Goal: Task Accomplishment & Management: Manage account settings

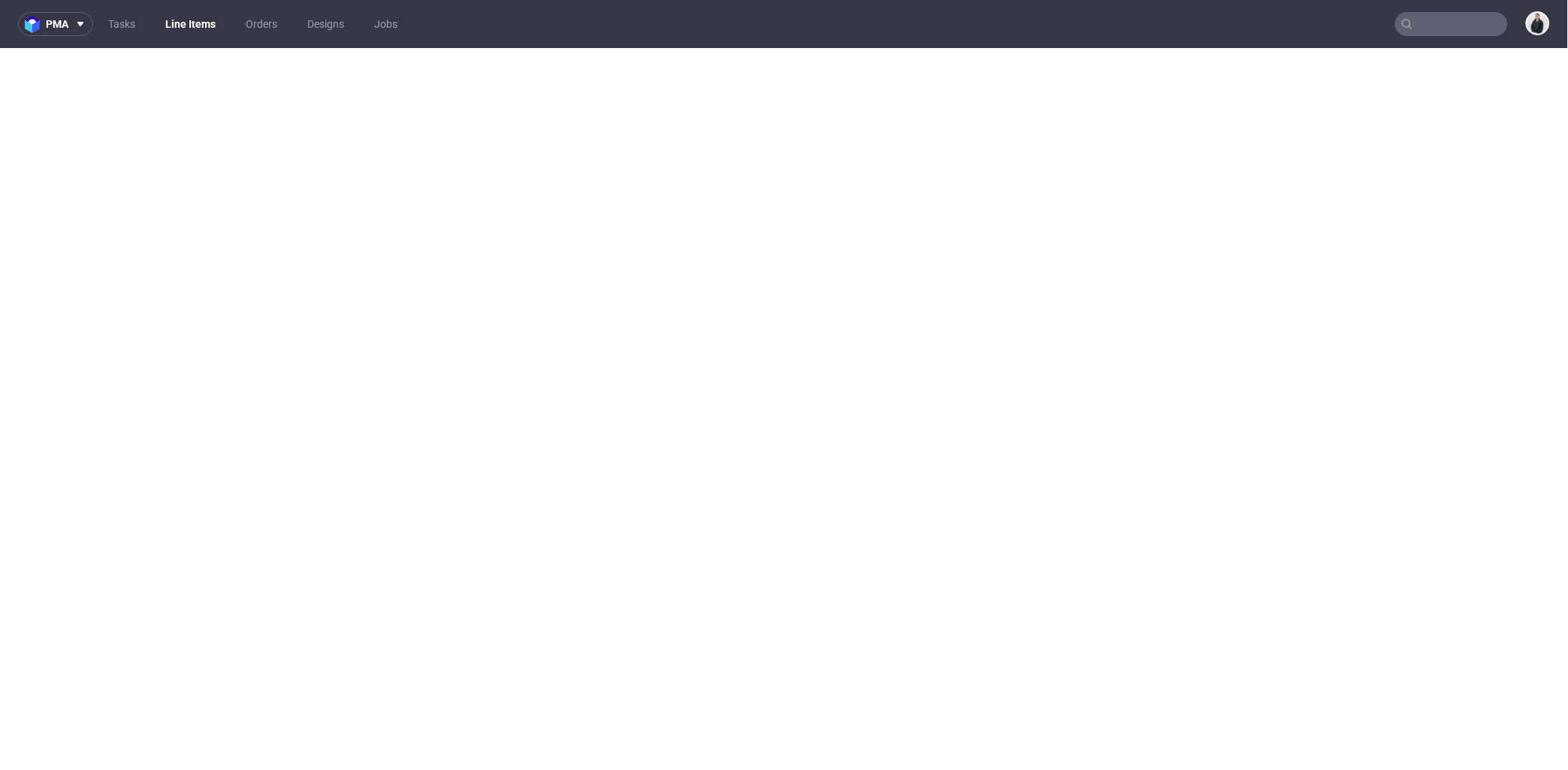
select select "in_progress"
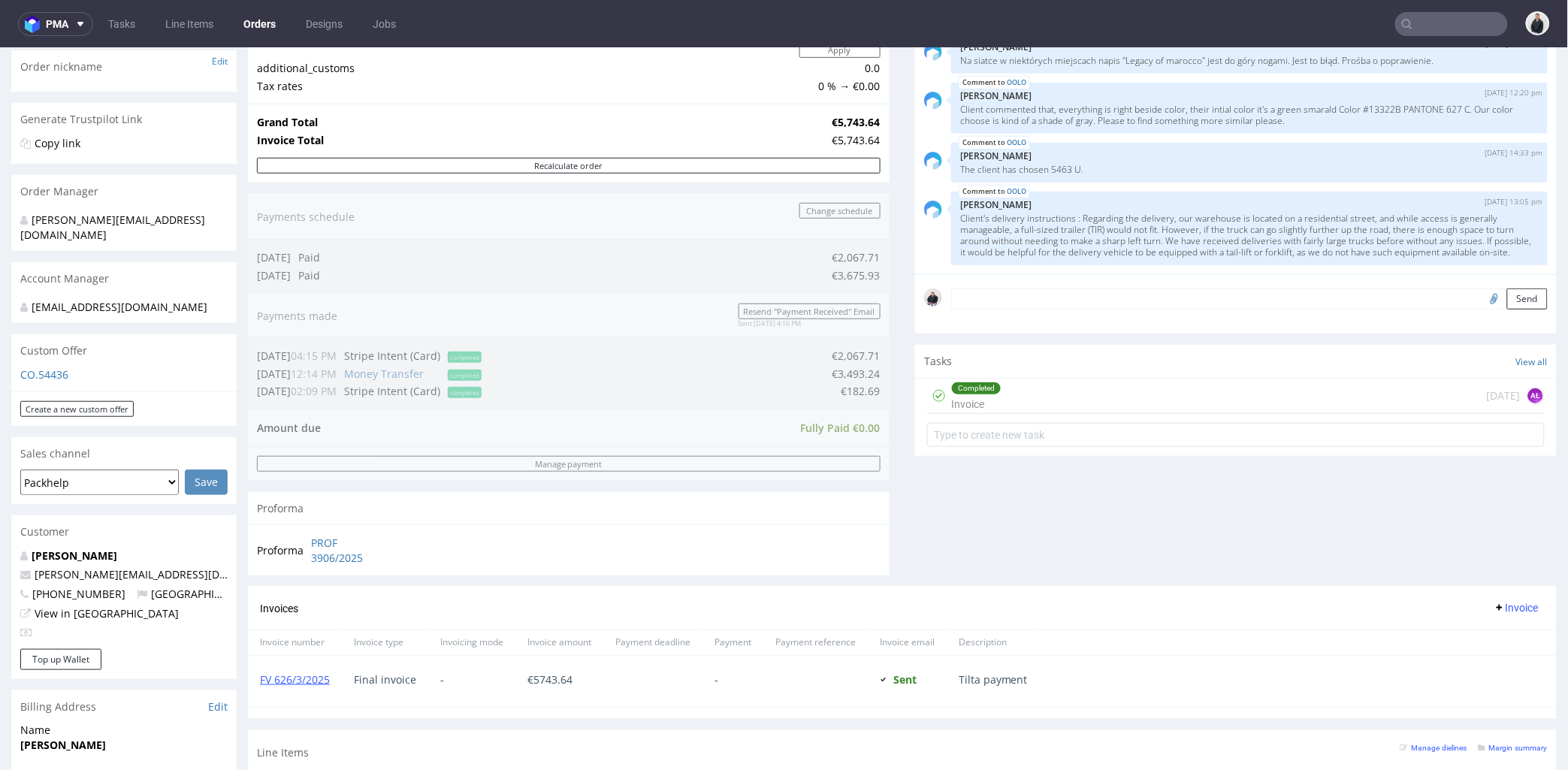
scroll to position [158, 0]
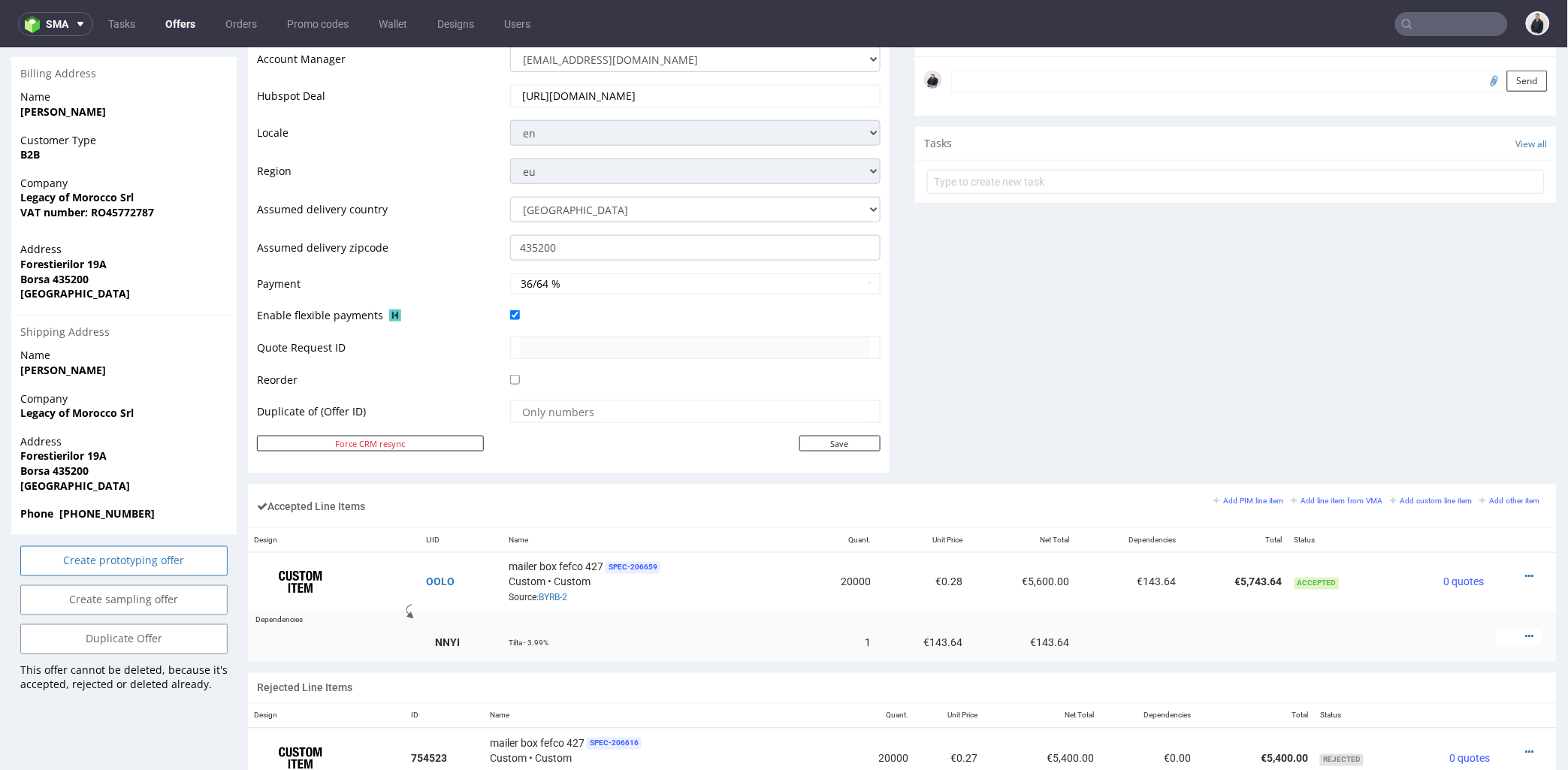
scroll to position [751, 0]
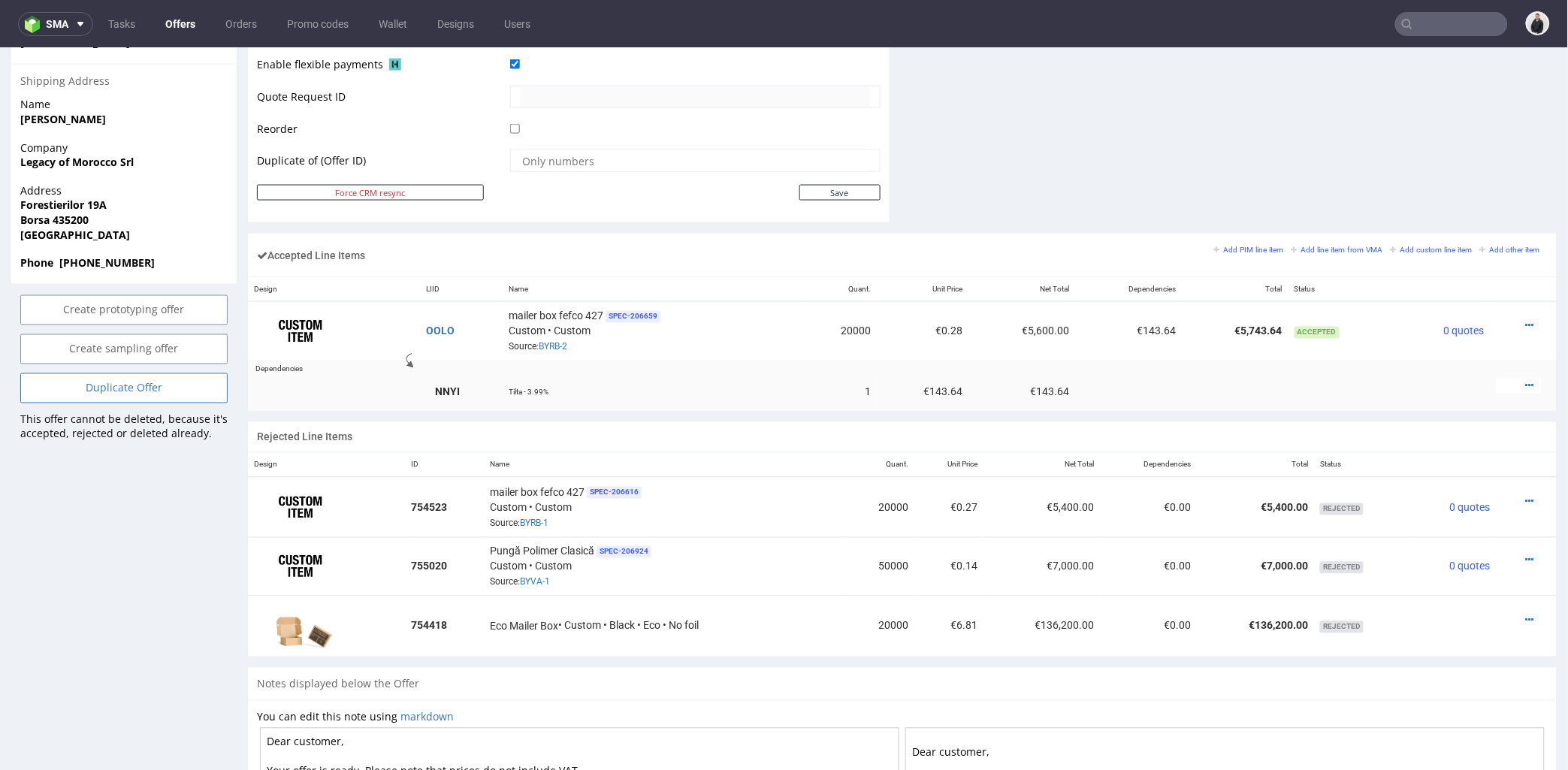
click at [178, 373] on link "Duplicate Offer" at bounding box center [123, 387] width 207 height 30
click at [95, 319] on link "Yes" at bounding box center [100, 330] width 43 height 23
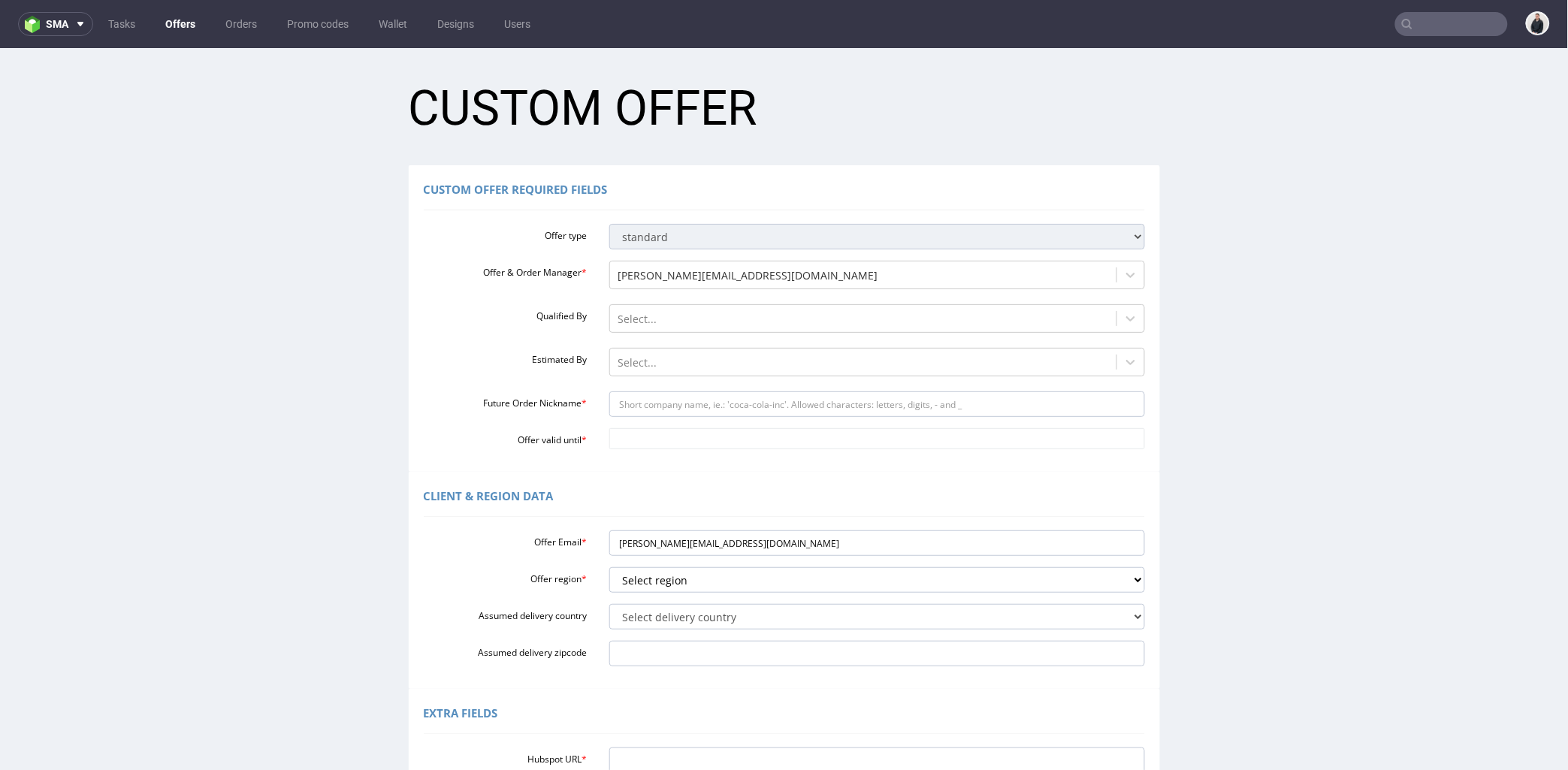
scroll to position [0, 0]
drag, startPoint x: 654, startPoint y: 541, endPoint x: 725, endPoint y: 549, distance: 71.4
click at [725, 549] on input "sebastian@legacyofmorocco.ro" at bounding box center [877, 542] width 535 height 26
click at [710, 403] on input "Future Order Nickname *" at bounding box center [877, 403] width 535 height 26
paste input "legacyofmorocco"
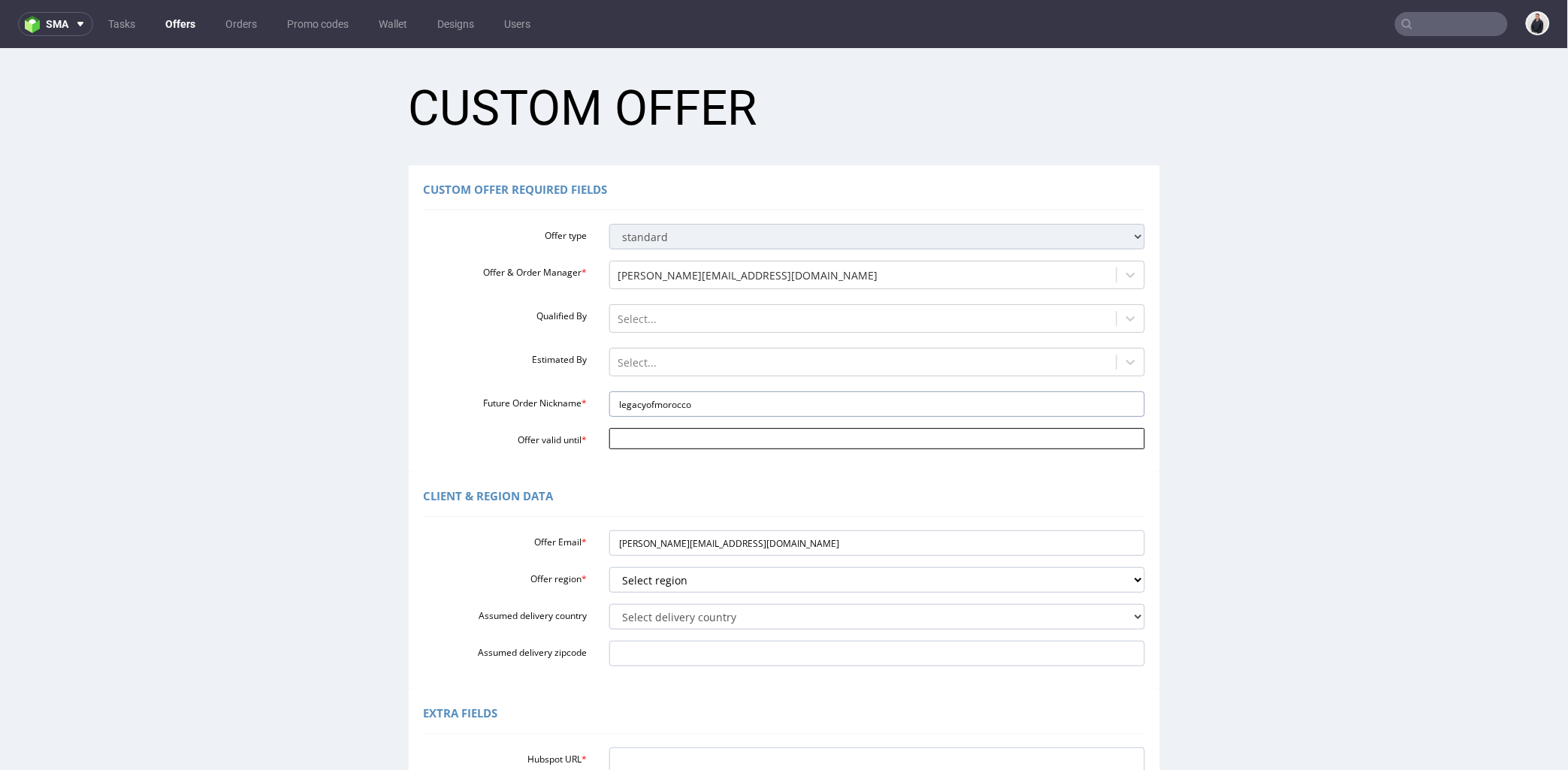
type input "legacyofmorocco"
drag, startPoint x: 672, startPoint y: 438, endPoint x: 718, endPoint y: 425, distance: 47.8
click at [672, 438] on input "Offer valid until *" at bounding box center [877, 438] width 535 height 21
click at [751, 392] on td "30" at bounding box center [750, 392] width 23 height 23
type input "2025-08-30"
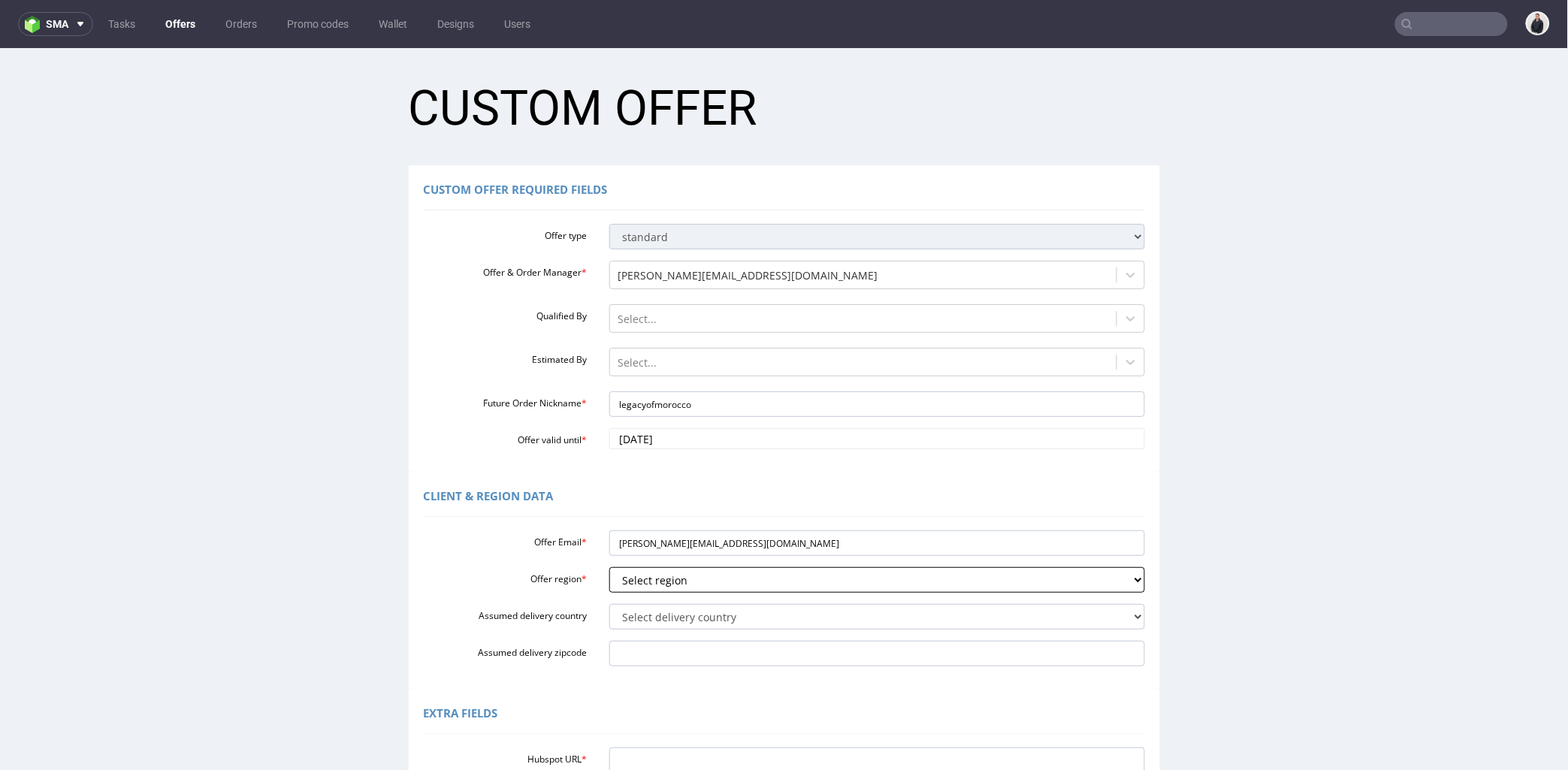
click at [678, 575] on select "Select region eu gb de pl fr it es" at bounding box center [877, 578] width 535 height 26
select select "eu"
click at [609, 566] on select "Select region eu gb de pl fr it es" at bounding box center [877, 578] width 535 height 26
click at [678, 634] on div "Offer Email * sebastian@legacyofmorocco.ro Offer region * Select region eu gb d…" at bounding box center [784, 594] width 721 height 142
click at [677, 620] on select "Select delivery country Andorra Afghanistan Anguilla Albania Armenia Antarctica…" at bounding box center [877, 615] width 535 height 26
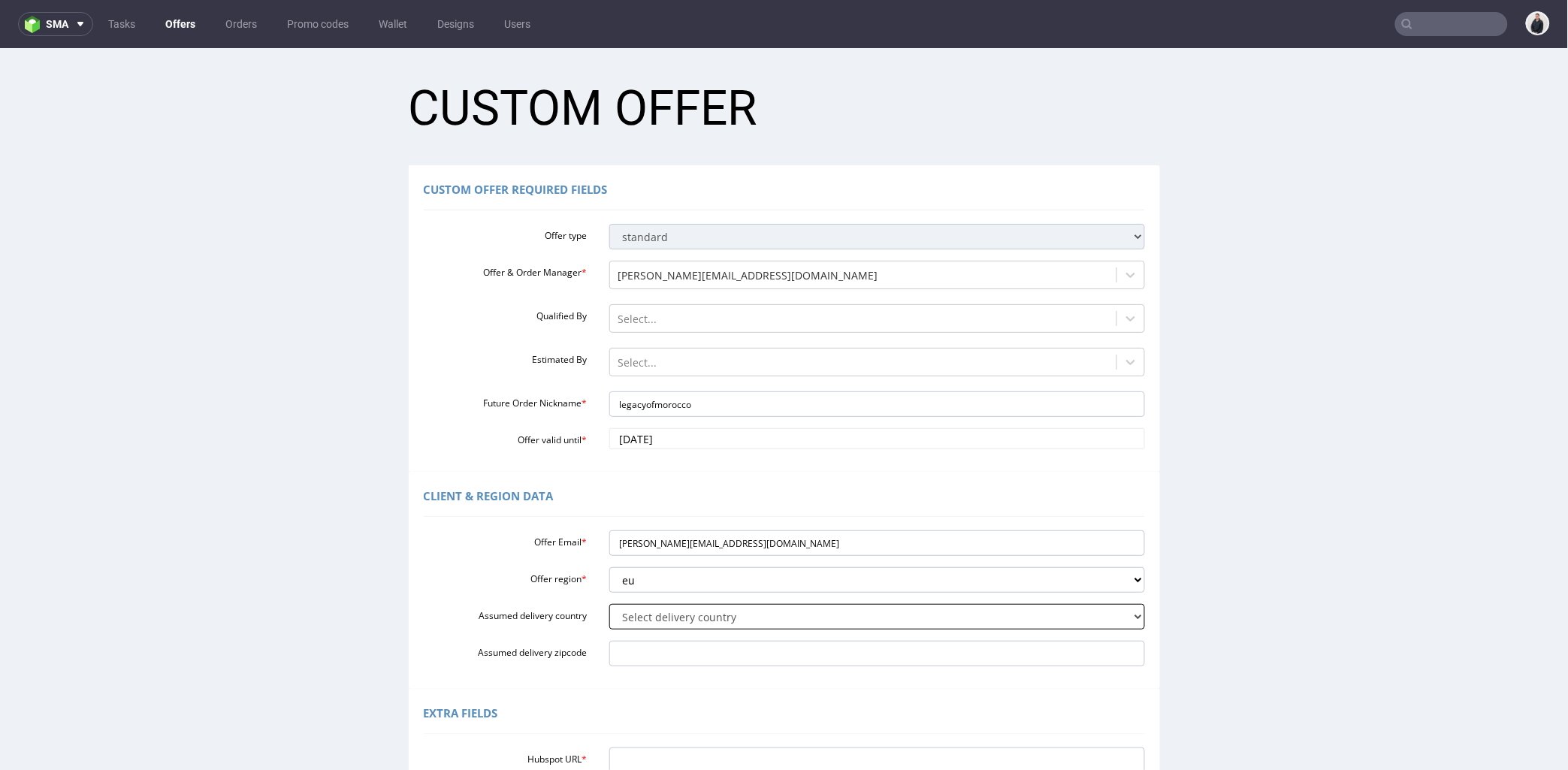
select select "188"
click at [609, 603] on select "Select delivery country Andorra Afghanistan Anguilla Albania Armenia Antarctica…" at bounding box center [877, 615] width 535 height 26
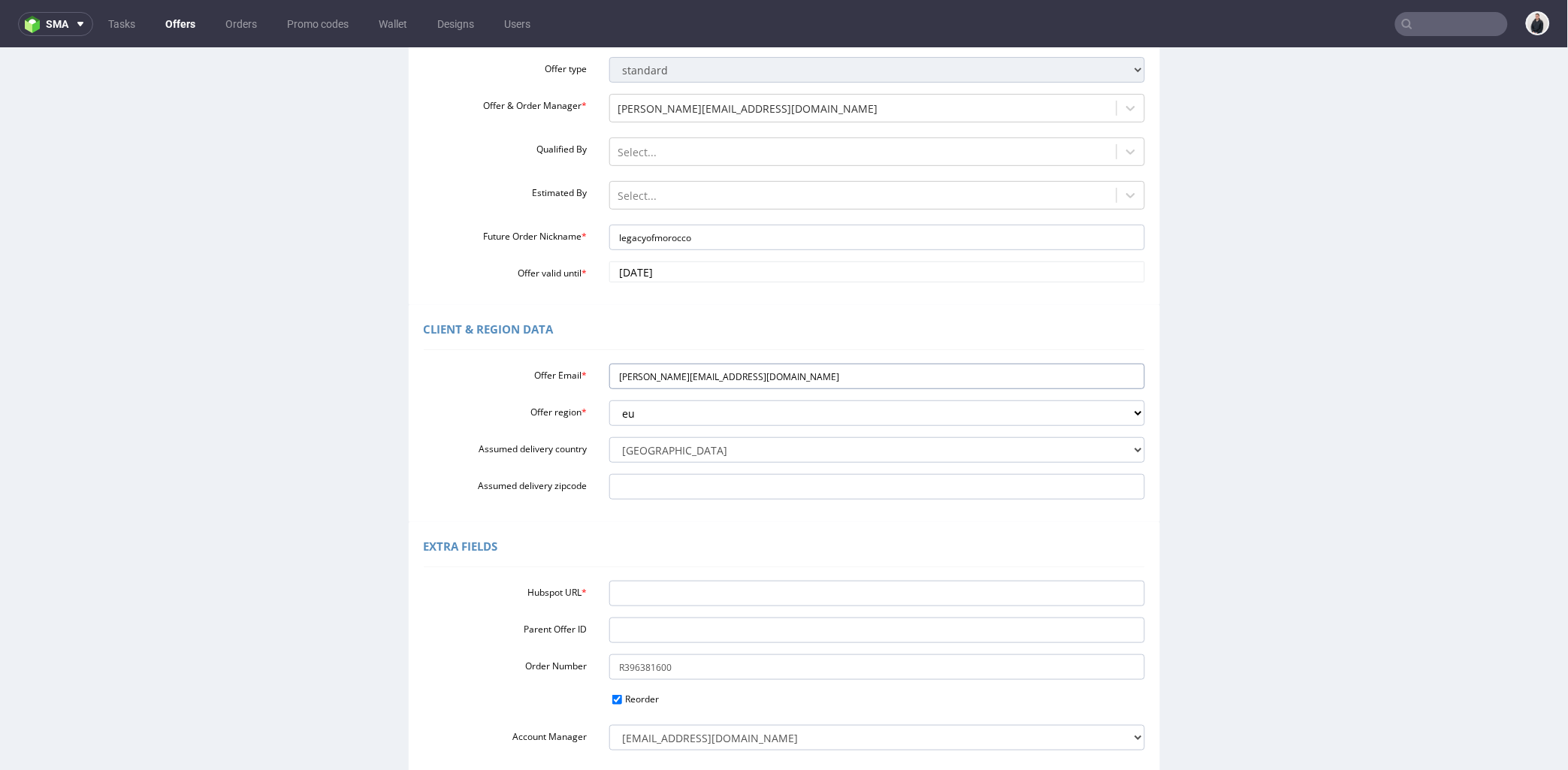
drag, startPoint x: 760, startPoint y: 378, endPoint x: 592, endPoint y: 361, distance: 168.9
click at [506, 379] on div "Offer Email * sebastian@legacyofmorocco.ro" at bounding box center [784, 375] width 744 height 26
click at [658, 600] on input "Hubspot URL *" at bounding box center [877, 592] width 535 height 26
paste input "https://app-eu1.hubspot.com/contacts/25600958/record/0-3/285715669212"
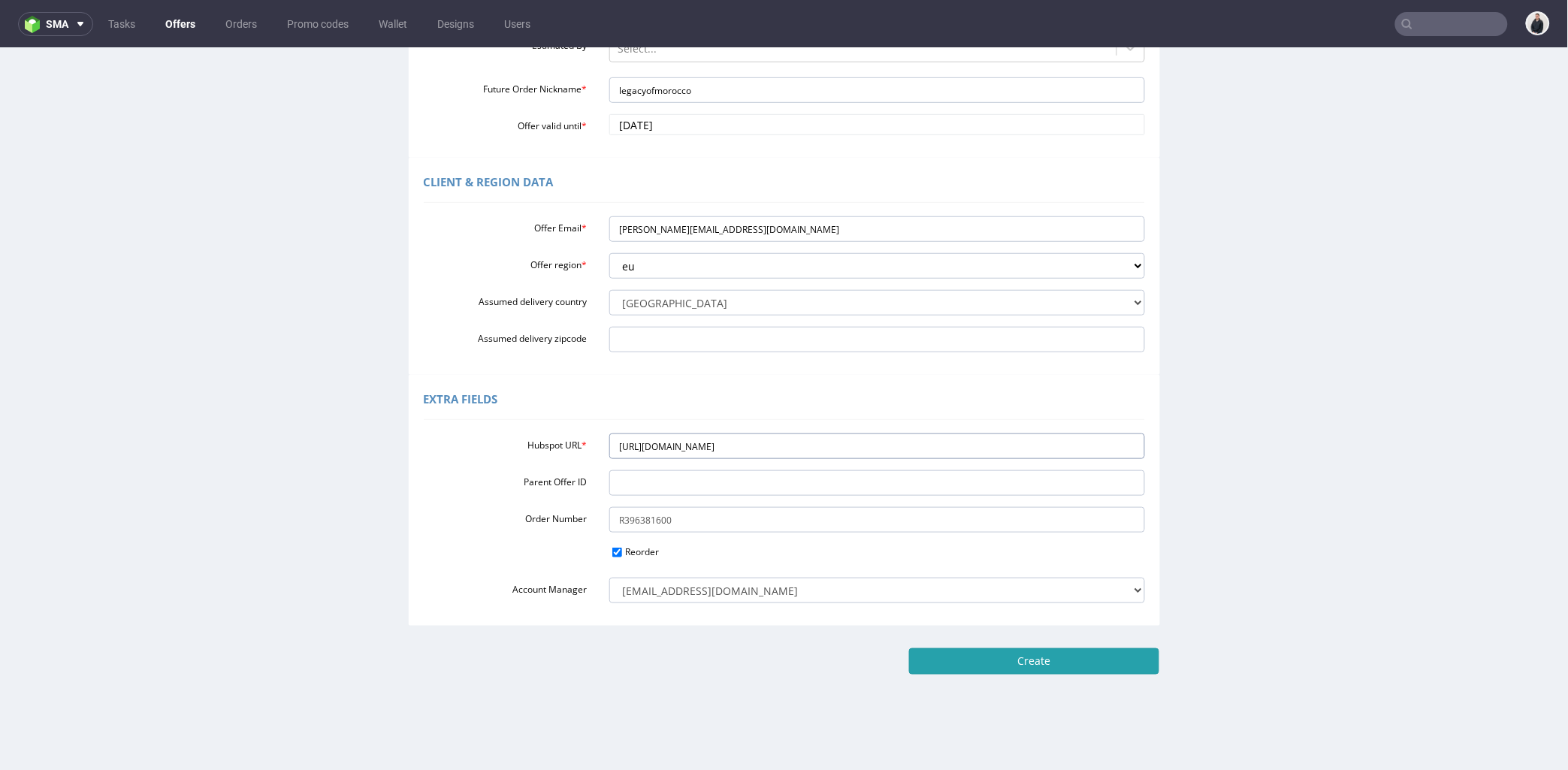
scroll to position [4, 0]
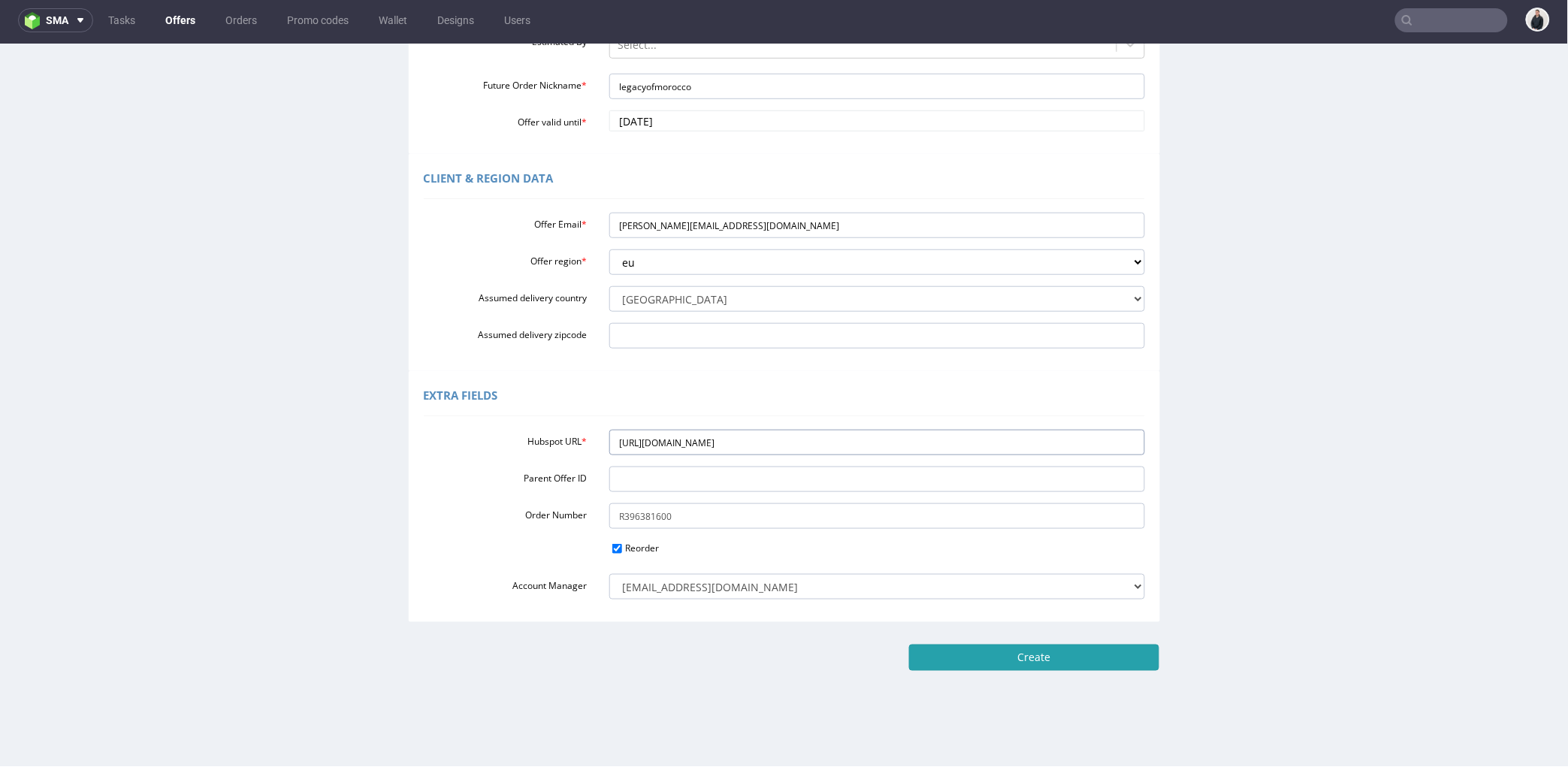
type input "https://app-eu1.hubspot.com/contacts/25600958/record/0-3/285715669212"
click at [952, 653] on input "Create" at bounding box center [1034, 656] width 250 height 26
type input "Please wait..."
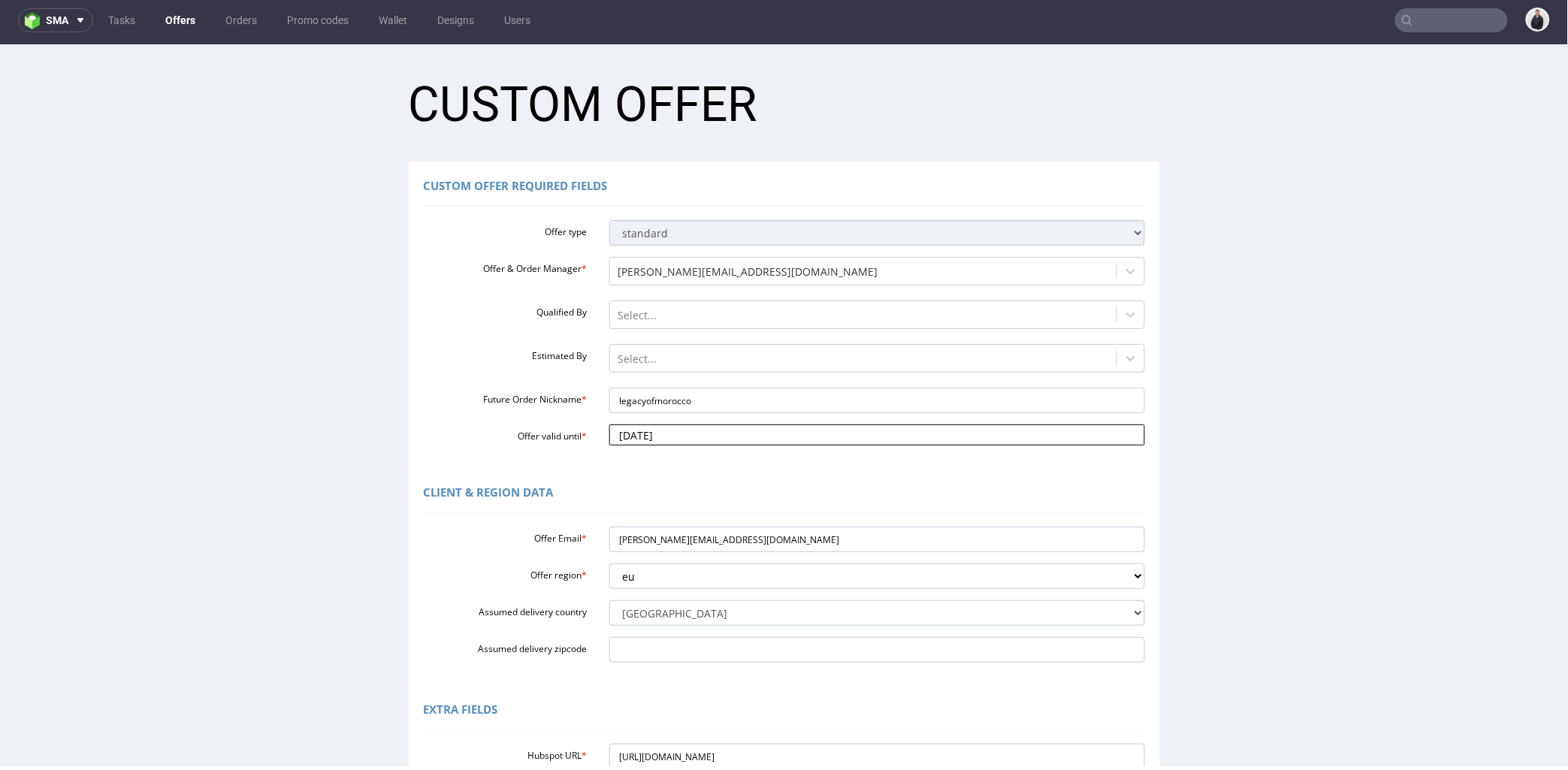
scroll to position [0, 0]
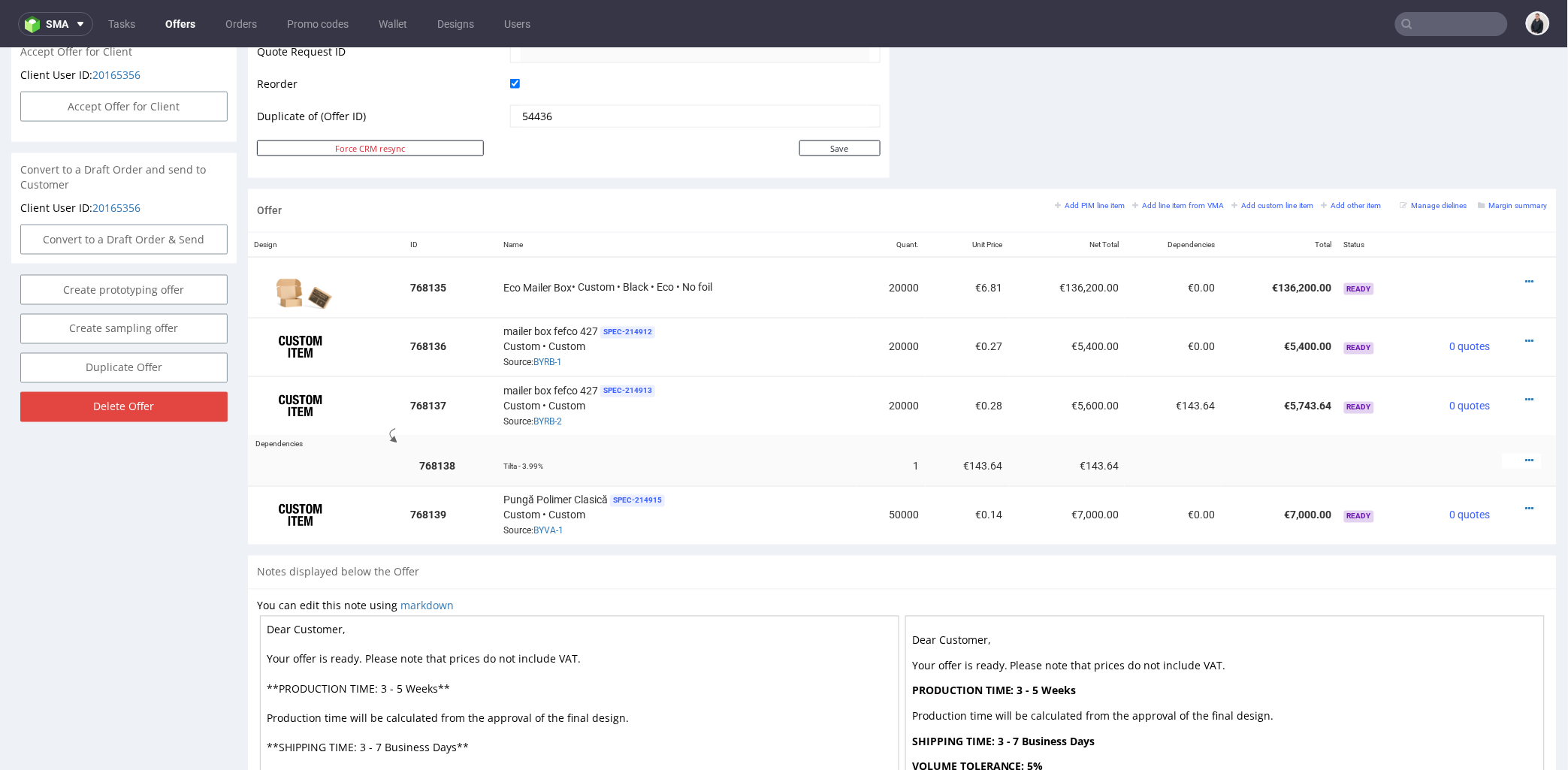
scroll to position [661, 0]
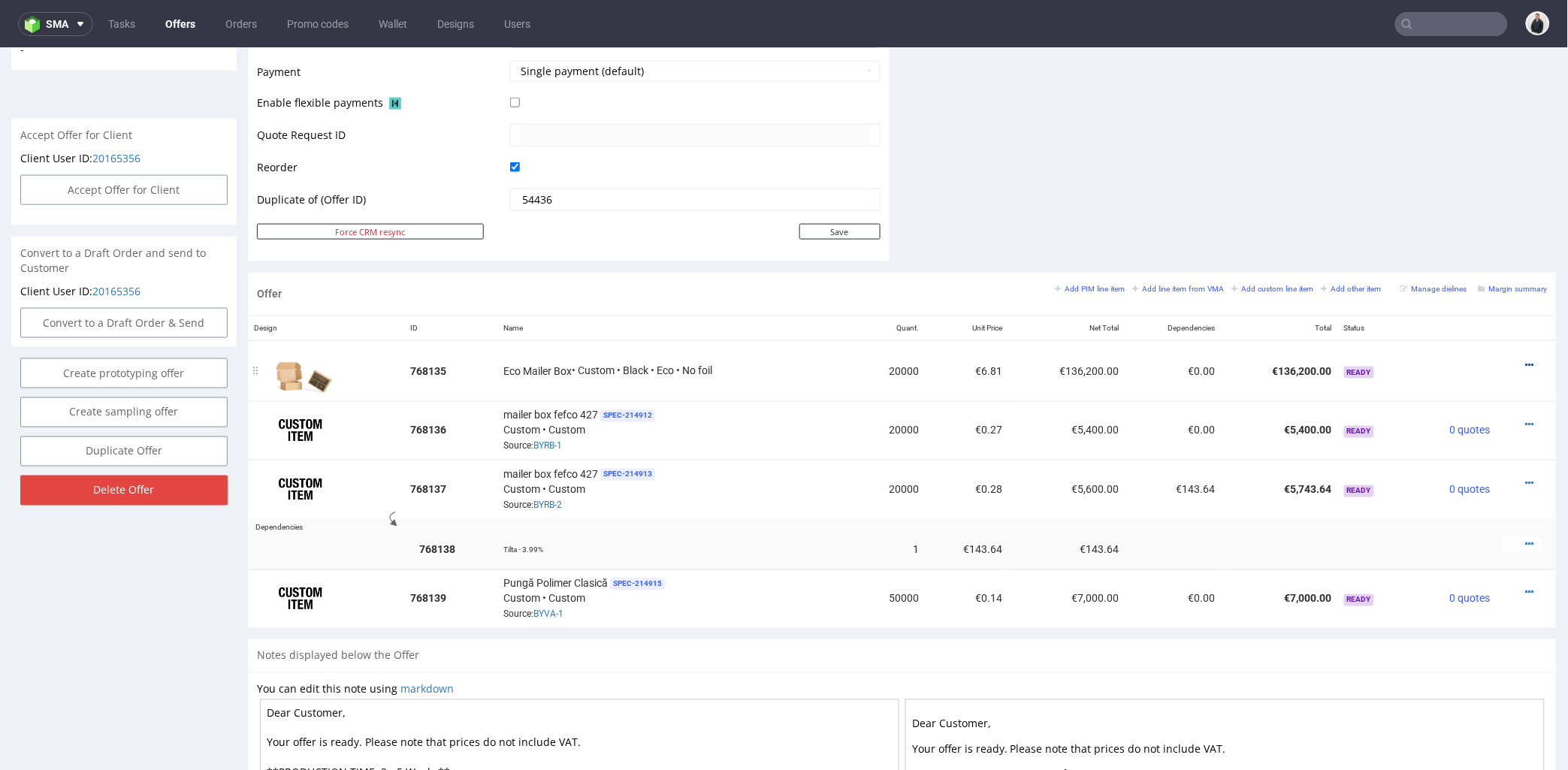
click at [1526, 365] on icon at bounding box center [1529, 364] width 8 height 11
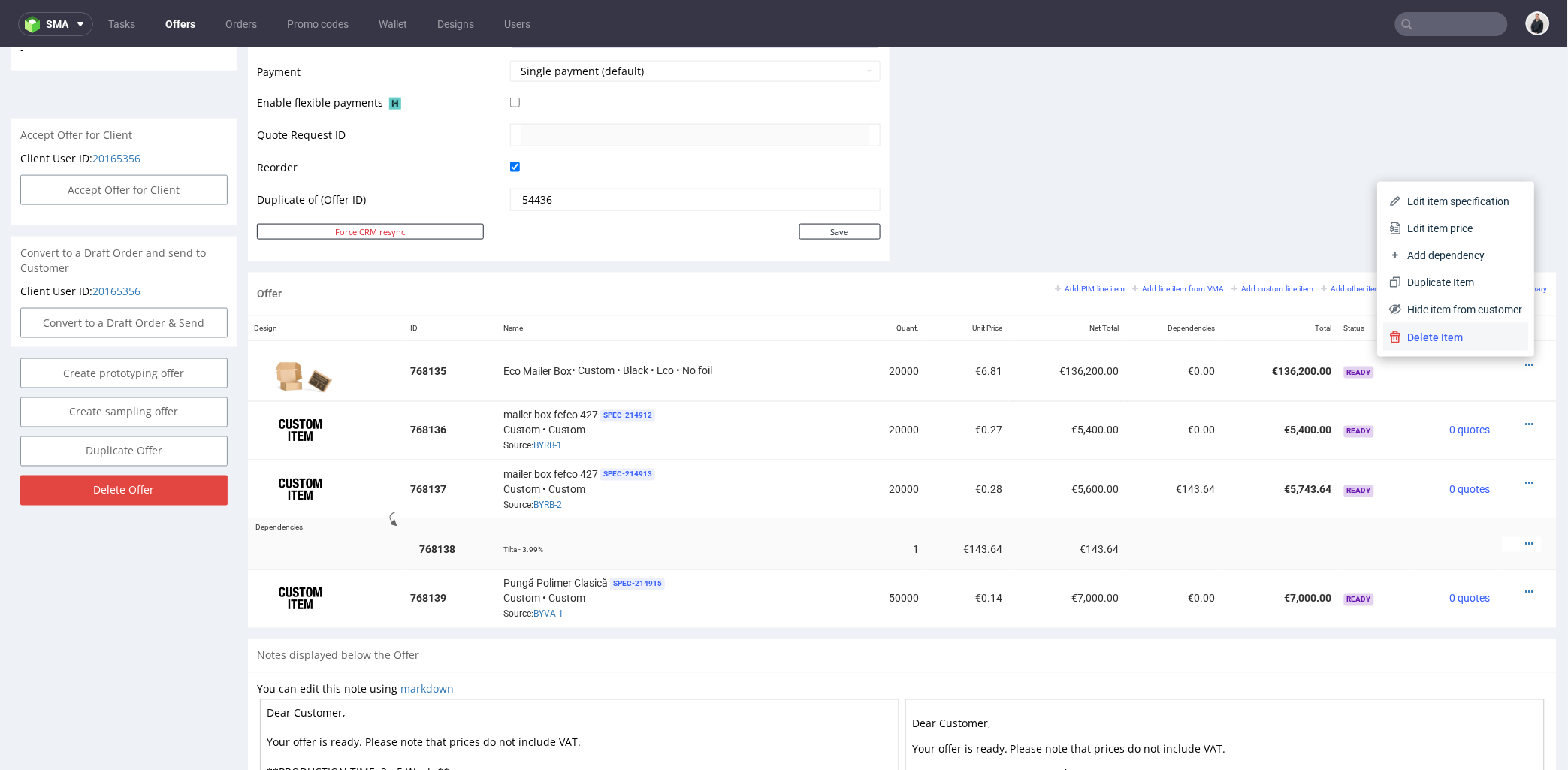
click at [1471, 329] on span "Delete Item" at bounding box center [1461, 336] width 121 height 15
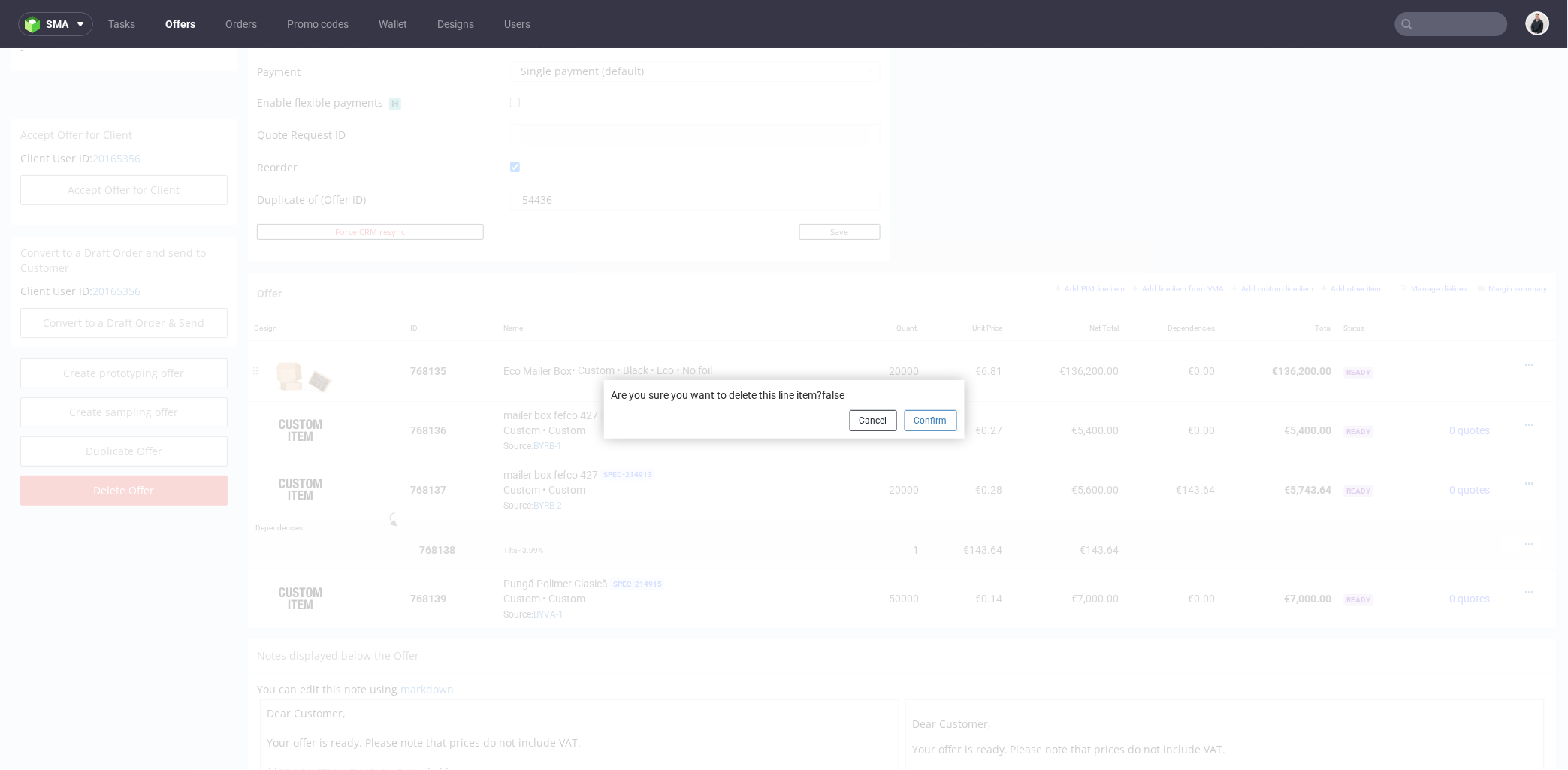
click at [925, 414] on button "Confirm" at bounding box center [931, 420] width 53 height 21
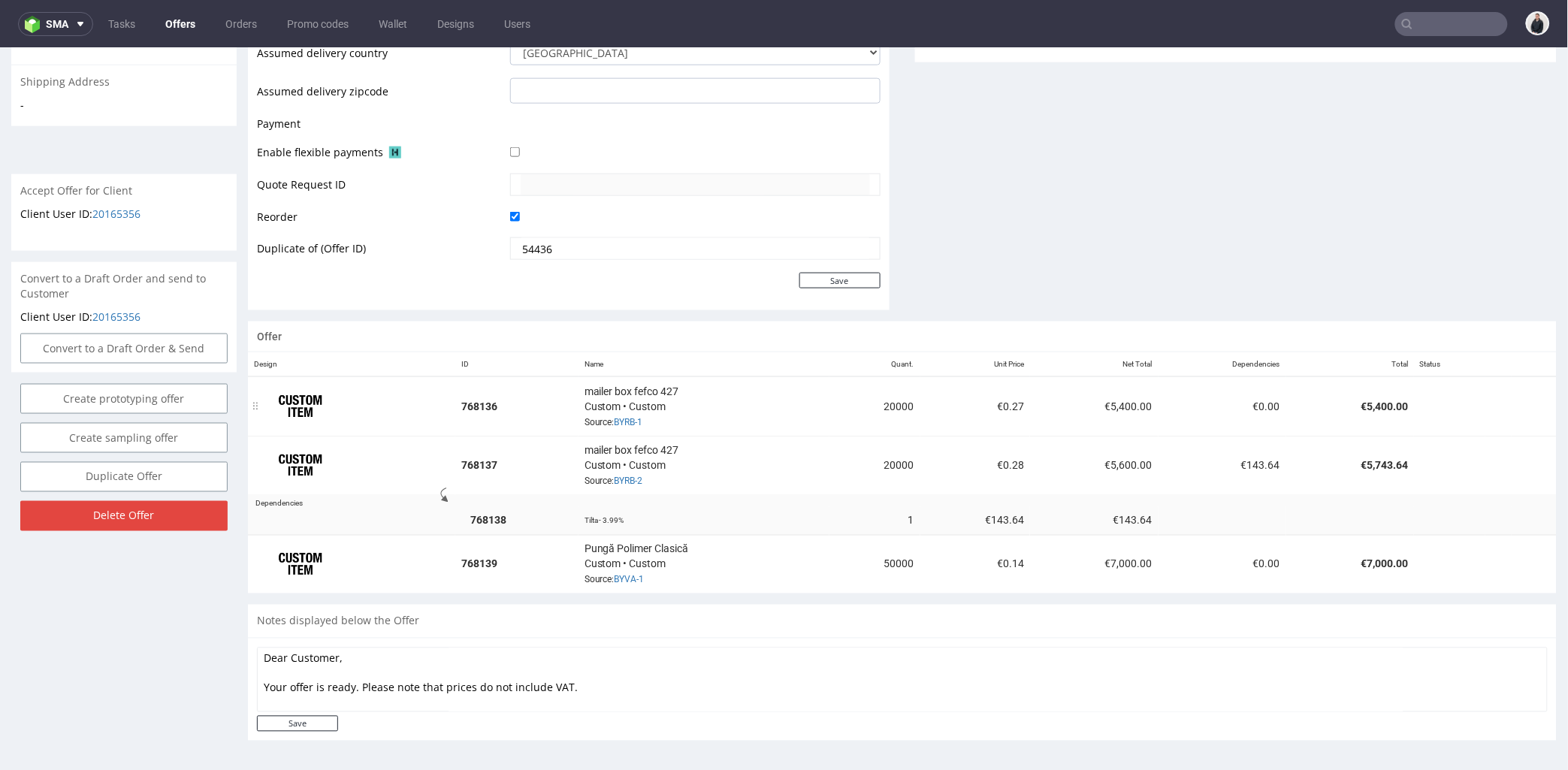
scroll to position [4, 0]
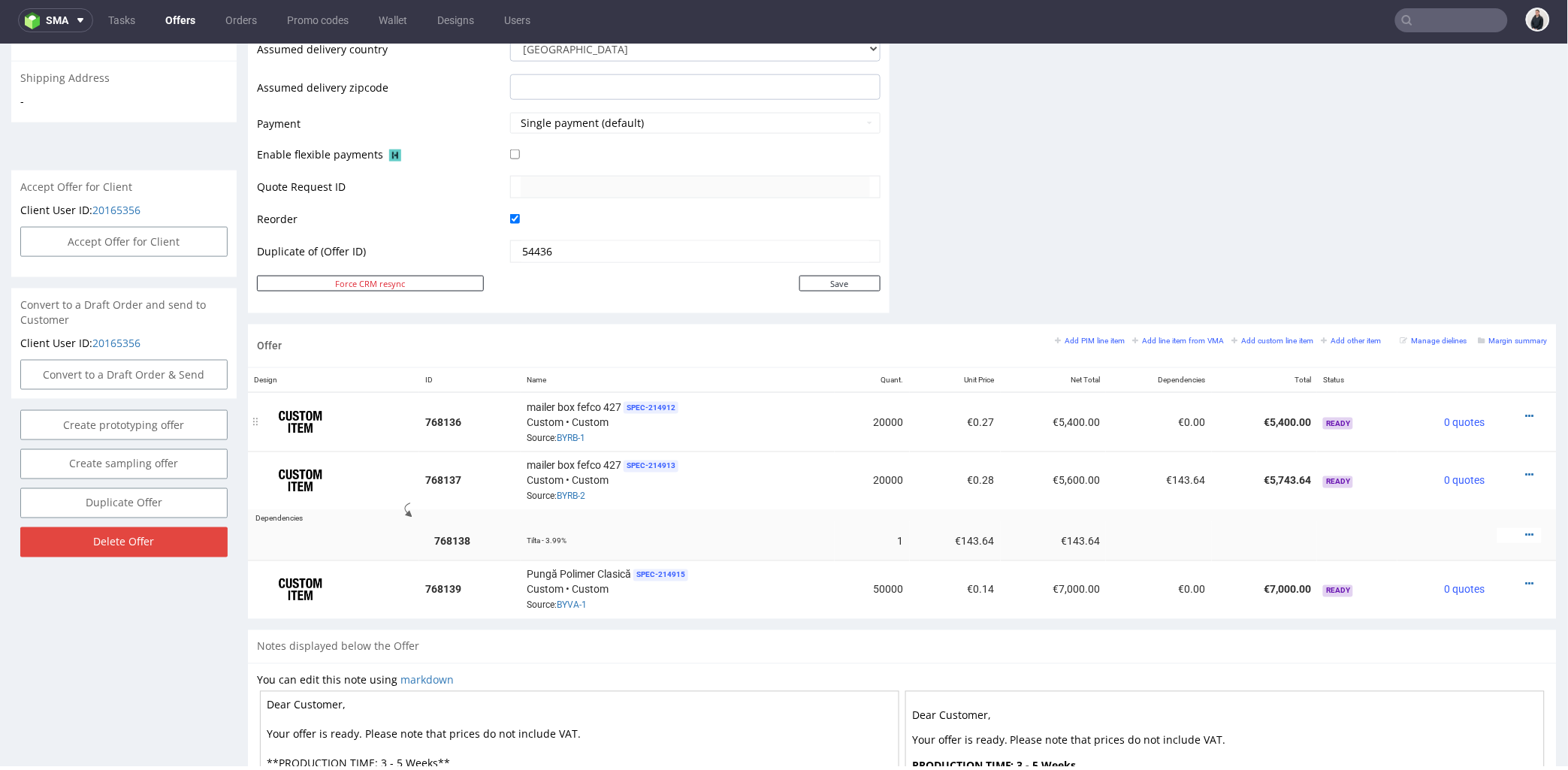
click at [1507, 405] on td at bounding box center [1524, 421] width 65 height 59
click at [1526, 412] on icon at bounding box center [1529, 415] width 8 height 11
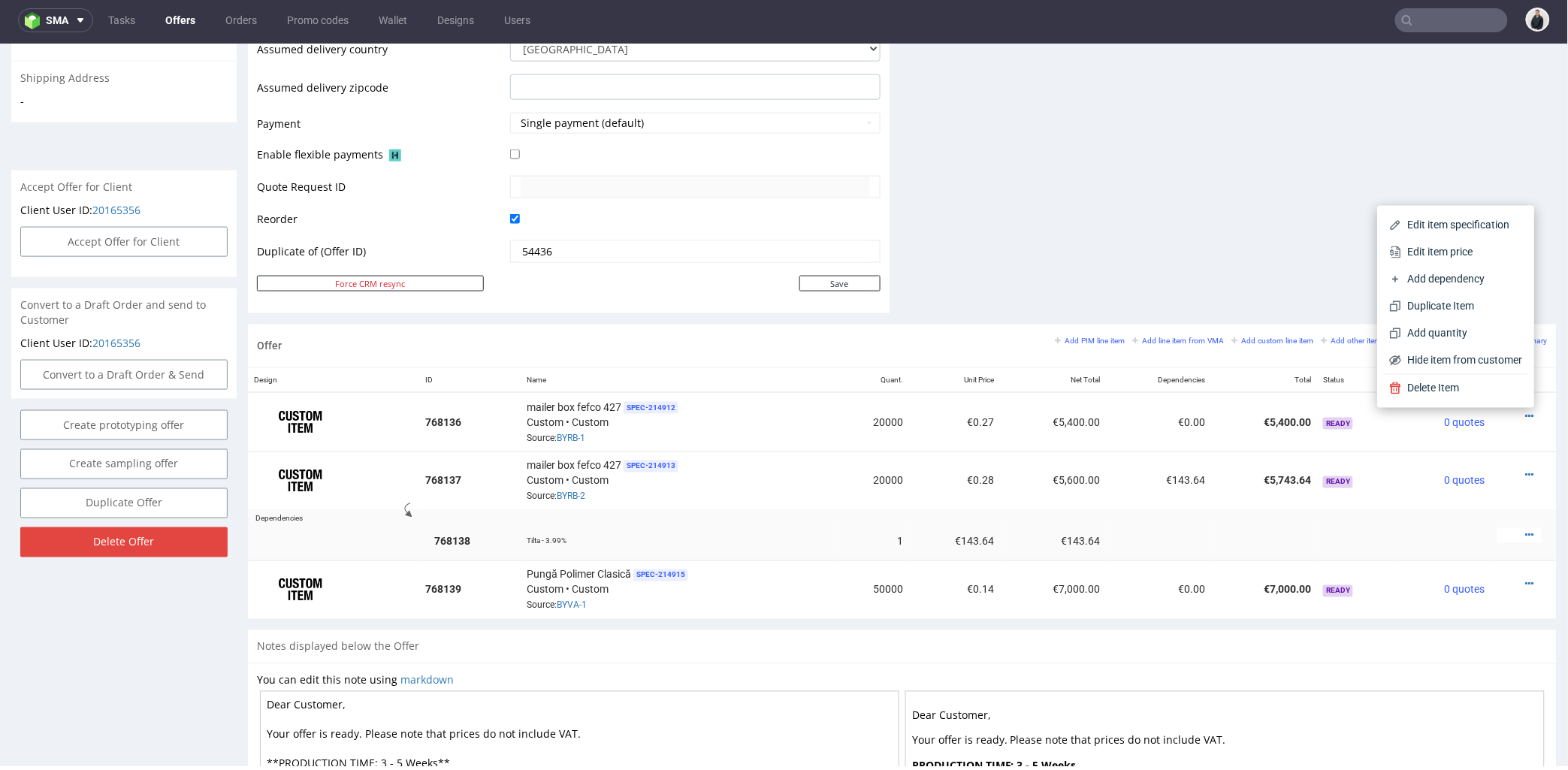
click at [1466, 389] on span "Delete Item" at bounding box center [1461, 387] width 121 height 15
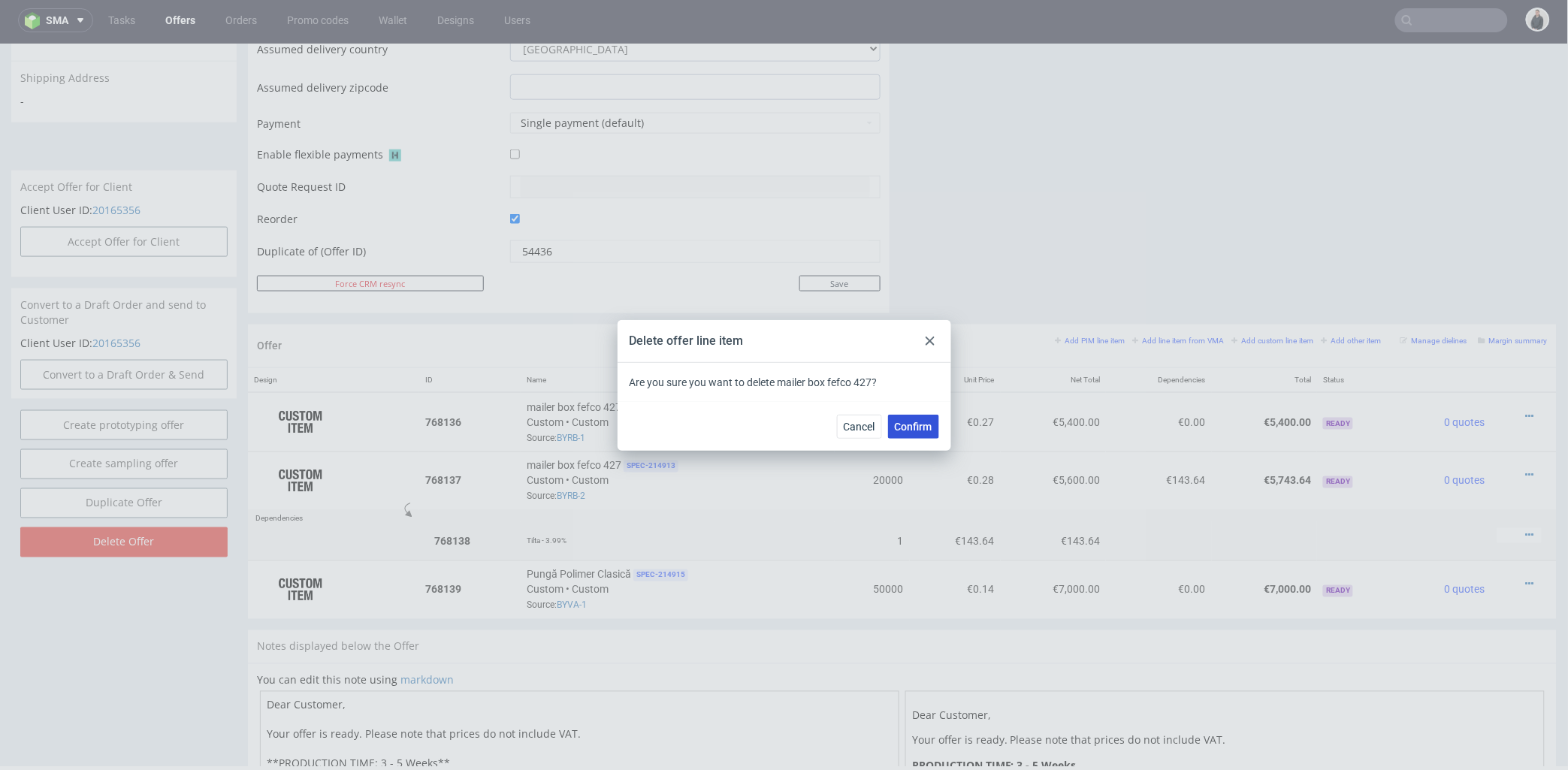
click at [908, 417] on button "Confirm" at bounding box center [914, 426] width 51 height 24
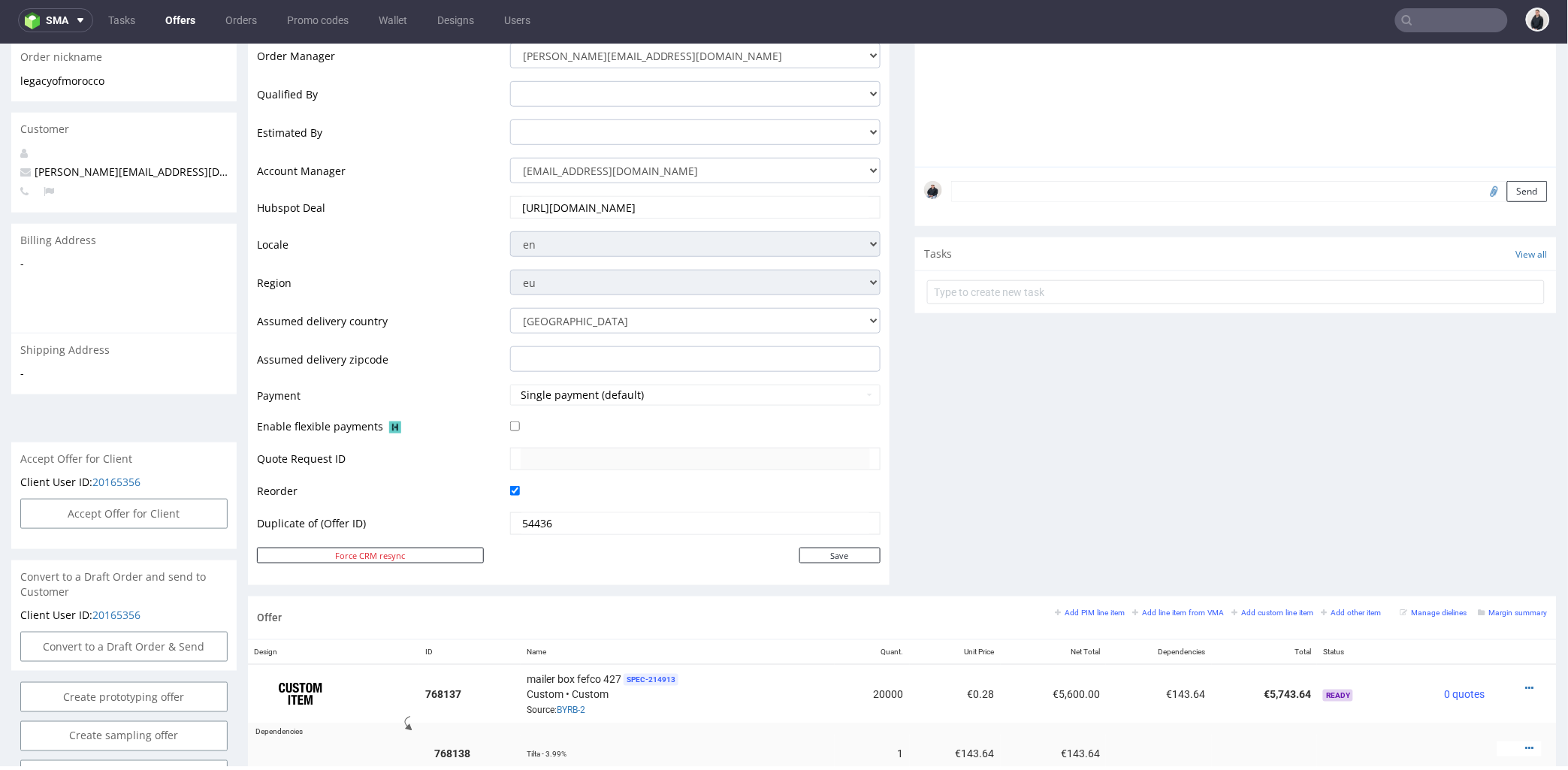
scroll to position [417, 0]
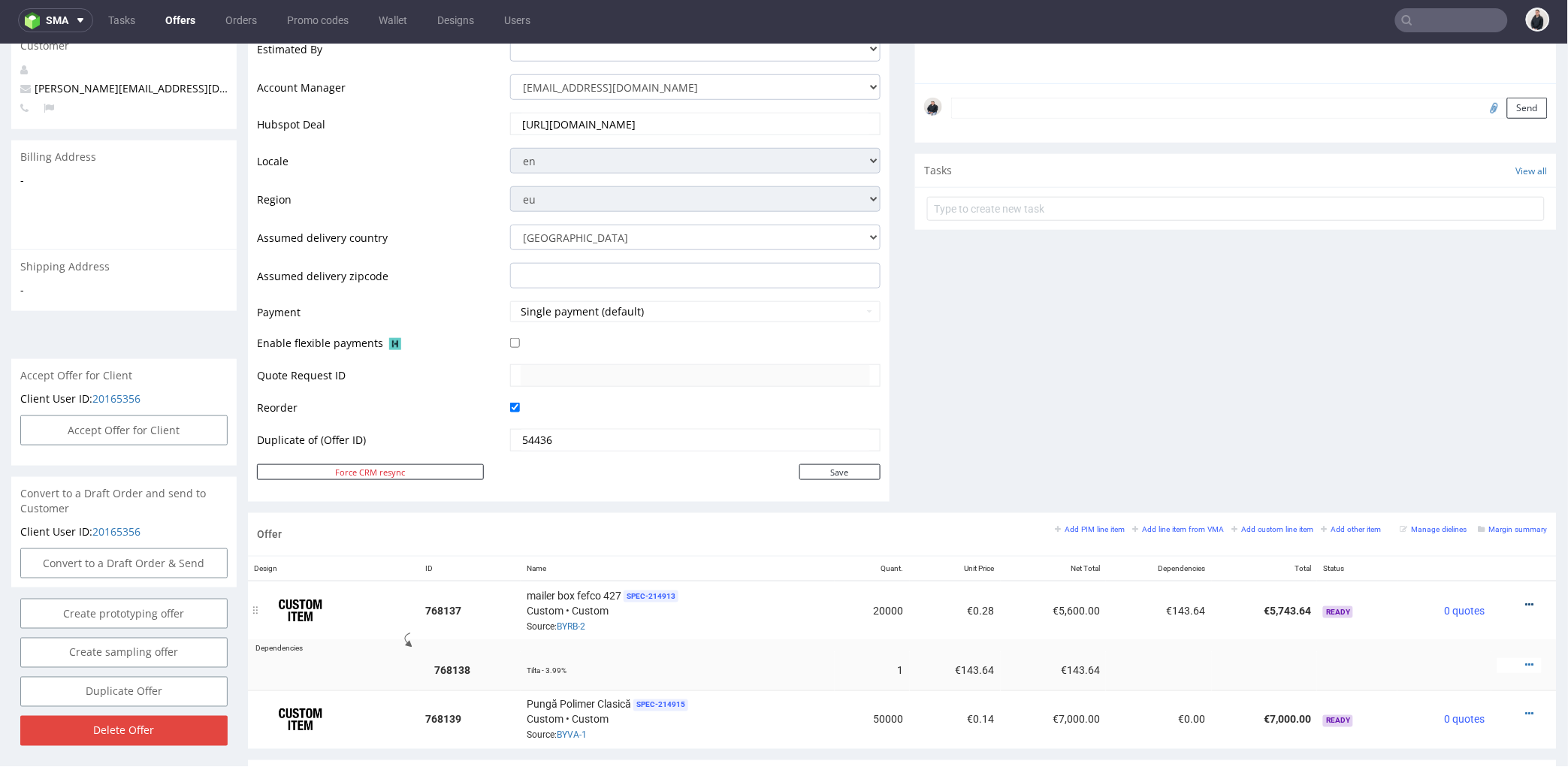
click at [1526, 602] on icon at bounding box center [1529, 604] width 8 height 11
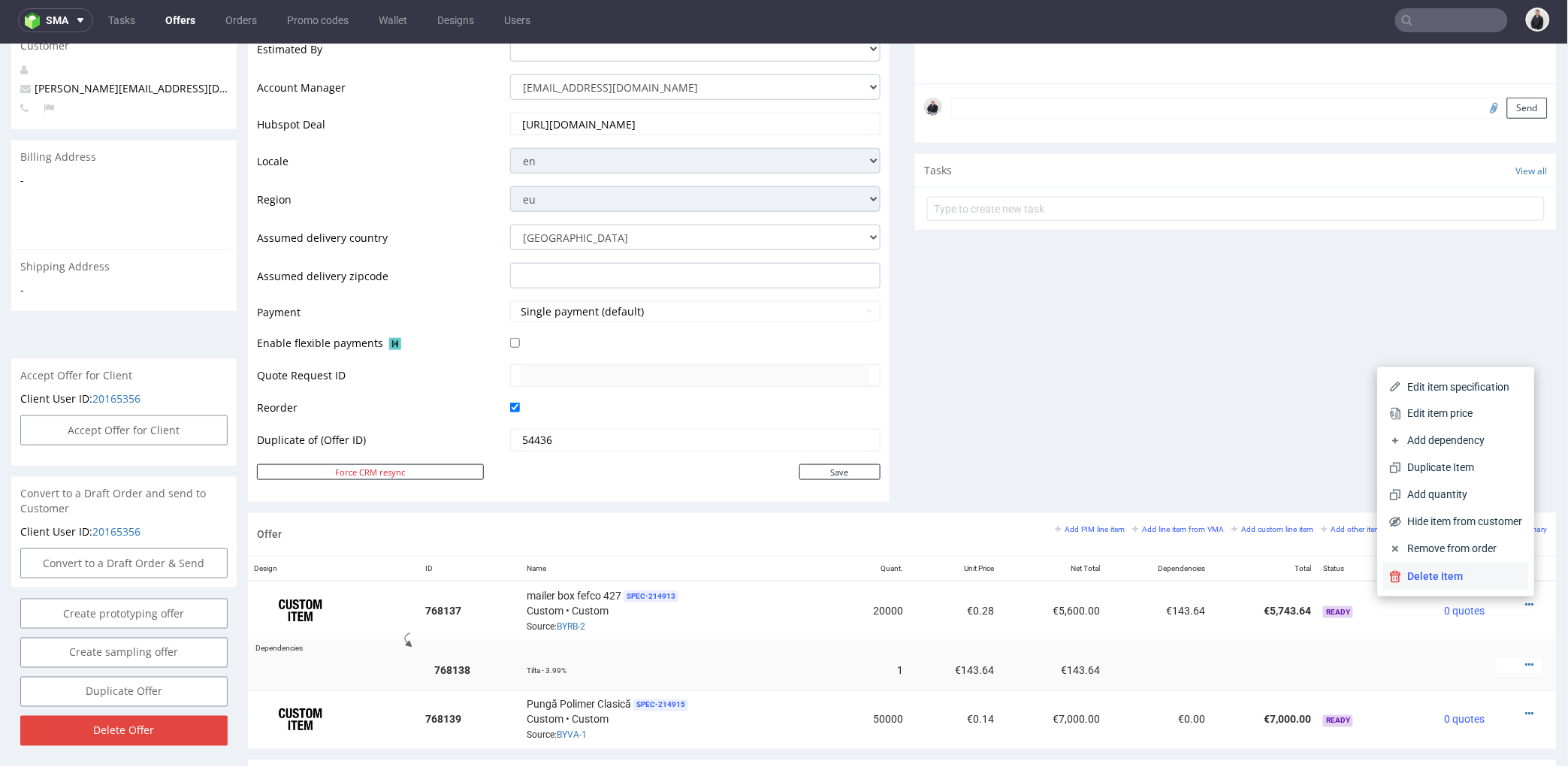
click at [1460, 577] on span "Delete Item" at bounding box center [1461, 576] width 121 height 15
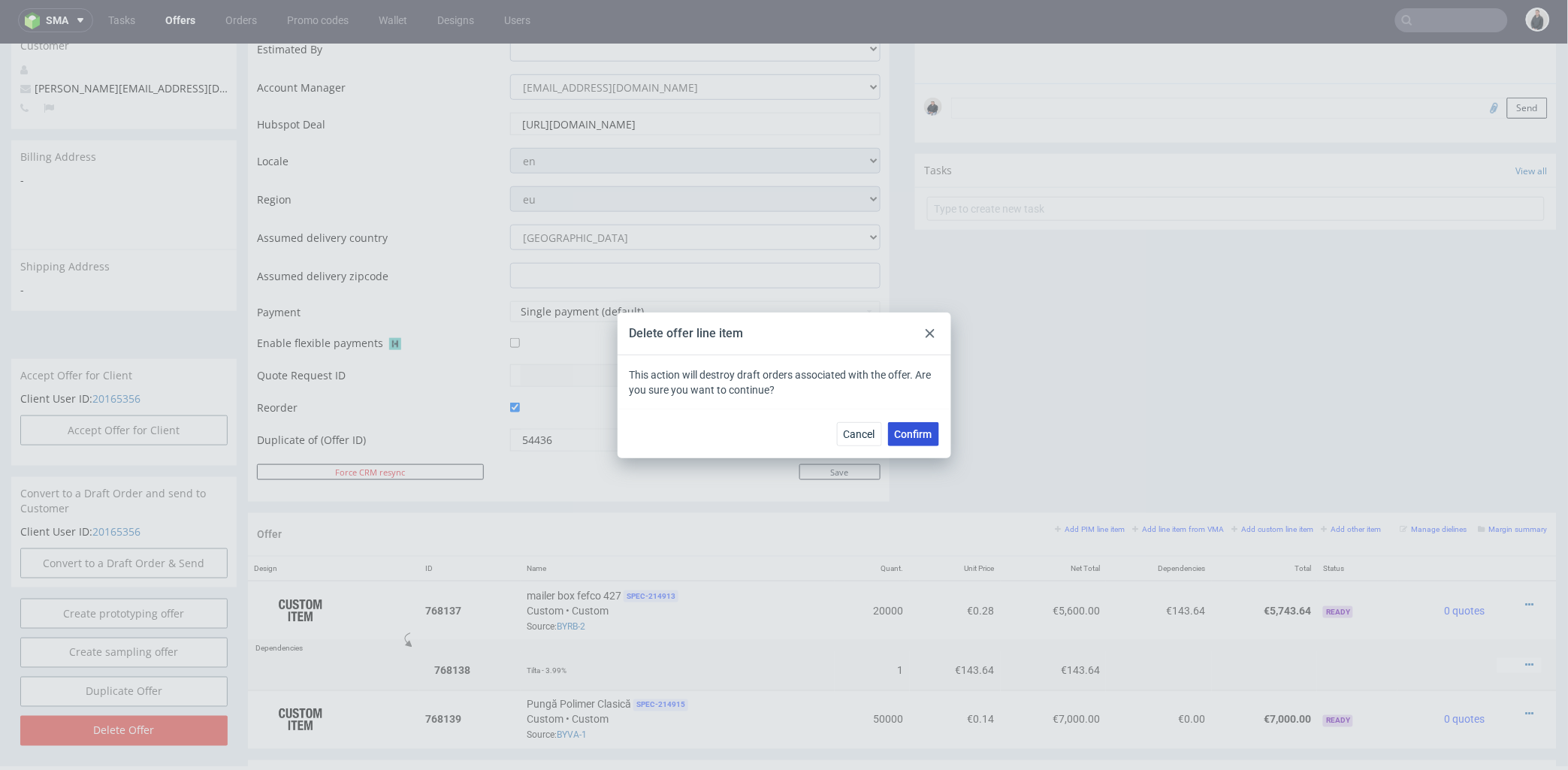
click at [896, 429] on span "Confirm" at bounding box center [913, 434] width 38 height 11
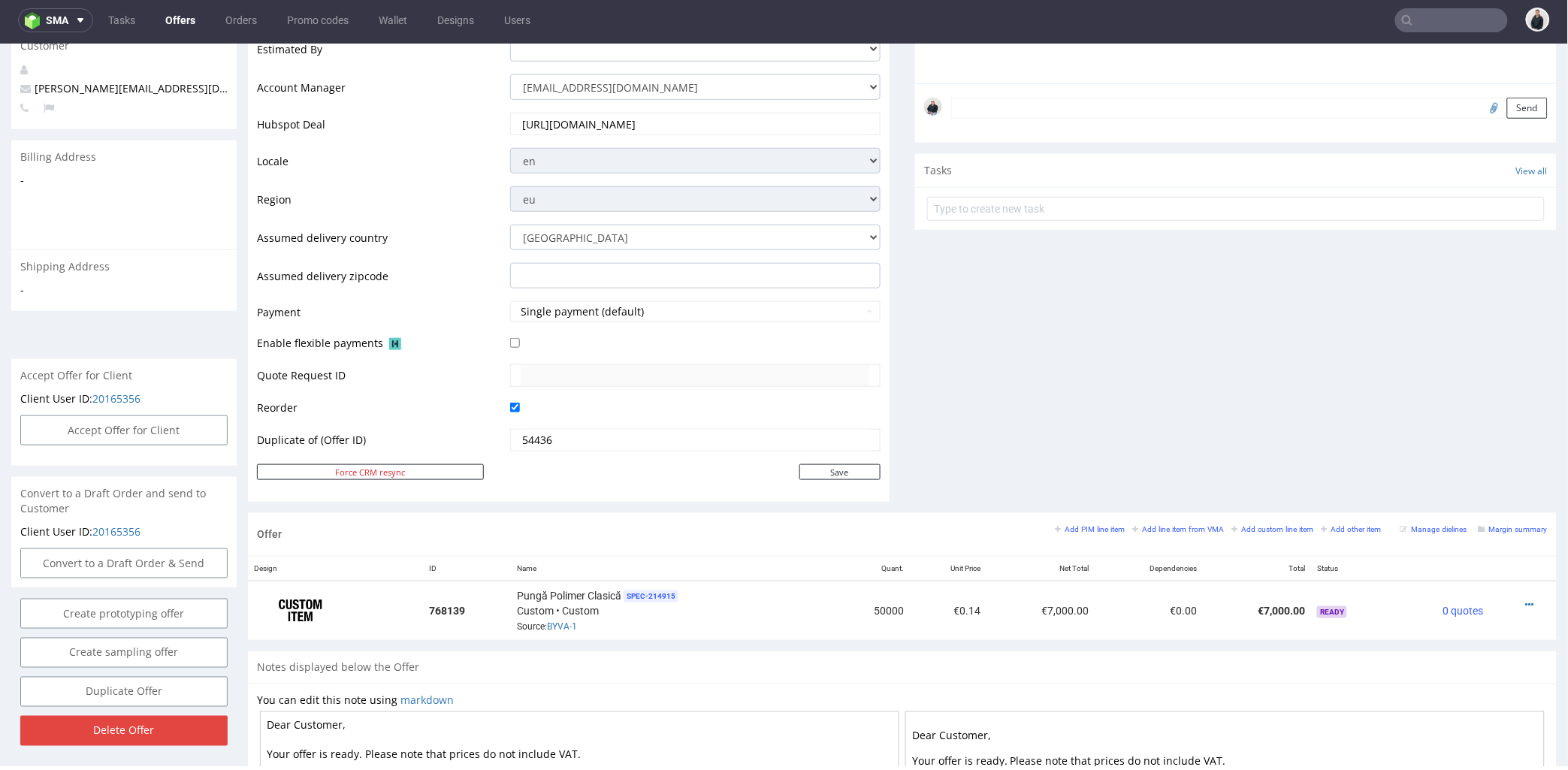
scroll to position [583, 0]
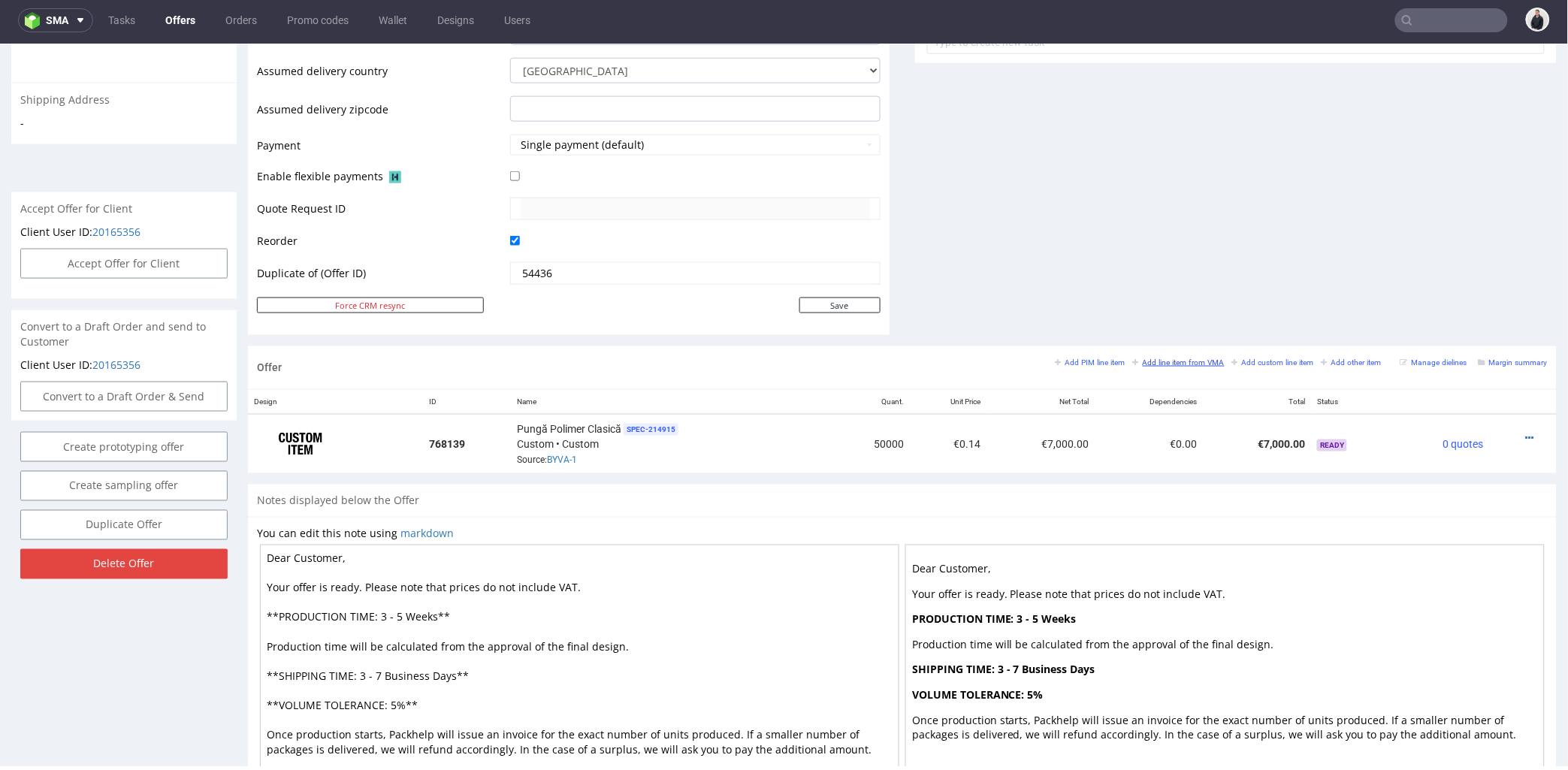
click at [1163, 358] on small "Add line item from VMA" at bounding box center [1179, 361] width 92 height 8
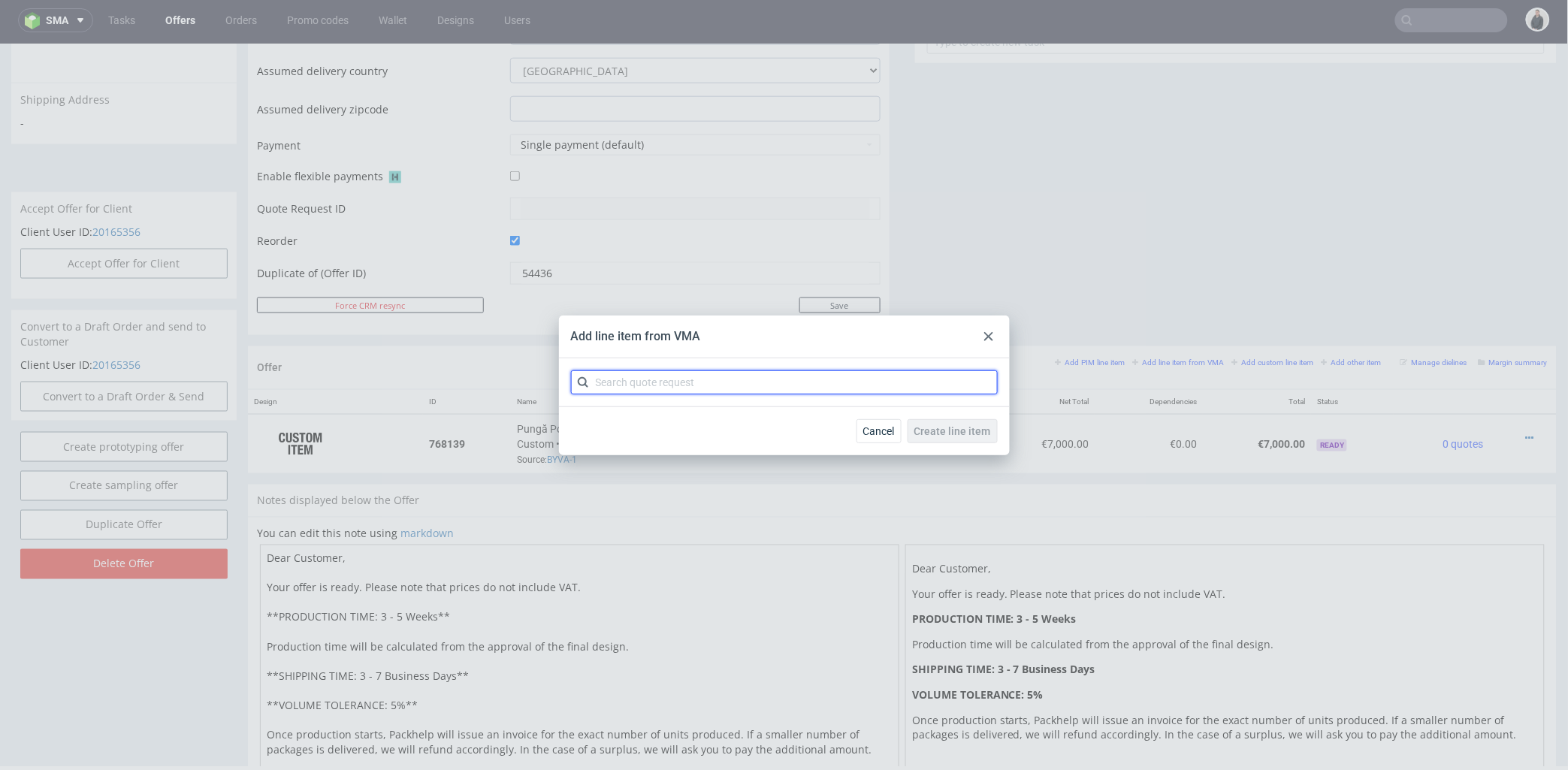
click at [819, 380] on input "text" at bounding box center [784, 382] width 427 height 24
type input "cban"
click at [703, 416] on div "CBAN 1 variant" at bounding box center [784, 416] width 415 height 27
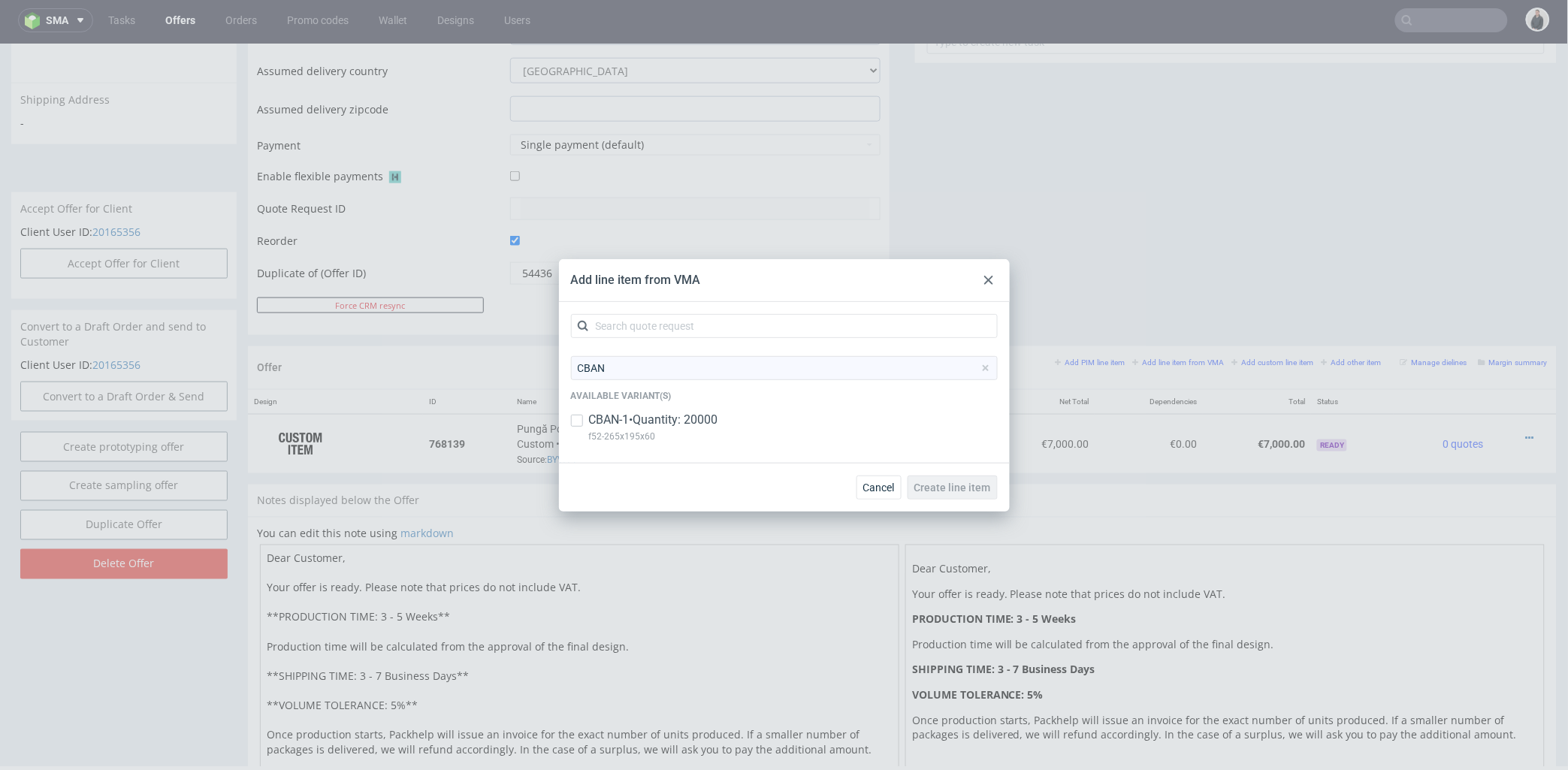
click at [700, 410] on div "CBAN Available variant(s) CBAN-1 • Quantity: 20000 f52-265x195x60" at bounding box center [784, 403] width 427 height 95
click at [707, 417] on p "CBAN-1 • Quantity: 20000" at bounding box center [653, 420] width 129 height 17
drag, startPoint x: 666, startPoint y: 436, endPoint x: 573, endPoint y: 443, distance: 93.3
click at [573, 443] on div "CBAN-1 • Quantity: 20000 f52-265x195x60" at bounding box center [784, 431] width 427 height 39
copy div "CBAN-1 • Quantity: 20000 f52-265x195x60"
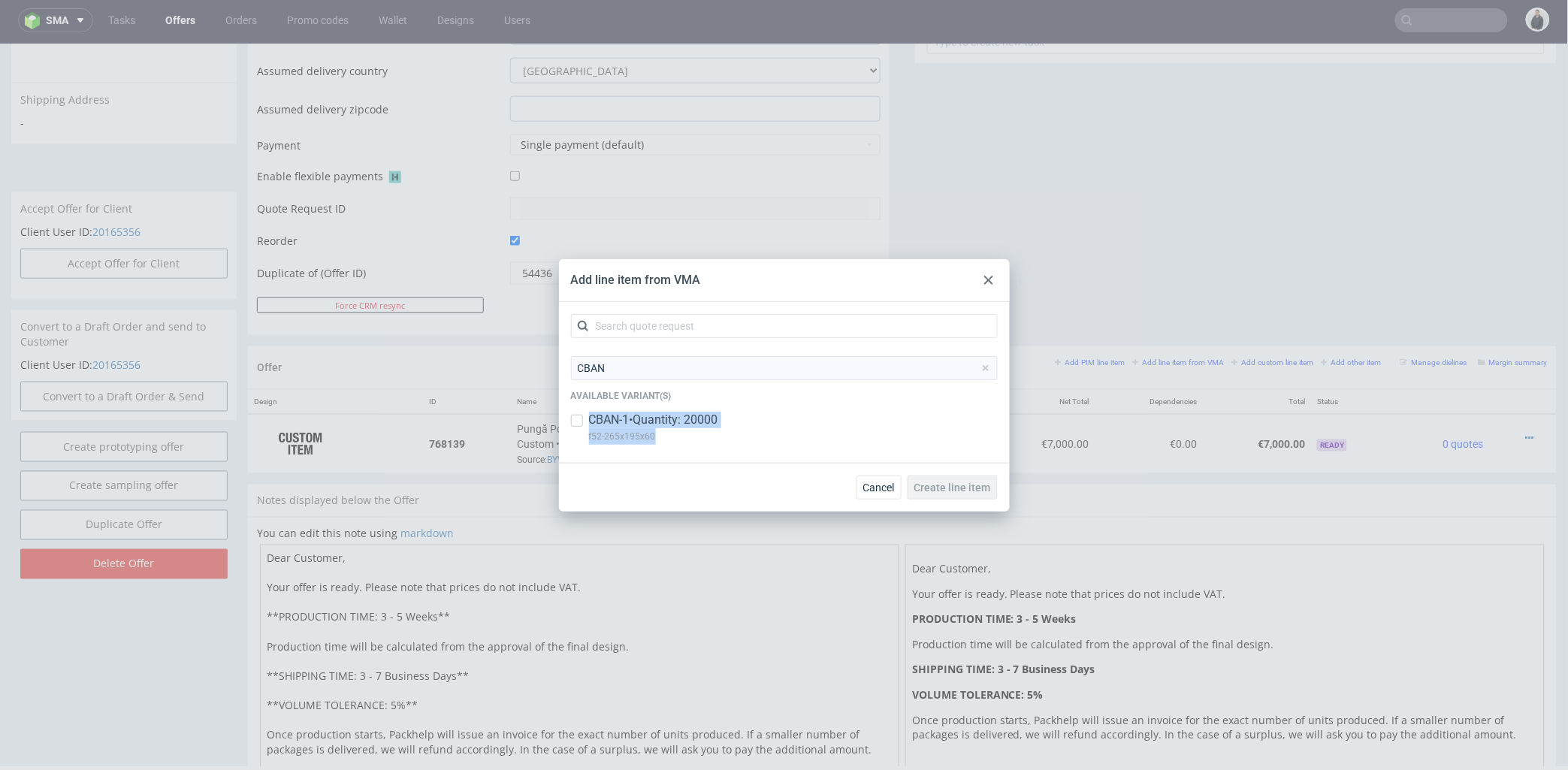
click at [647, 437] on p "f52-265x195x60" at bounding box center [653, 436] width 129 height 17
drag, startPoint x: 663, startPoint y: 432, endPoint x: 577, endPoint y: 442, distance: 86.6
click at [577, 442] on div "CBAN-1 • Quantity: 20000 f52-265x195x60" at bounding box center [784, 431] width 427 height 39
copy p "f52-265x195x60"
click at [615, 418] on p "CBAN-1 • Quantity: 20000" at bounding box center [653, 420] width 129 height 17
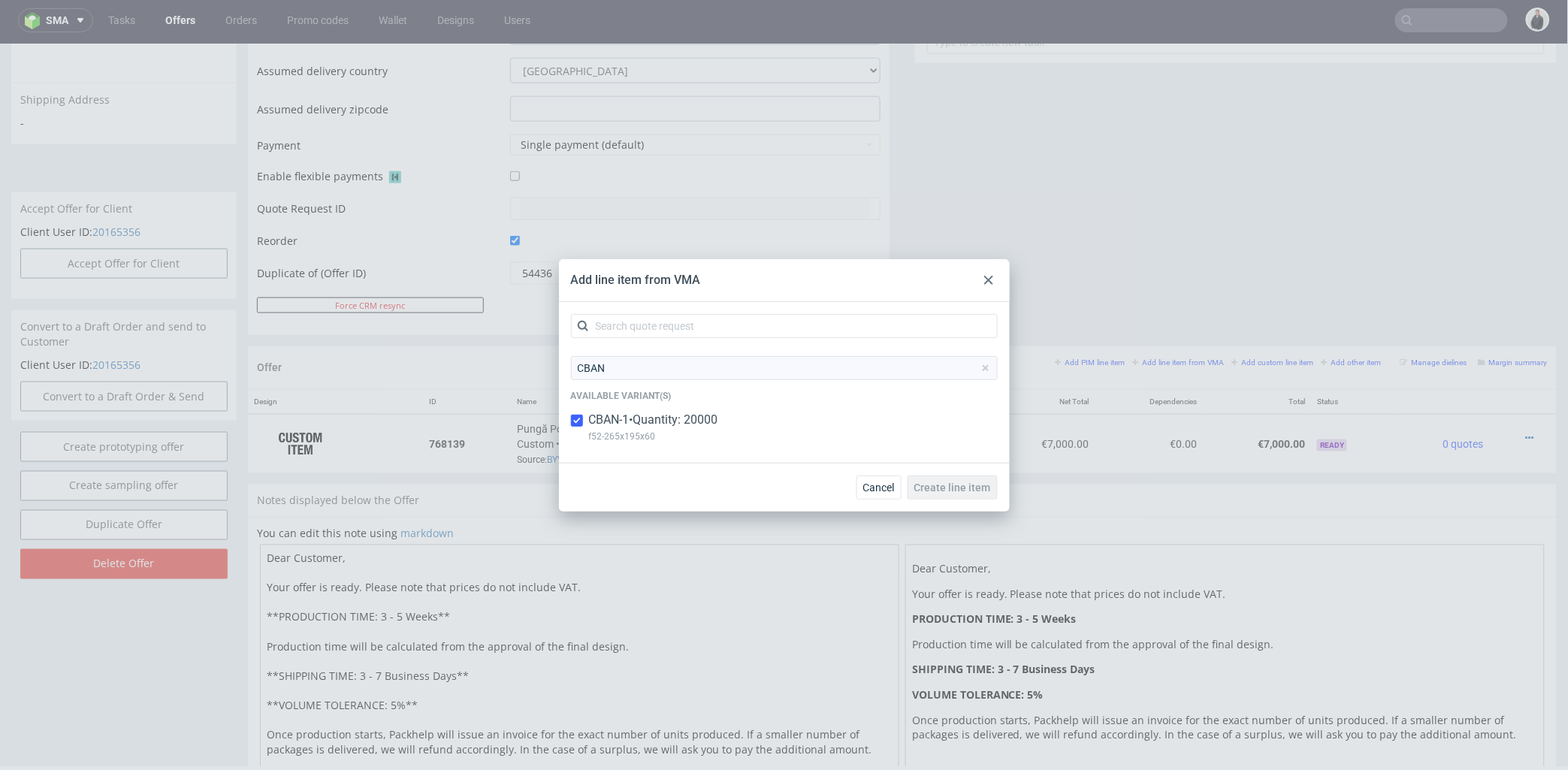
checkbox input "true"
click at [941, 484] on span "Create line item" at bounding box center [952, 488] width 77 height 11
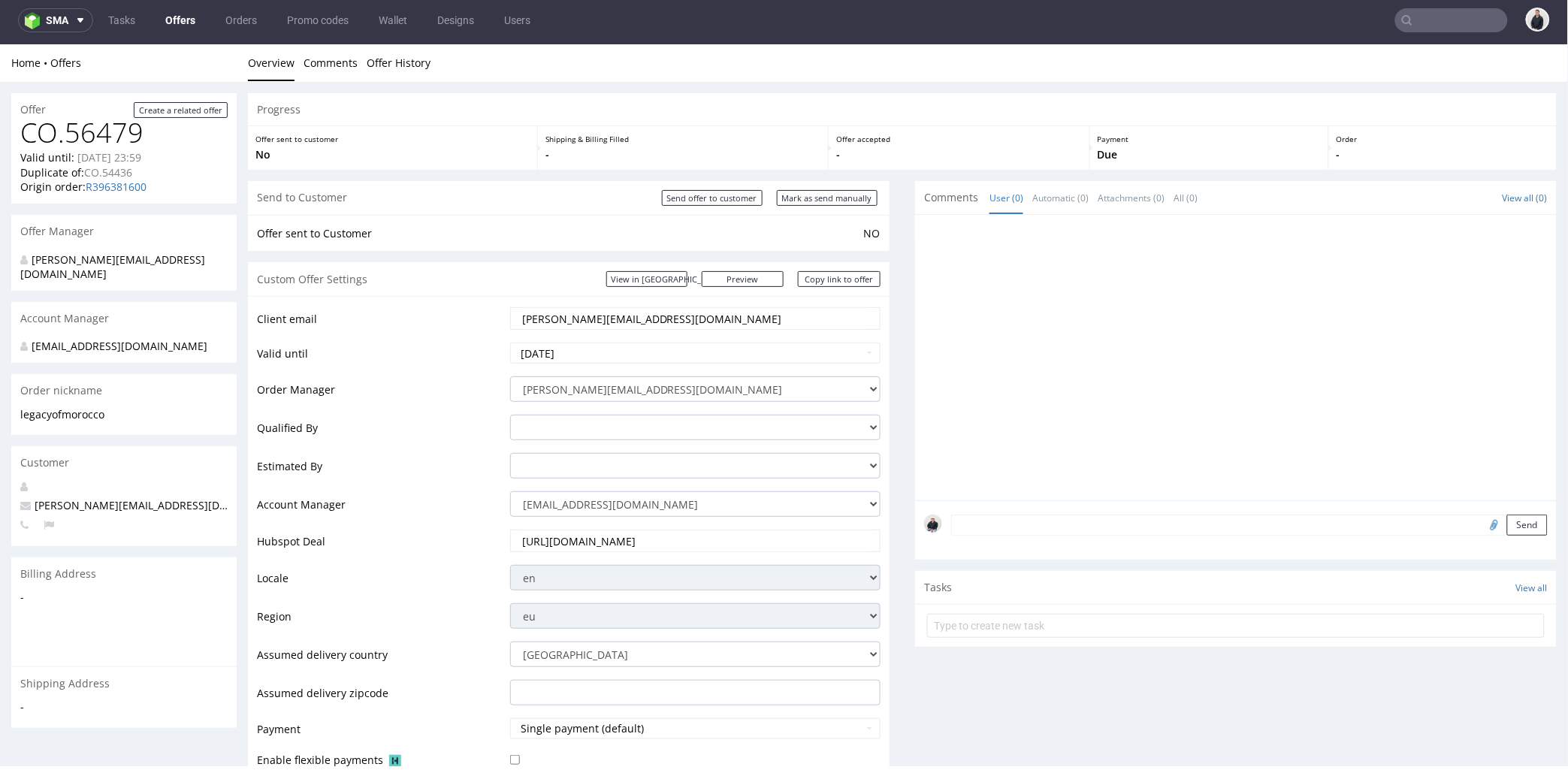
scroll to position [500, 0]
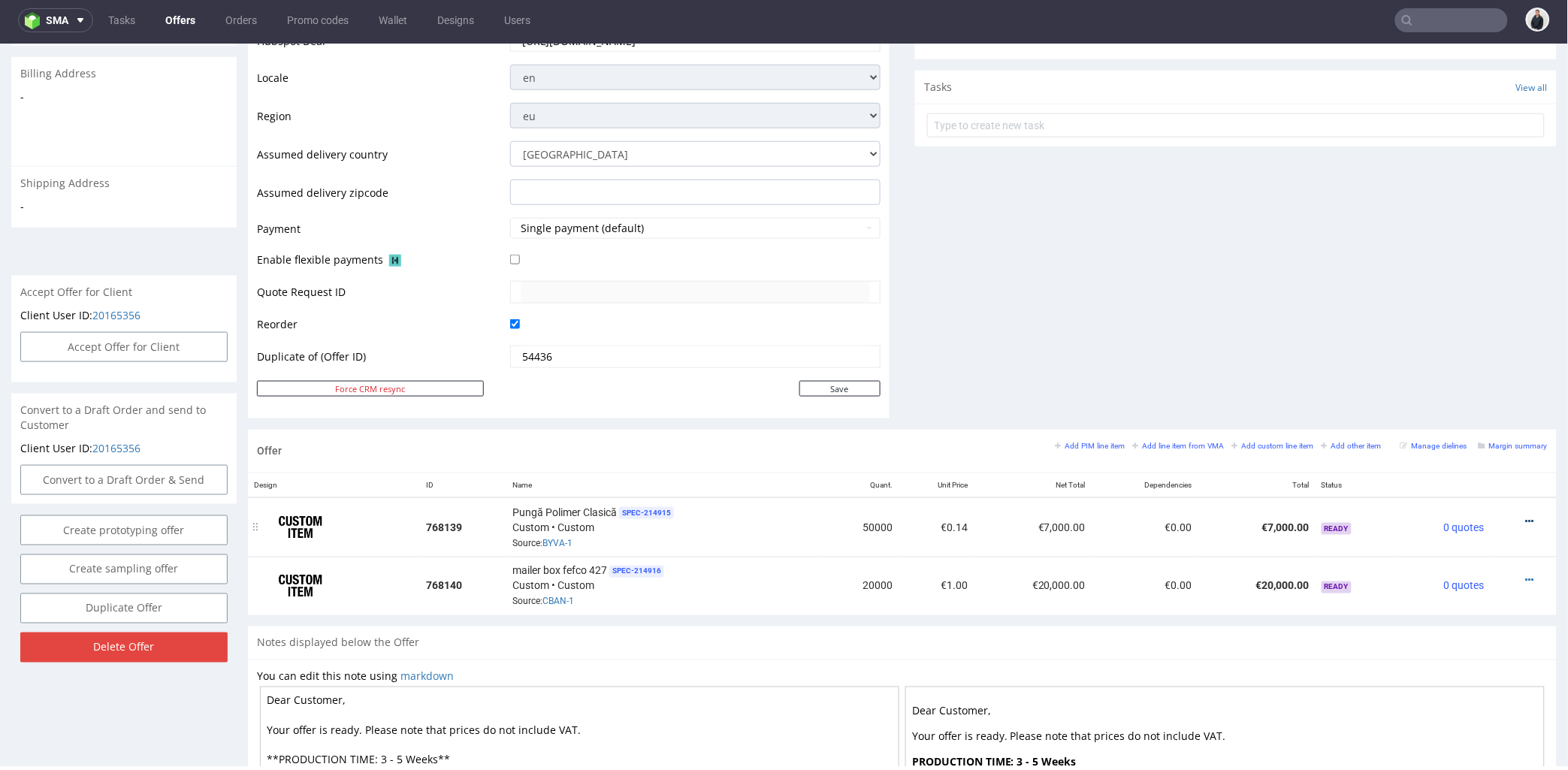
click at [1526, 521] on icon at bounding box center [1529, 520] width 8 height 11
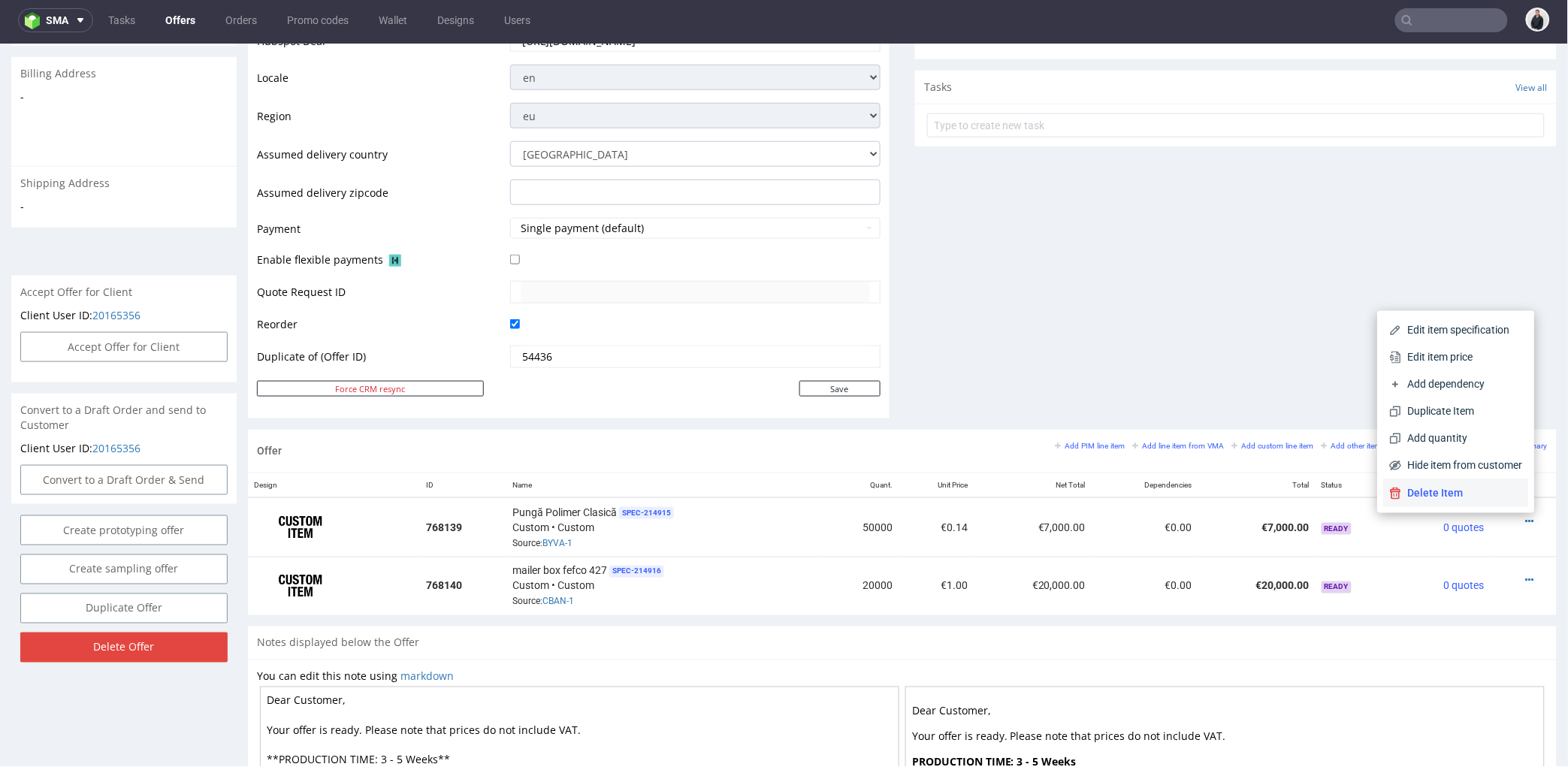
click at [1478, 488] on span "Delete Item" at bounding box center [1461, 492] width 121 height 15
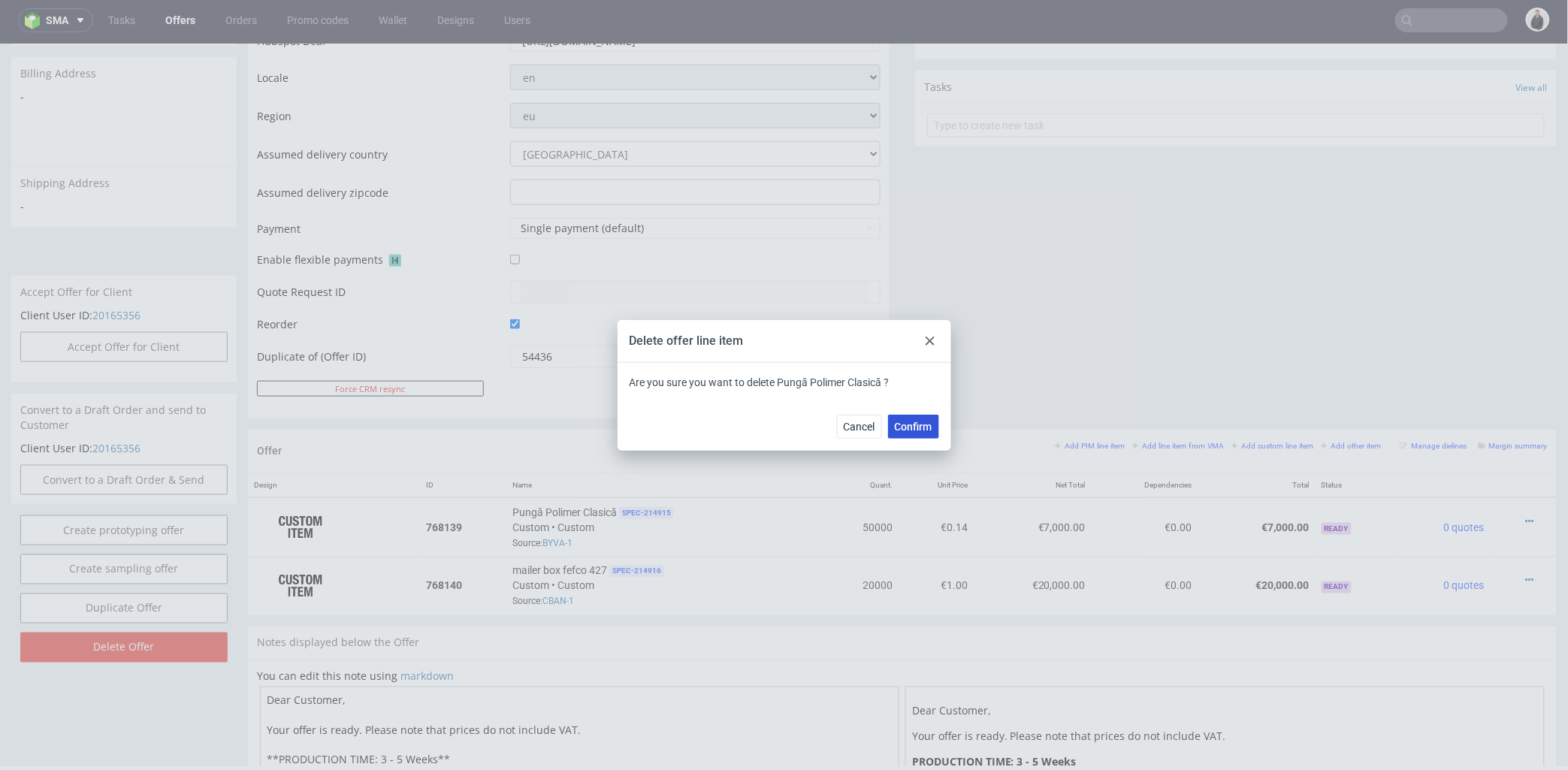
click at [935, 422] on button "Confirm" at bounding box center [914, 426] width 51 height 24
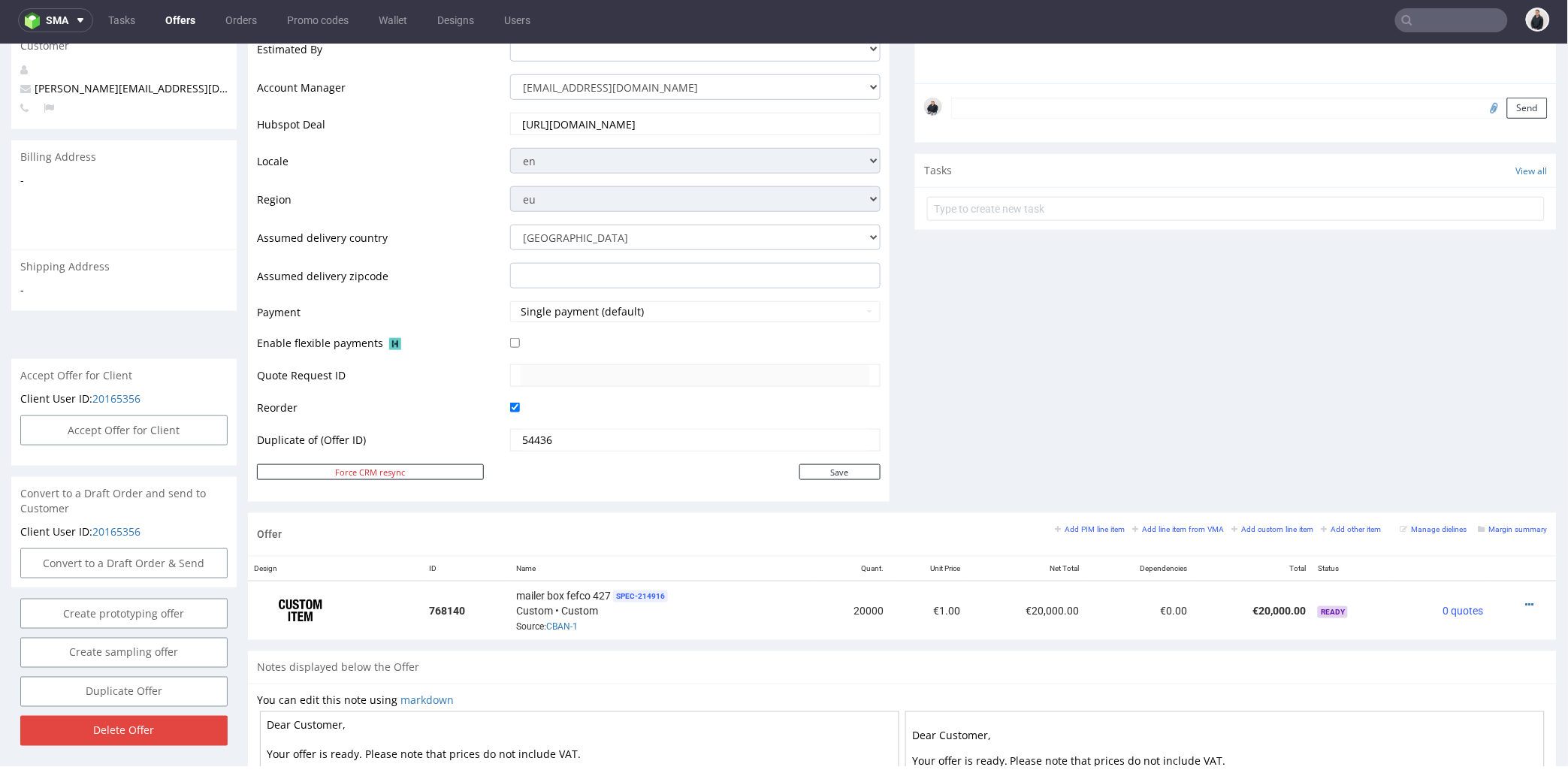
scroll to position [583, 0]
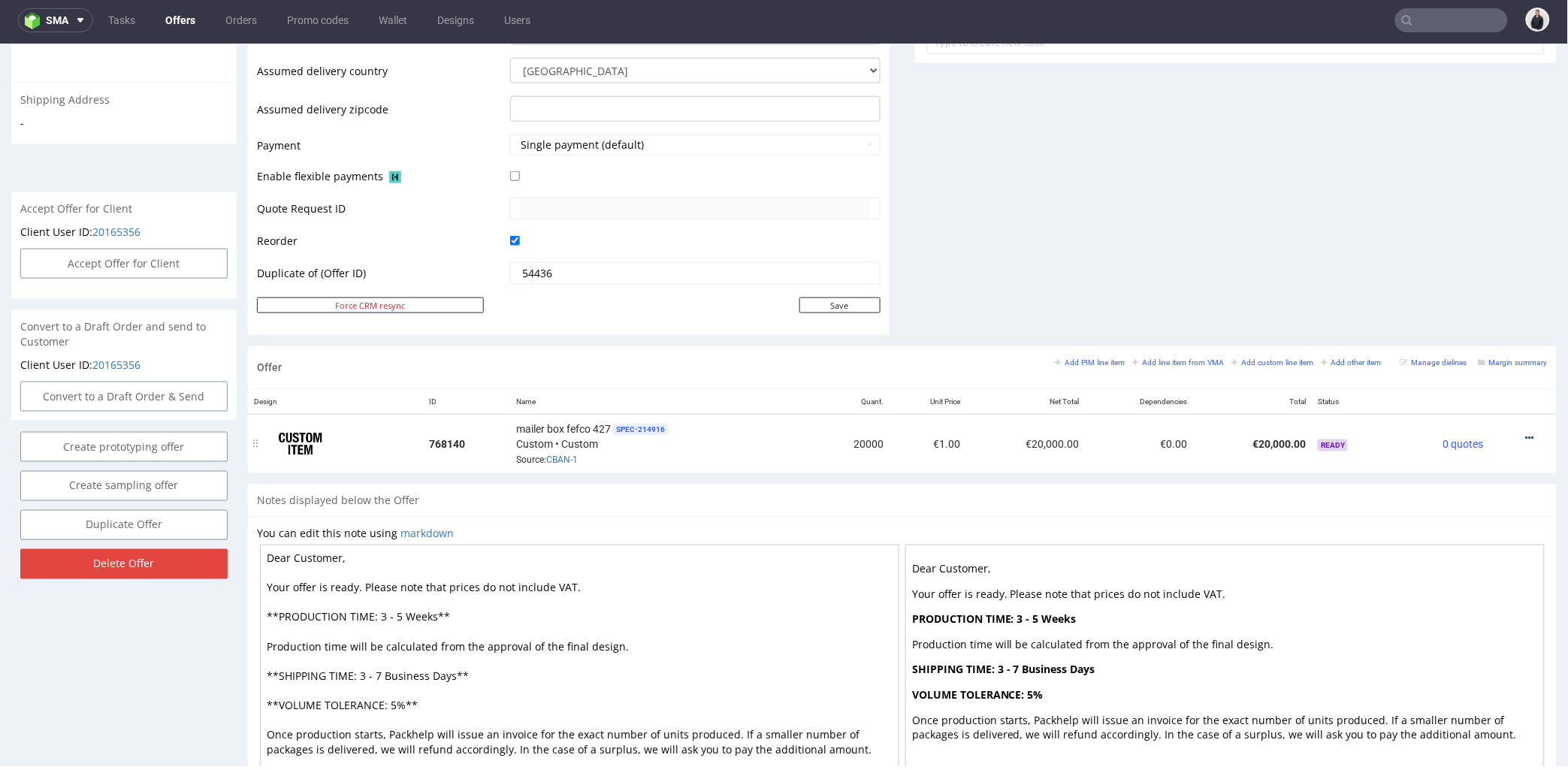
click at [1526, 432] on icon at bounding box center [1529, 437] width 8 height 11
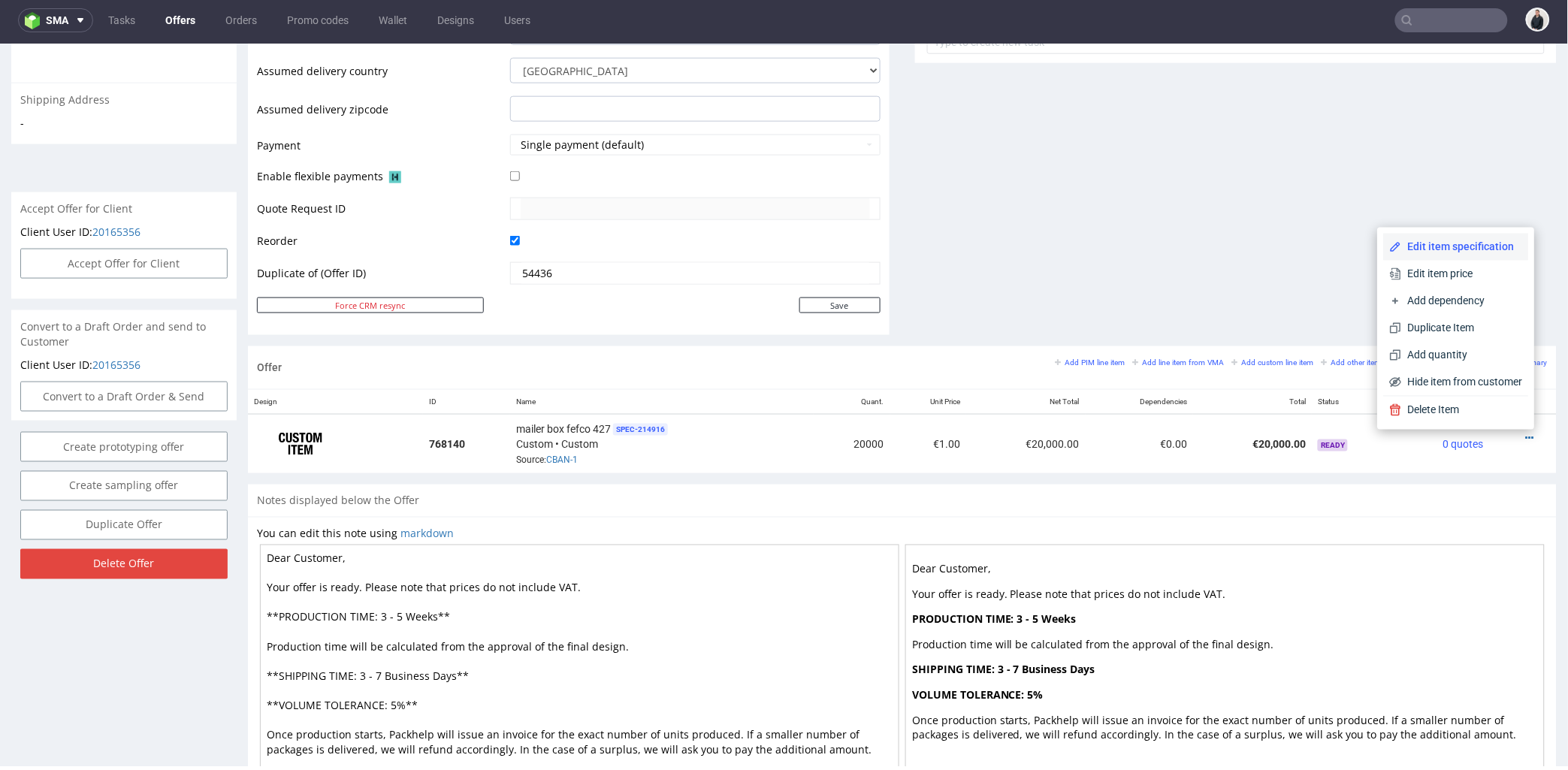
click at [1437, 243] on span "Edit item specification" at bounding box center [1461, 246] width 121 height 15
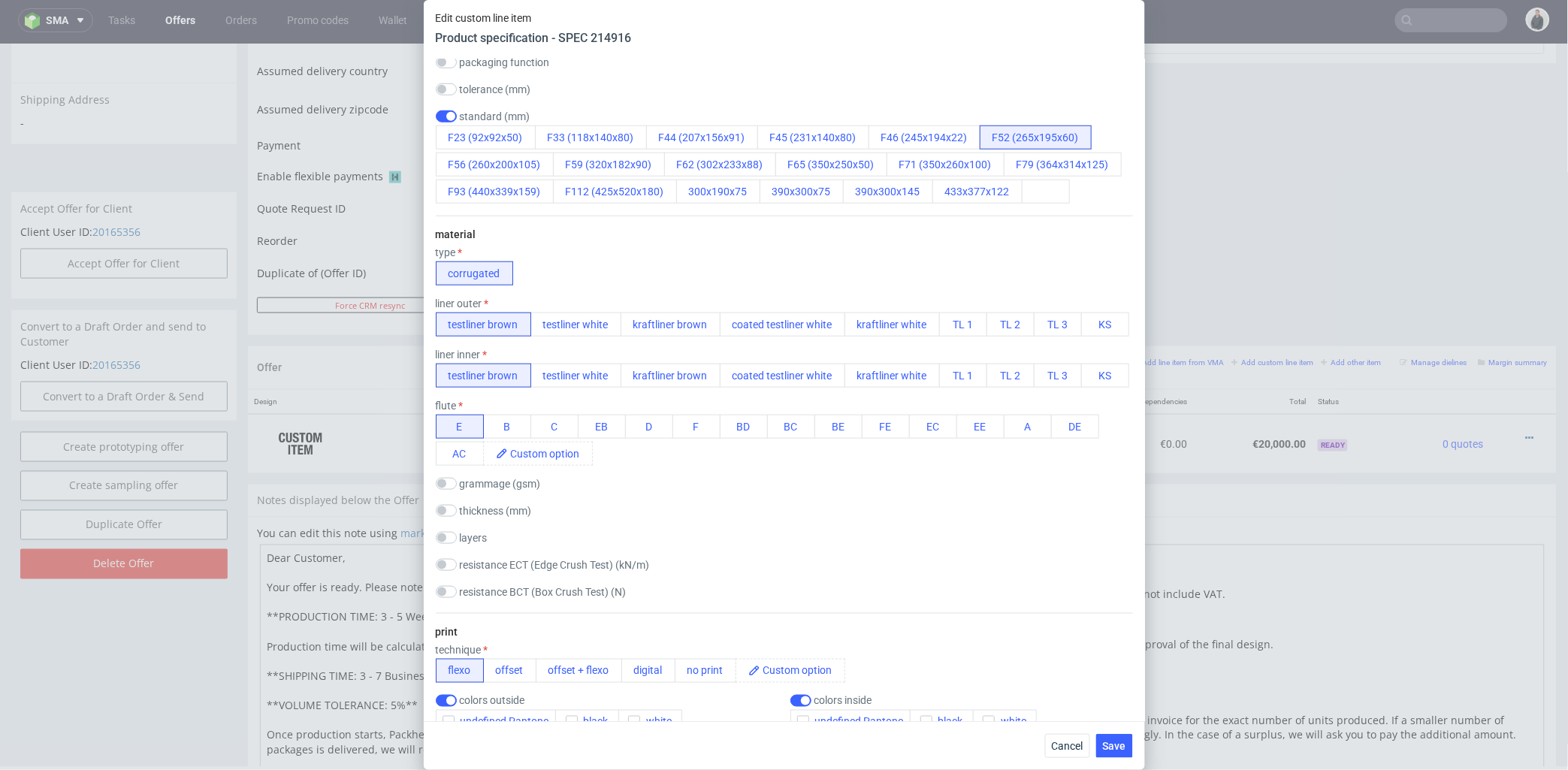
scroll to position [1881, 0]
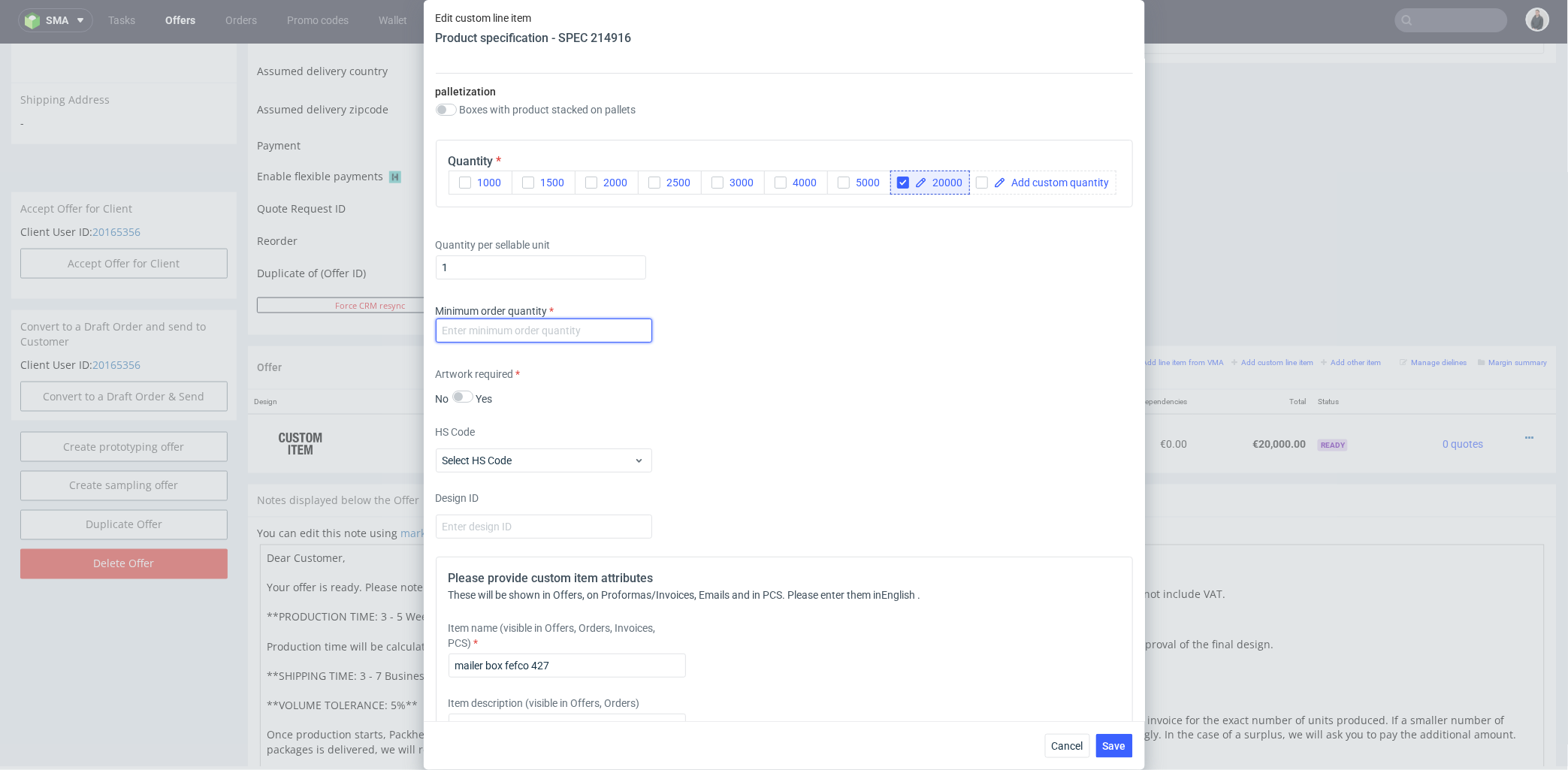
click at [567, 342] on input "number" at bounding box center [544, 330] width 217 height 24
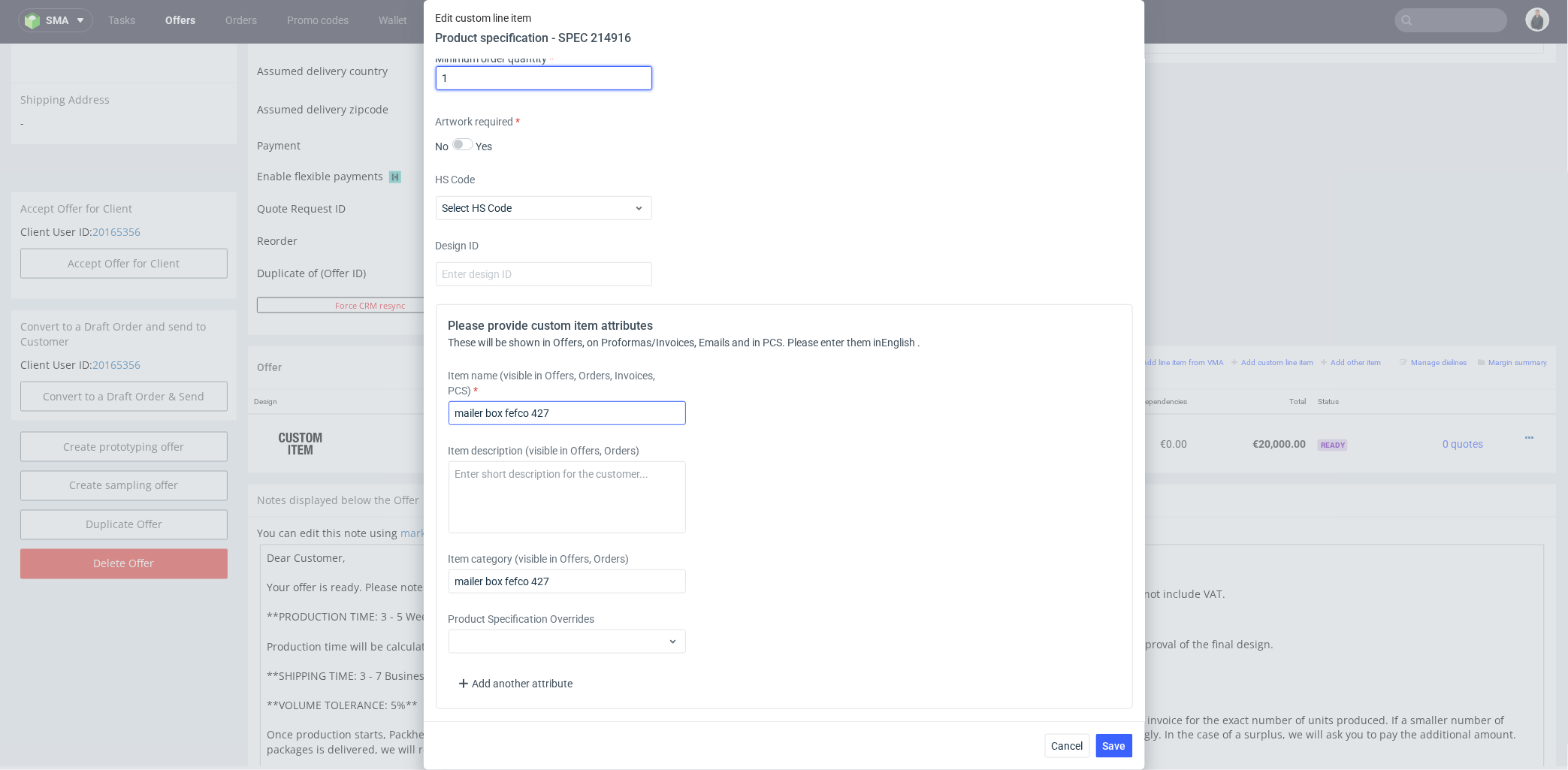
type input "1"
drag, startPoint x: 550, startPoint y: 412, endPoint x: 392, endPoint y: 414, distance: 158.0
click at [392, 414] on div "Edit custom line item Product specification - SPEC 214916 Supplier JANBOX Techn…" at bounding box center [784, 385] width 1568 height 770
paste input "f52-265x195x60"
type input "f52-265x195x60"
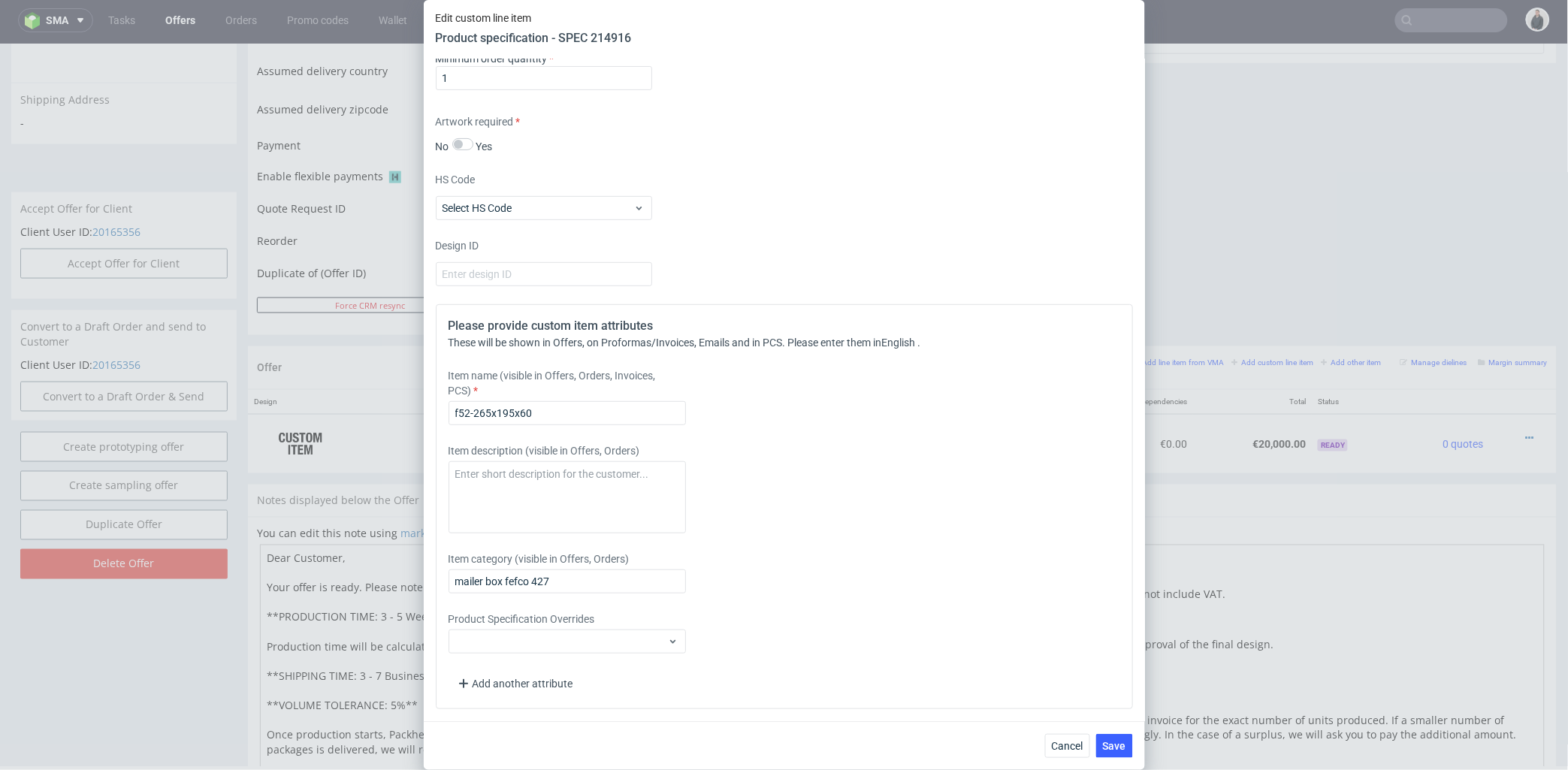
click at [827, 437] on div "Please provide custom item attributes These will be shown in Offers, on Proform…" at bounding box center [784, 507] width 697 height 405
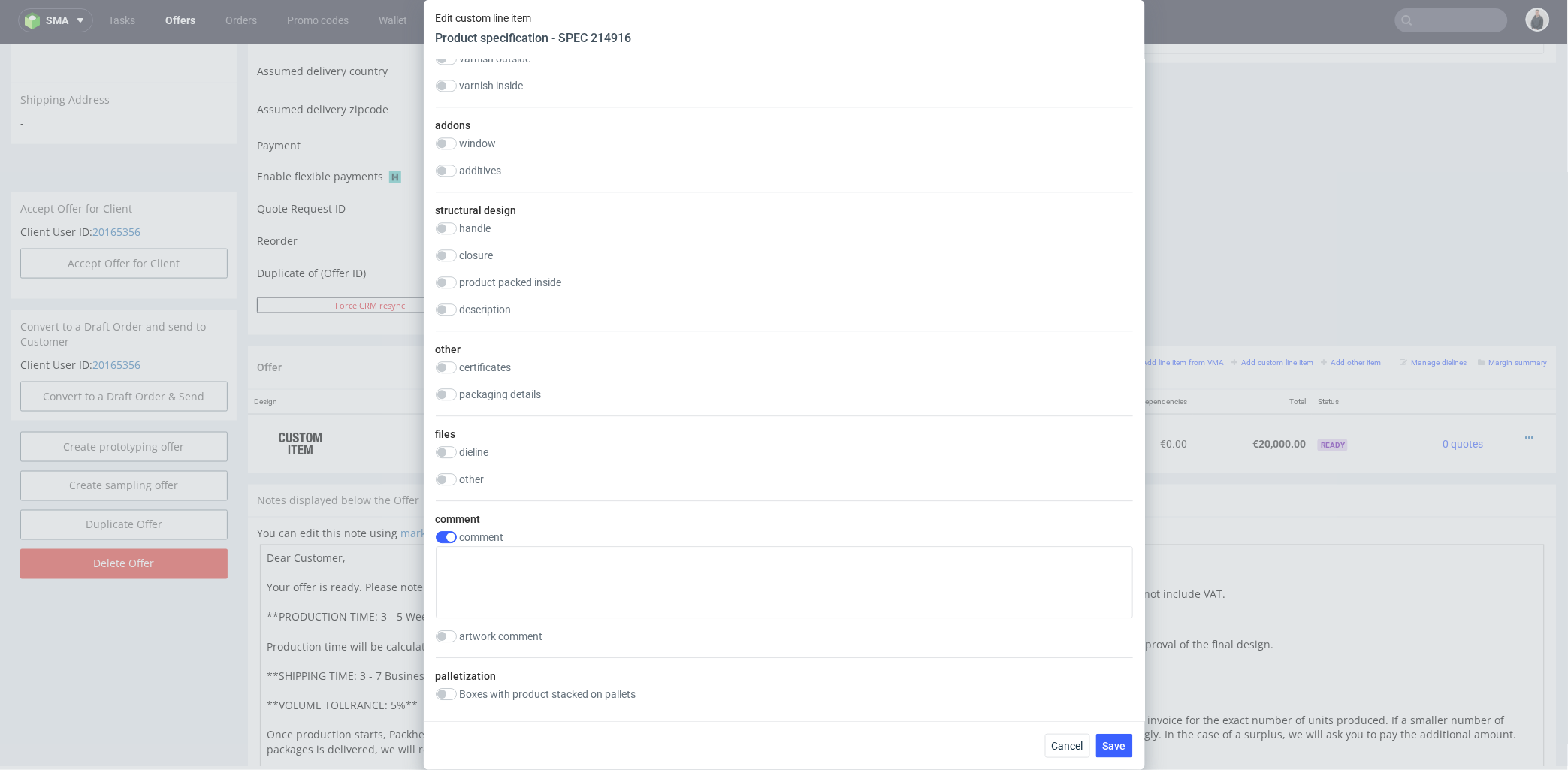
scroll to position [1631, 0]
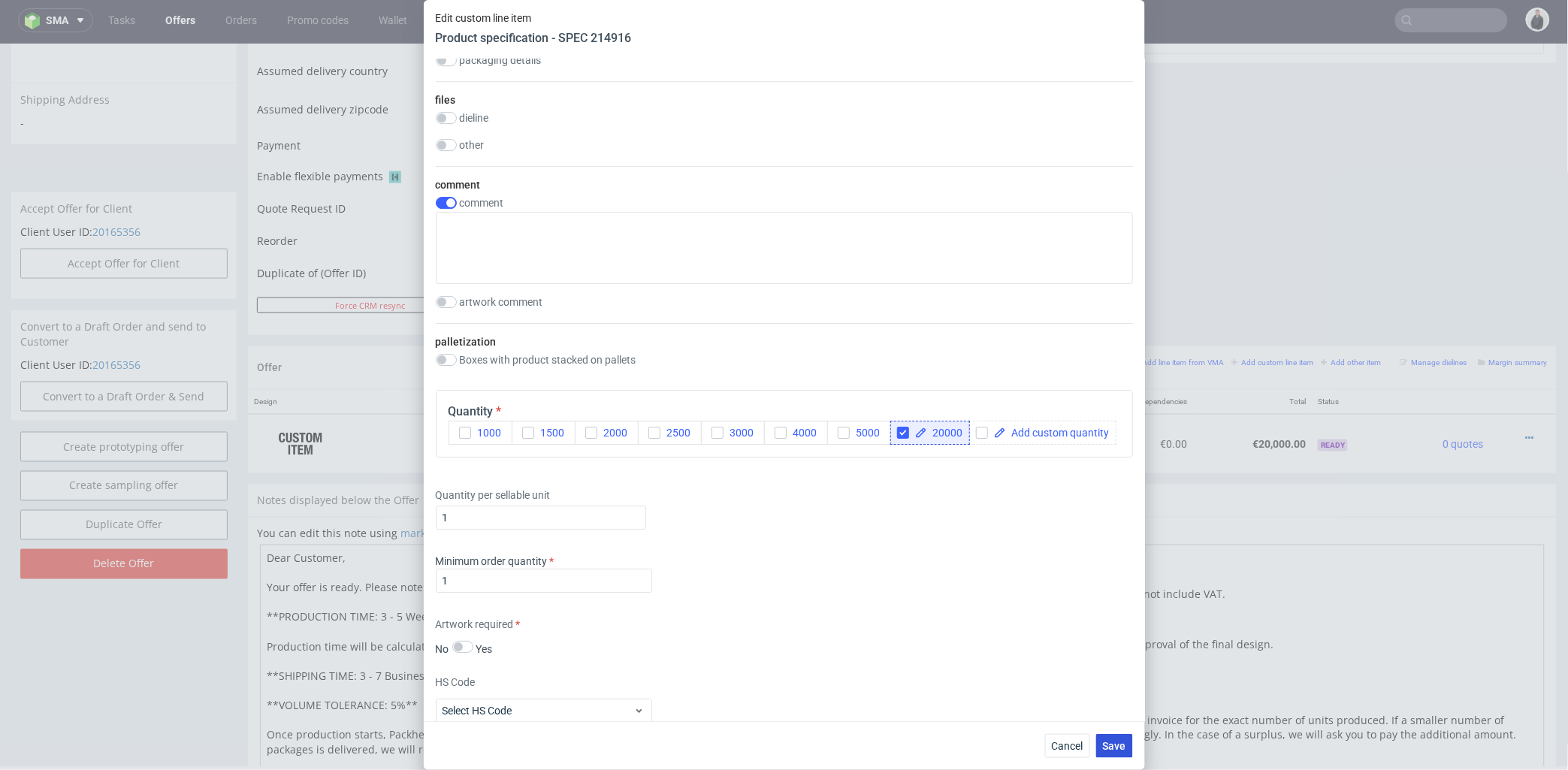
click at [1105, 740] on span "Save" at bounding box center [1115, 745] width 23 height 11
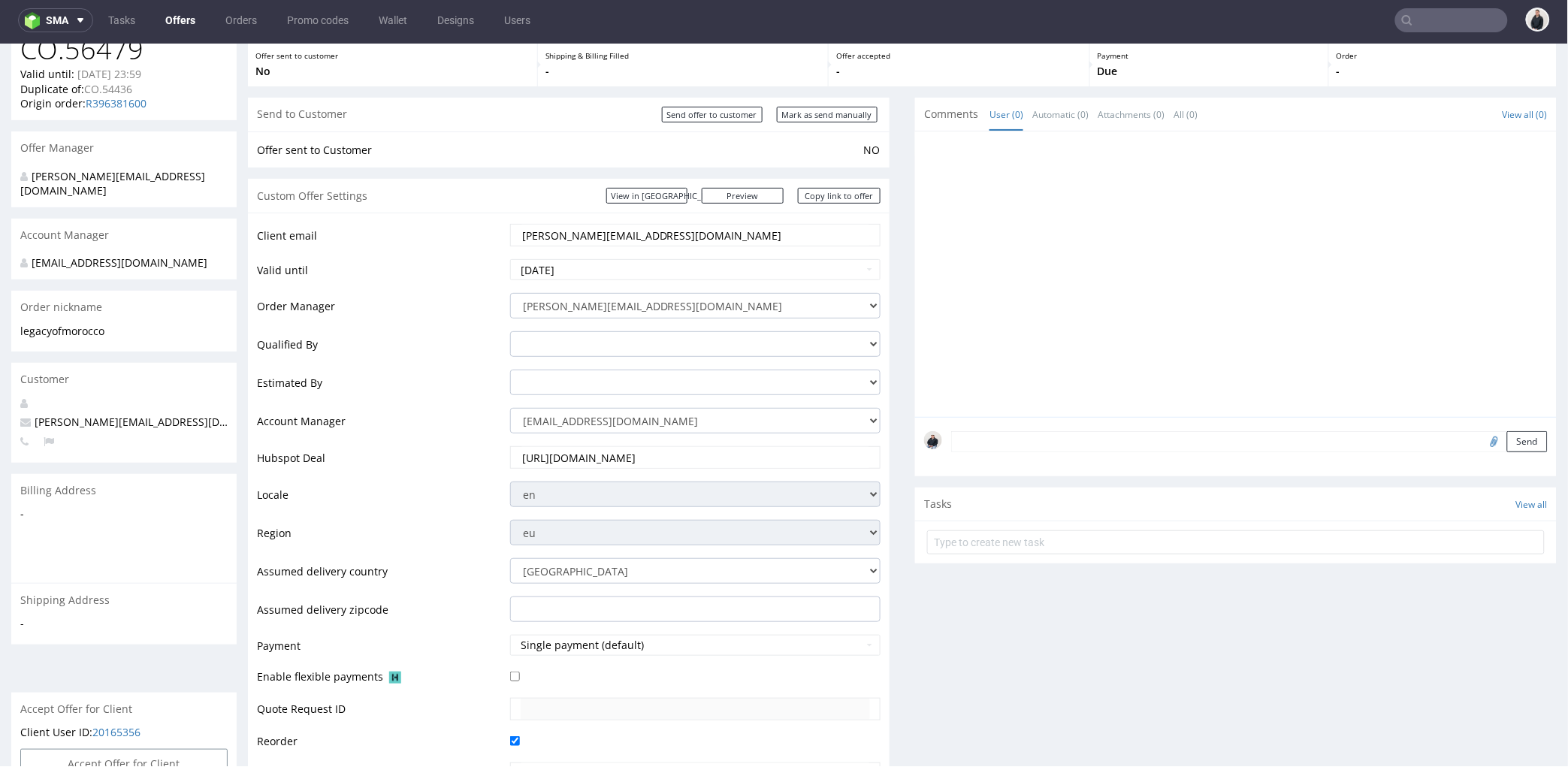
scroll to position [417, 0]
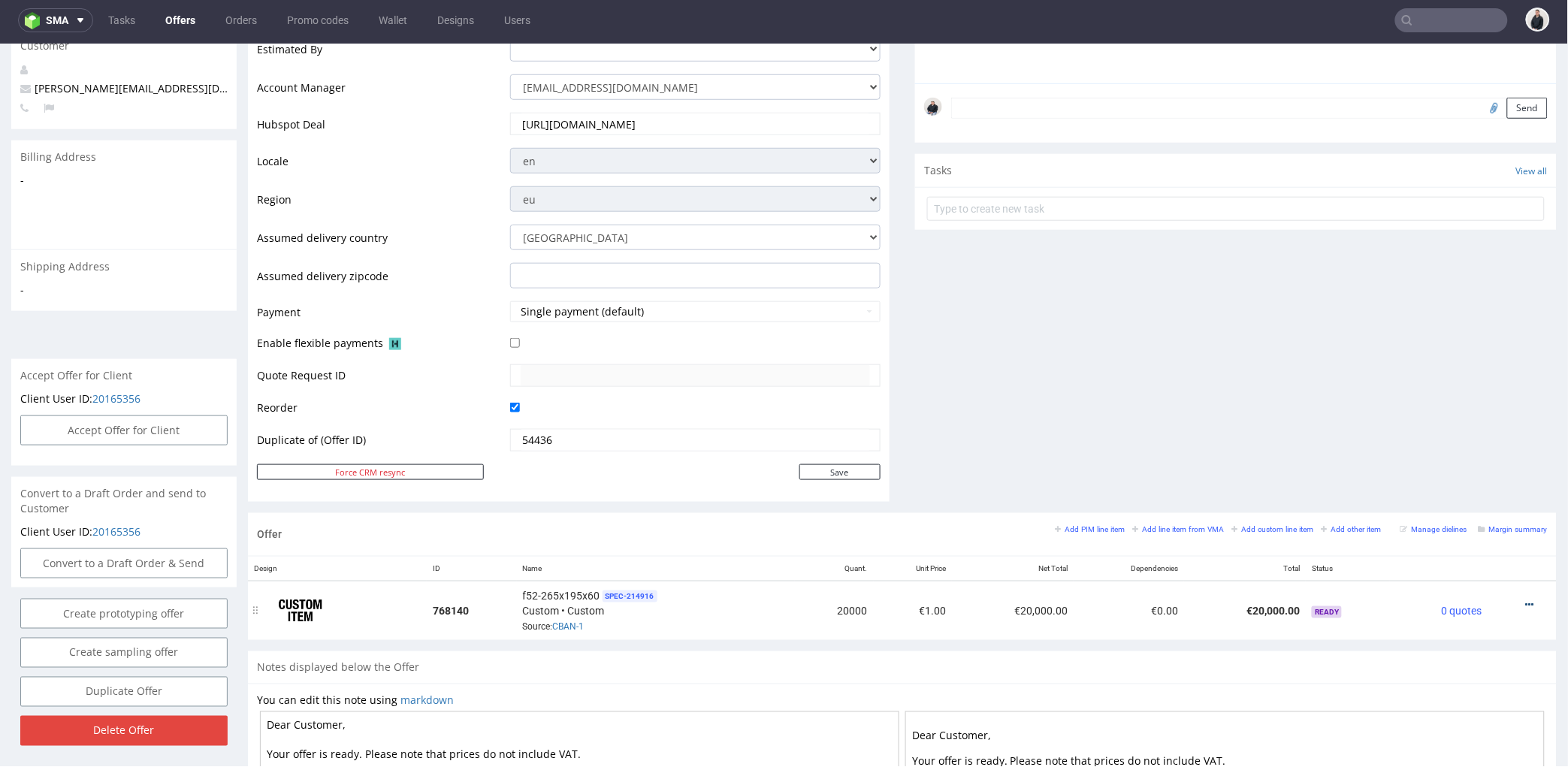
click at [1526, 602] on icon at bounding box center [1529, 604] width 8 height 11
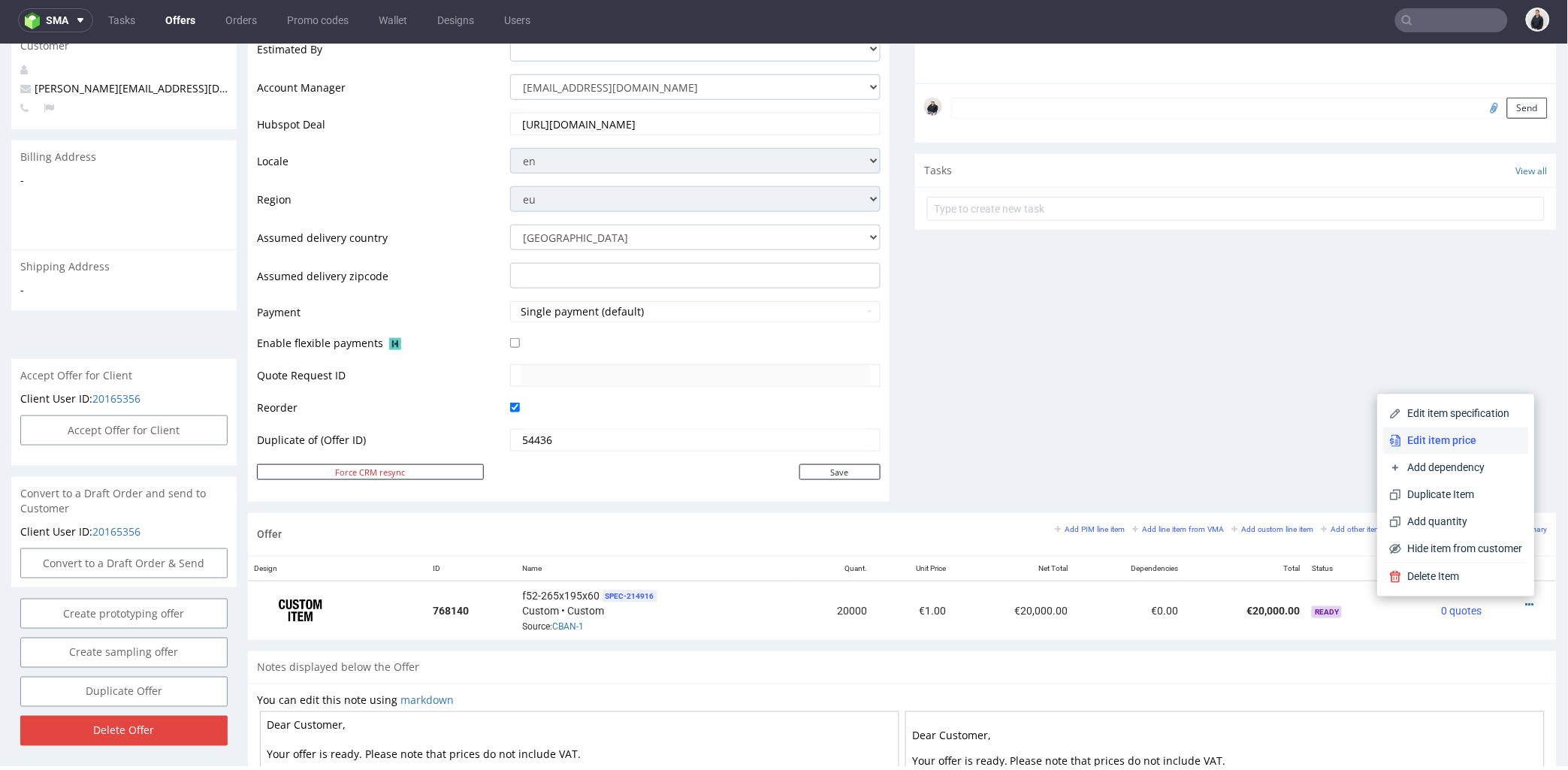
click at [1435, 440] on span "Edit item price" at bounding box center [1461, 439] width 121 height 15
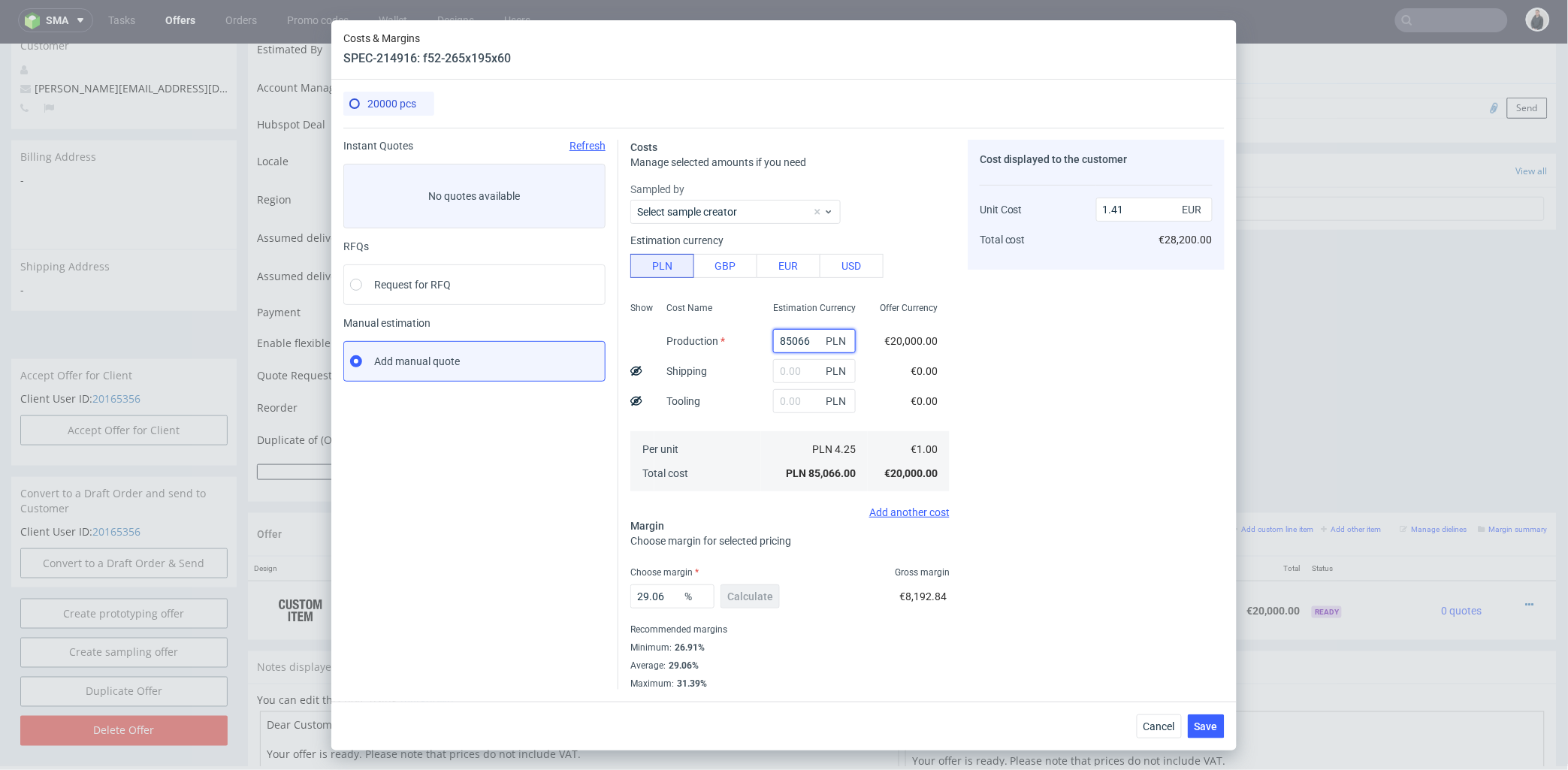
click at [779, 344] on input "85066" at bounding box center [814, 341] width 83 height 24
paste input "13800"
type input "13800"
type input "0.23"
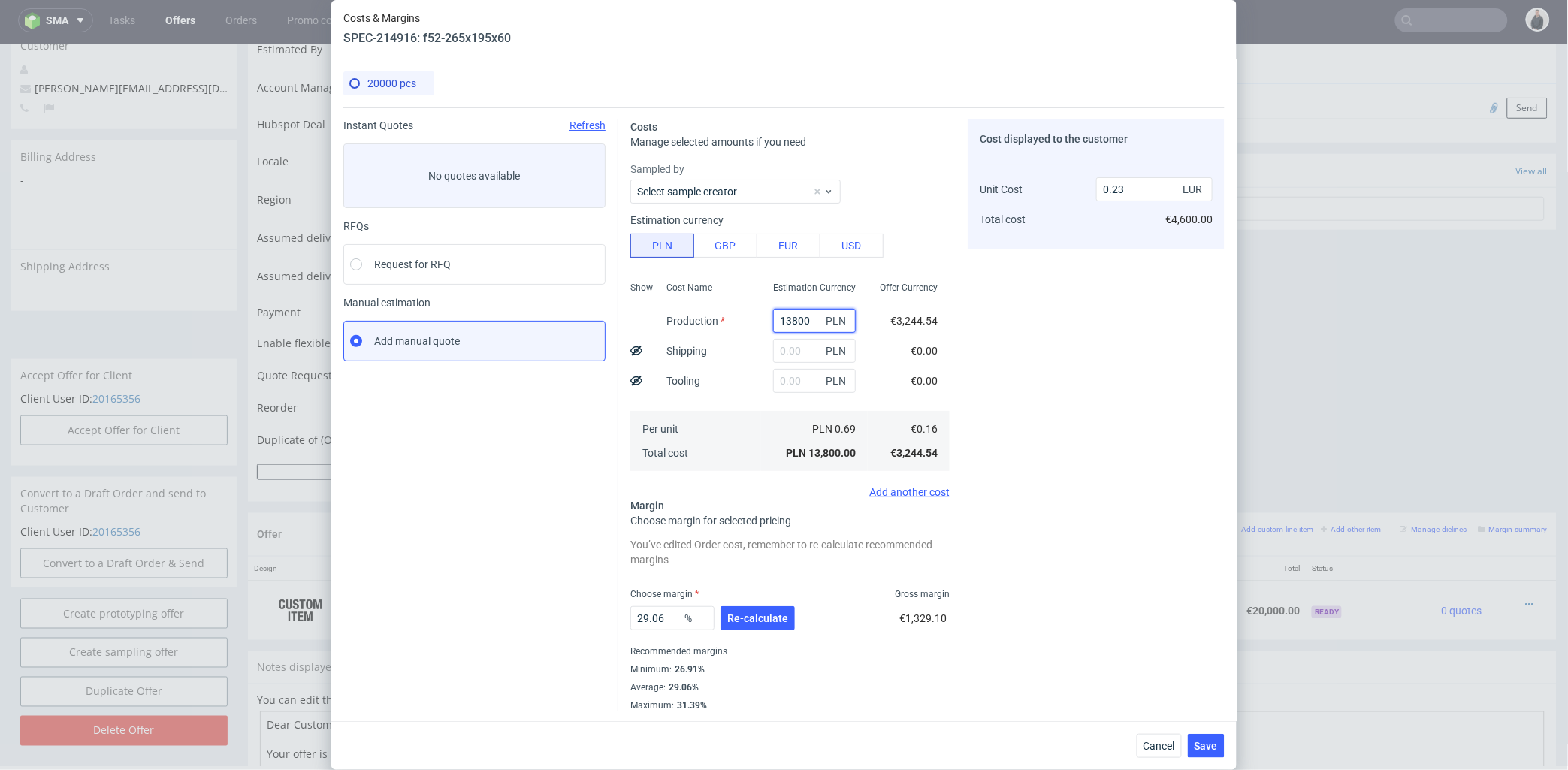
type input "13800"
click at [1034, 356] on div "Cost displayed to the customer Unit Cost Total cost 0.23 EUR €4,600.00" at bounding box center [1096, 415] width 257 height 591
click at [777, 346] on input "text" at bounding box center [814, 350] width 83 height 24
type input "4400"
click at [732, 361] on div "Cost Name Production Shipping Tooling Per unit Total cost" at bounding box center [707, 374] width 107 height 198
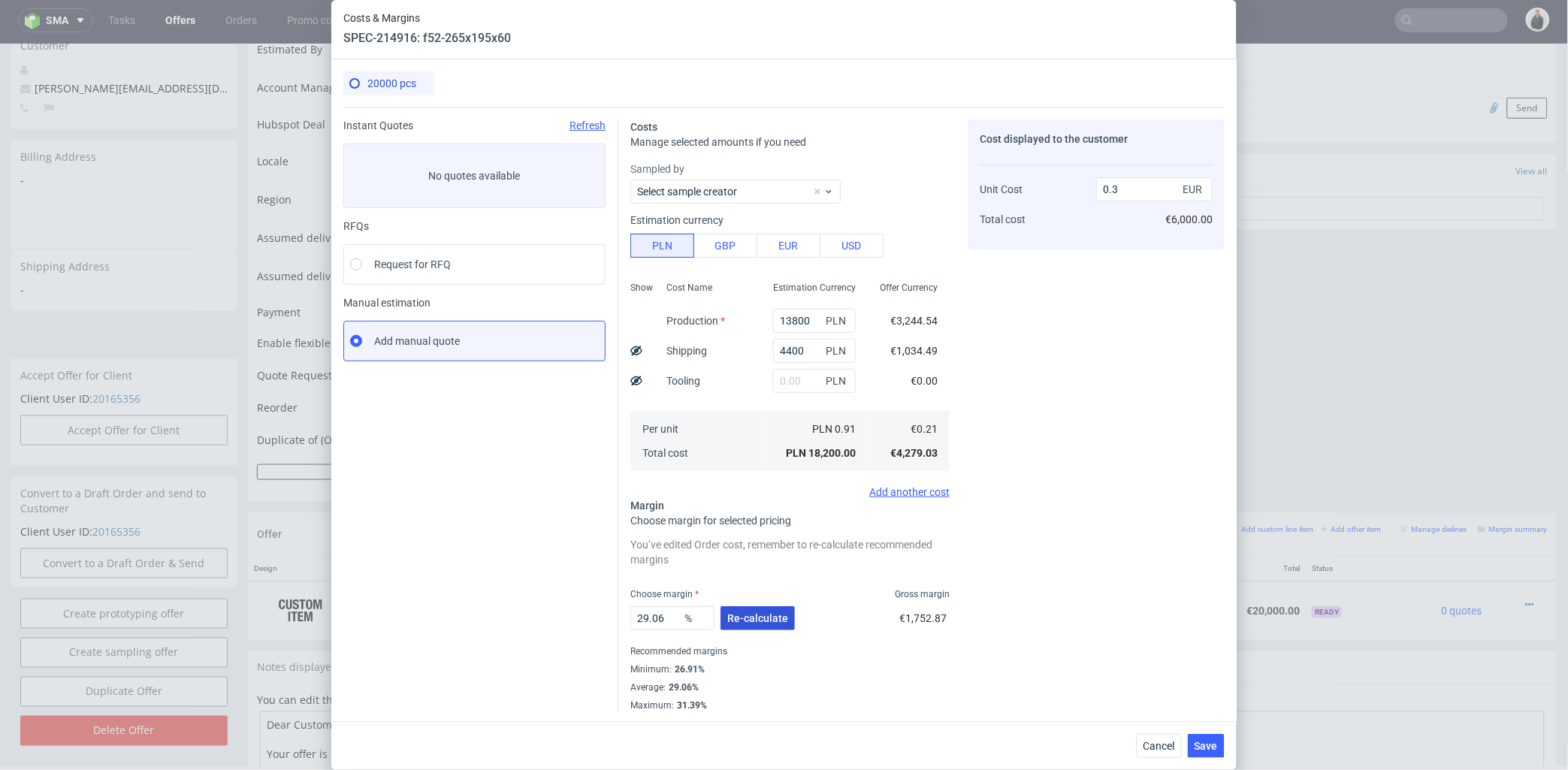
click at [780, 606] on button "Re-calculate" at bounding box center [757, 618] width 74 height 24
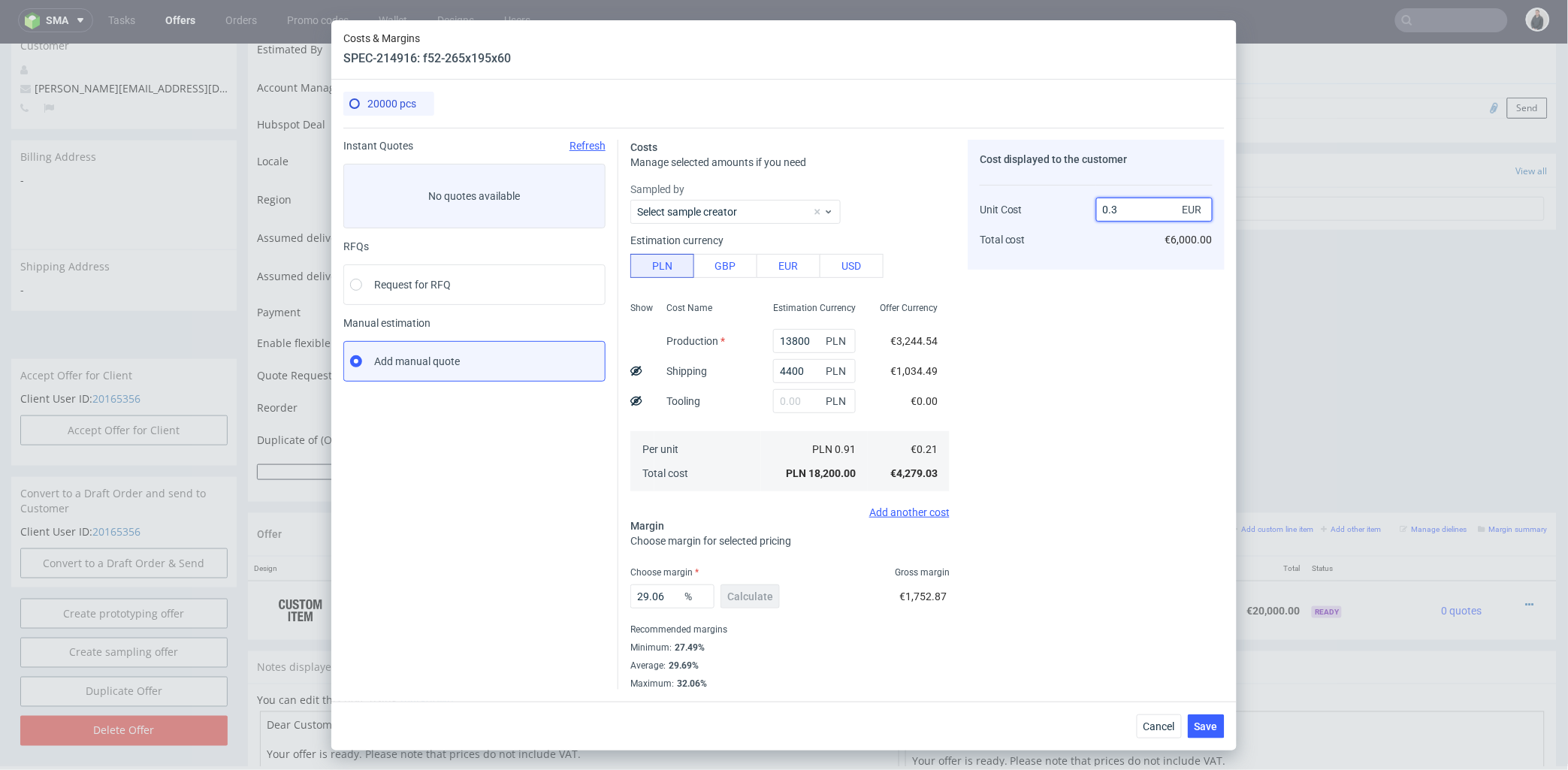
drag, startPoint x: 1114, startPoint y: 209, endPoint x: 1116, endPoint y: 217, distance: 8.2
click at [1118, 210] on input "0.3" at bounding box center [1154, 209] width 116 height 24
type input "0.28"
click at [1101, 258] on div "Cost displayed to the customer Unit Cost Total cost 0.28 EUR €6,000.00" at bounding box center [1096, 205] width 257 height 130
type input "25.00000000000001"
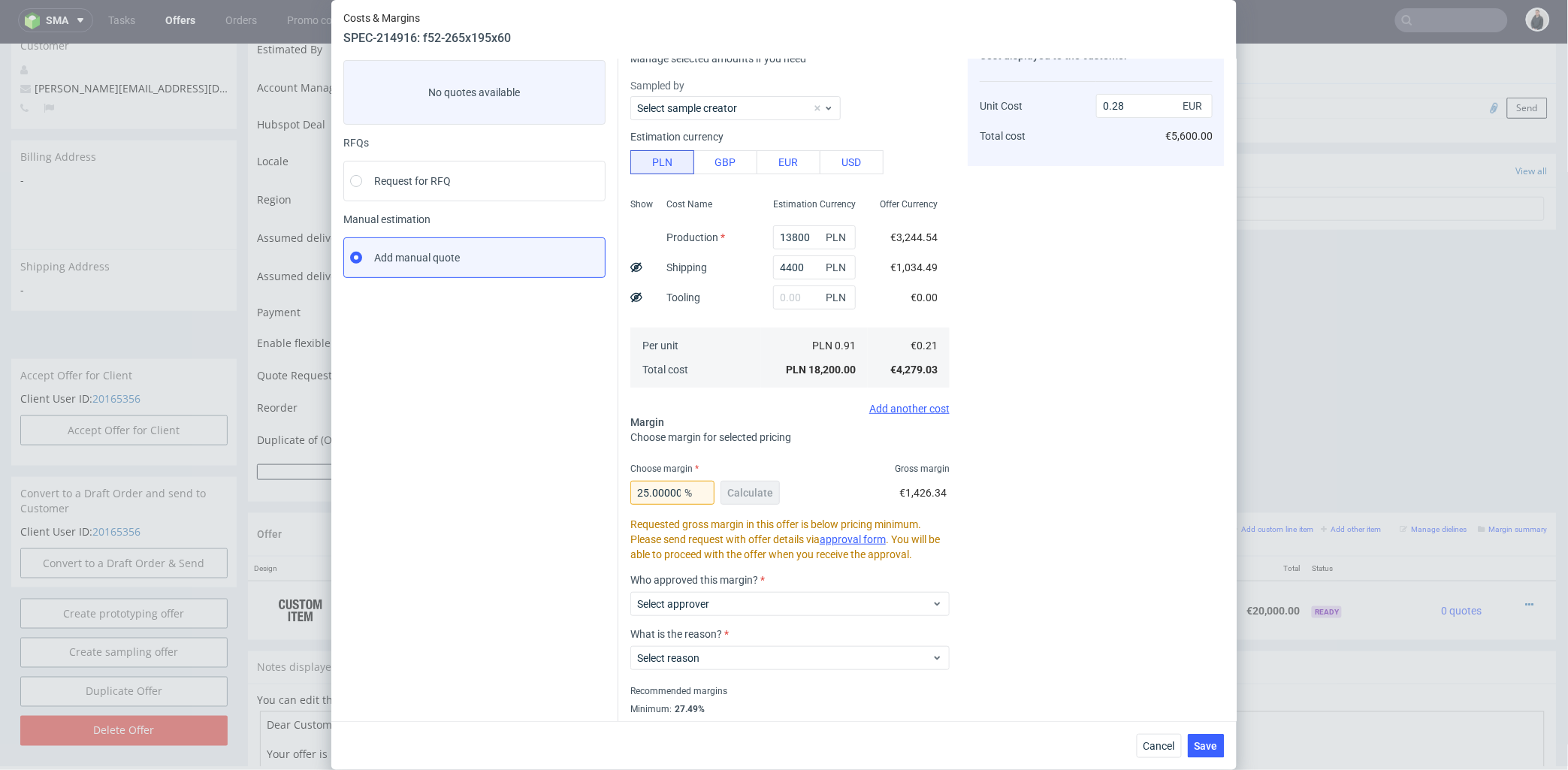
scroll to position [0, 0]
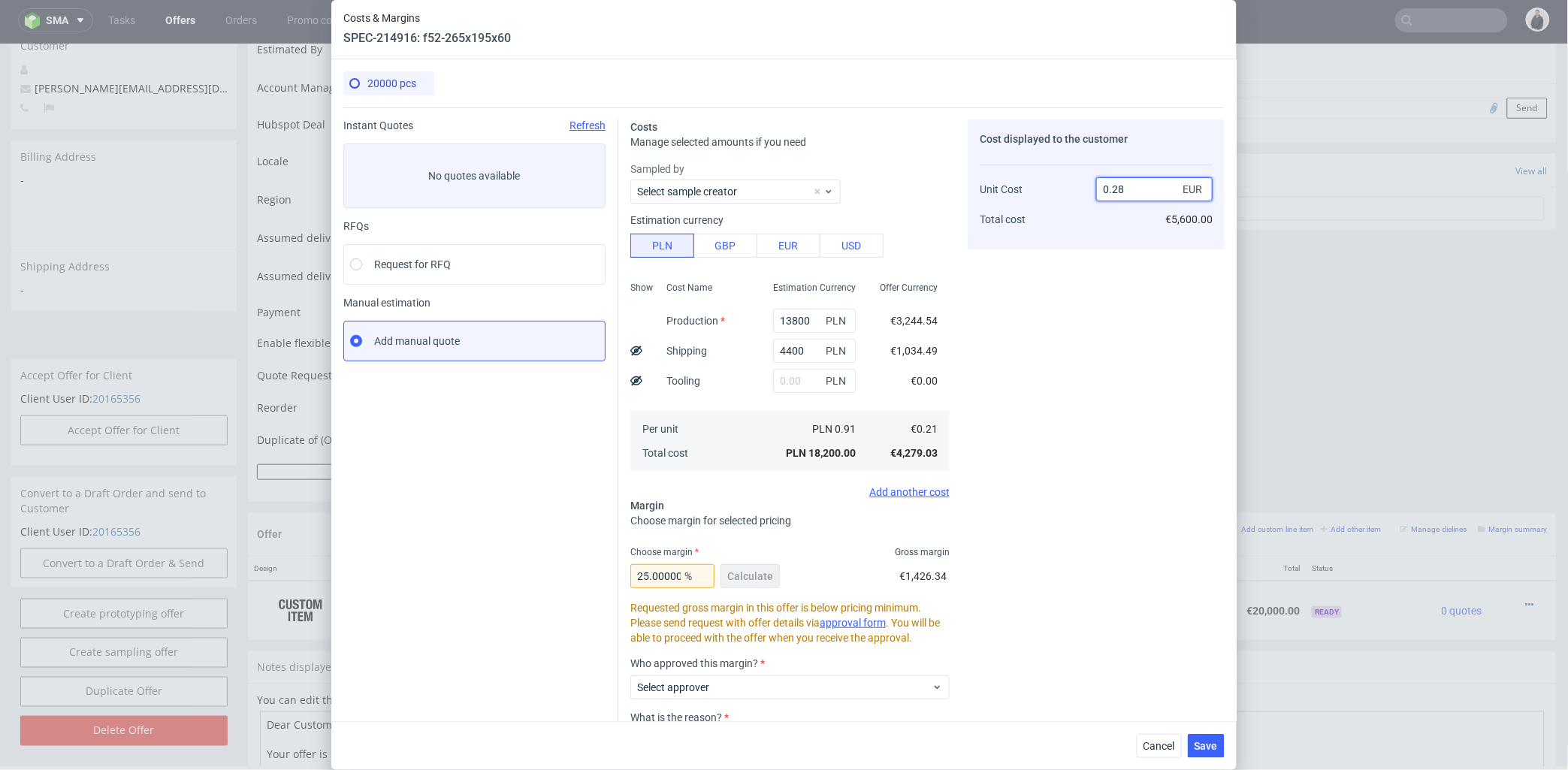
click at [1118, 188] on input "0.28" at bounding box center [1154, 188] width 116 height 24
type input "0.29"
click at [1093, 299] on div "Cost displayed to the customer Unit Cost Total cost 0.29 EUR €5,600.00" at bounding box center [1096, 477] width 257 height 715
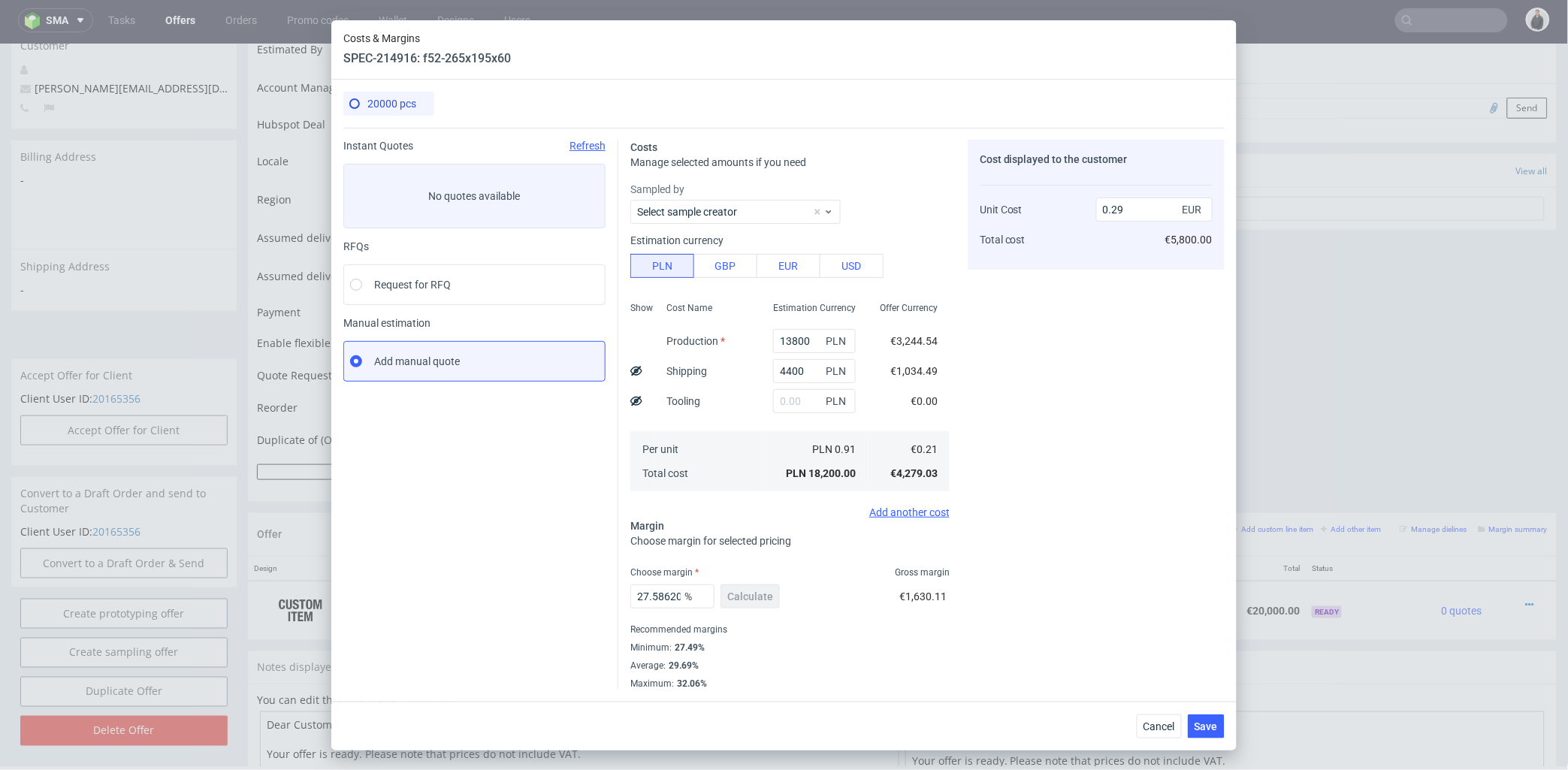
click at [1102, 406] on div "Cost displayed to the customer Unit Cost Total cost 0.29 EUR €5,800.00" at bounding box center [1096, 414] width 257 height 550
drag, startPoint x: 643, startPoint y: 598, endPoint x: 800, endPoint y: 601, distance: 157.0
click at [800, 601] on div "27.586206896551722 % Calculate €1,630.11" at bounding box center [790, 599] width 320 height 42
type input "28"
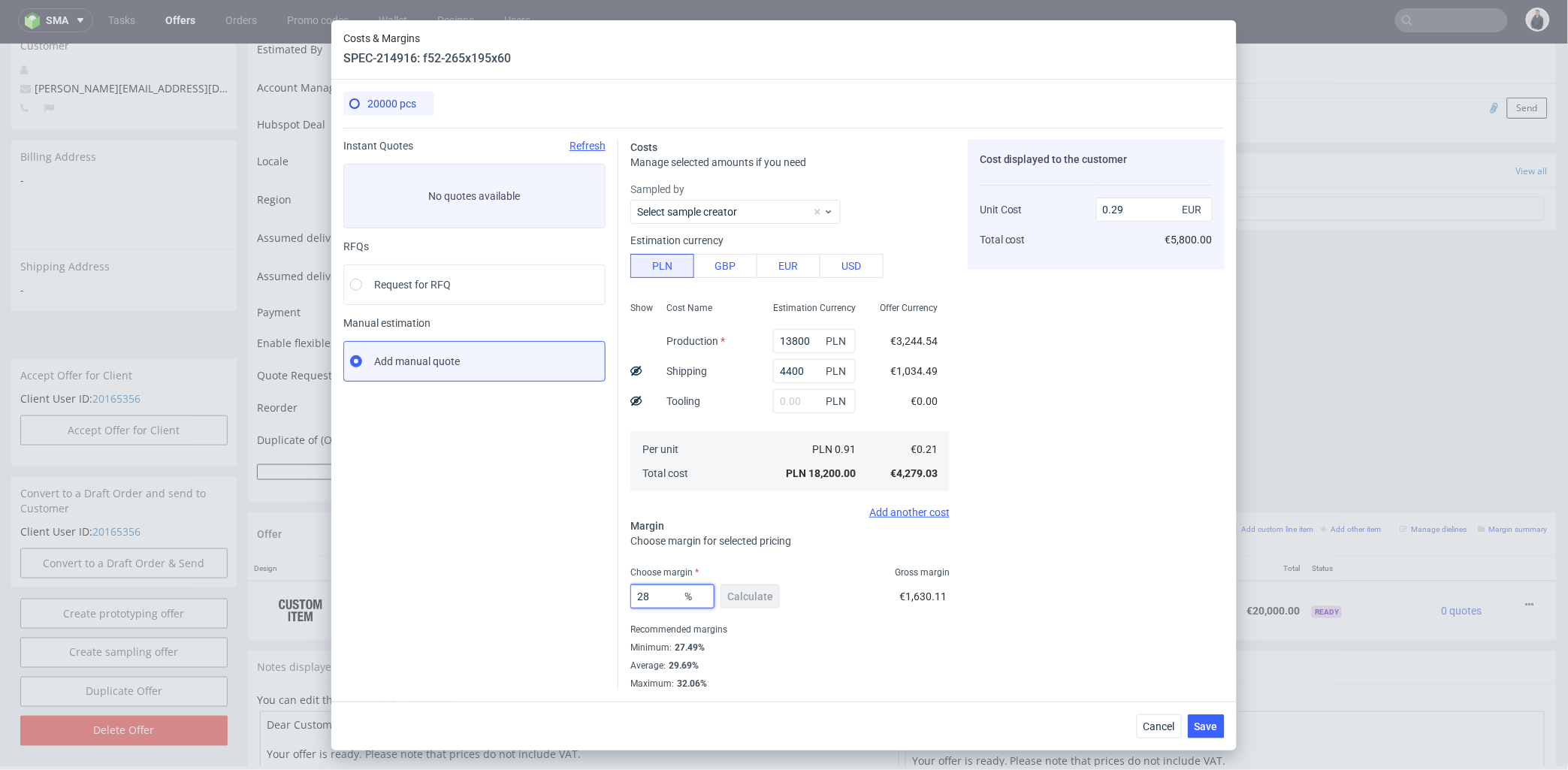
scroll to position [0, 0]
type input "0.3"
type input "27"
type input "0.29"
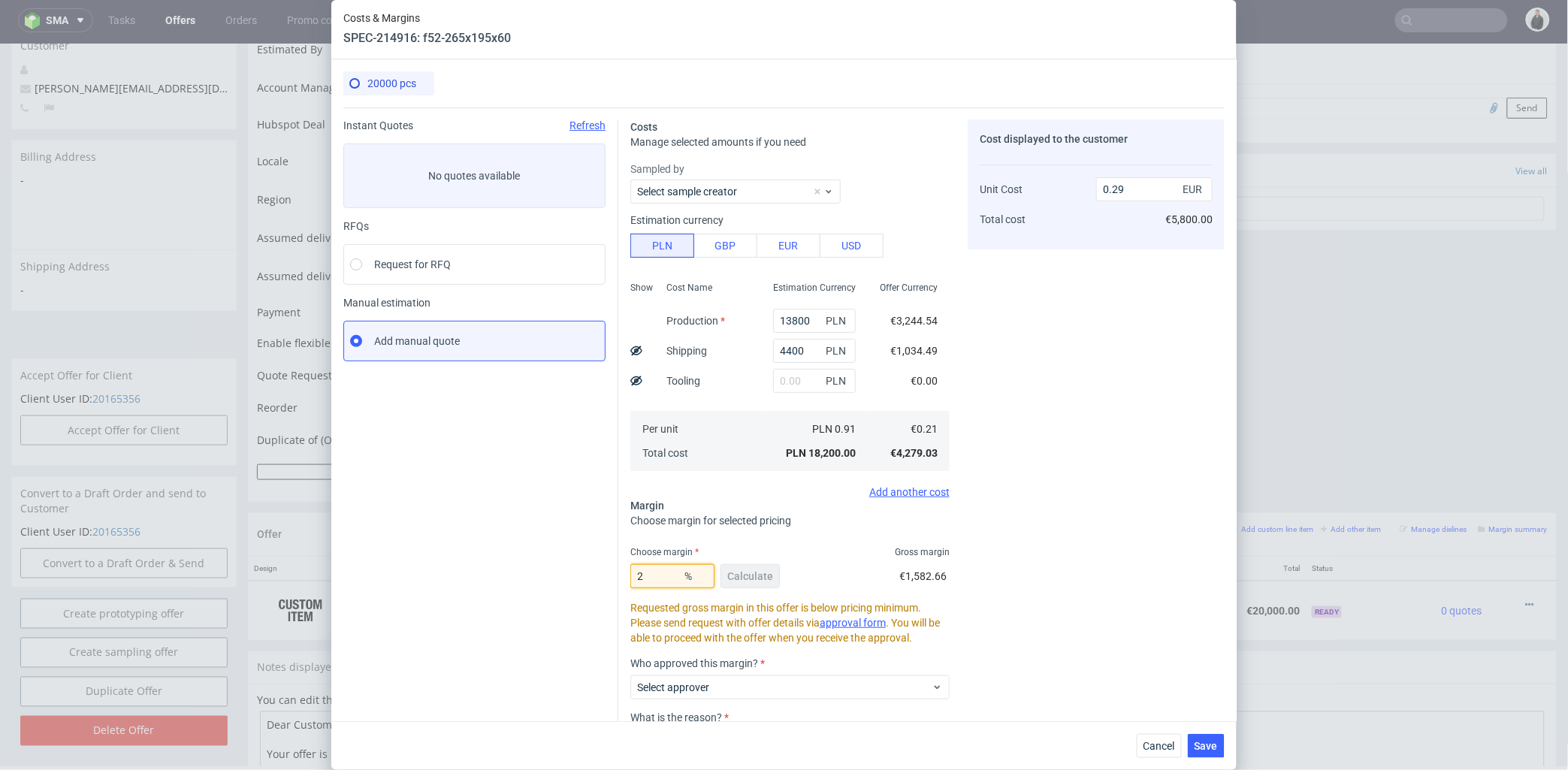
type input "29"
type input "0.3"
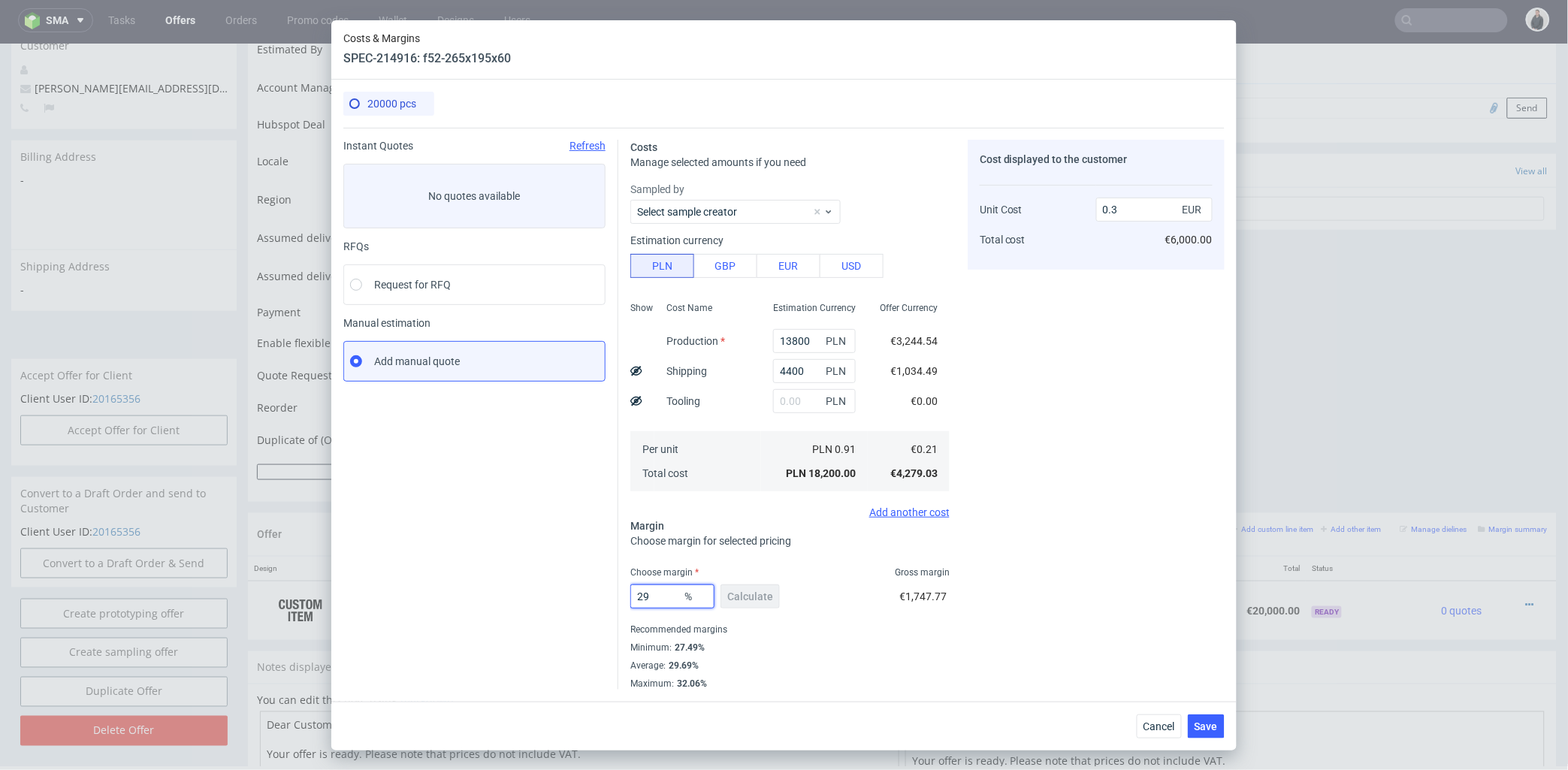
type input "29"
click at [1071, 215] on div "Unit Cost Total cost" at bounding box center [1038, 218] width 116 height 79
drag, startPoint x: 1114, startPoint y: 207, endPoint x: 1120, endPoint y: 216, distance: 10.8
click at [1123, 208] on input "0.3" at bounding box center [1154, 209] width 116 height 24
type input "0.29"
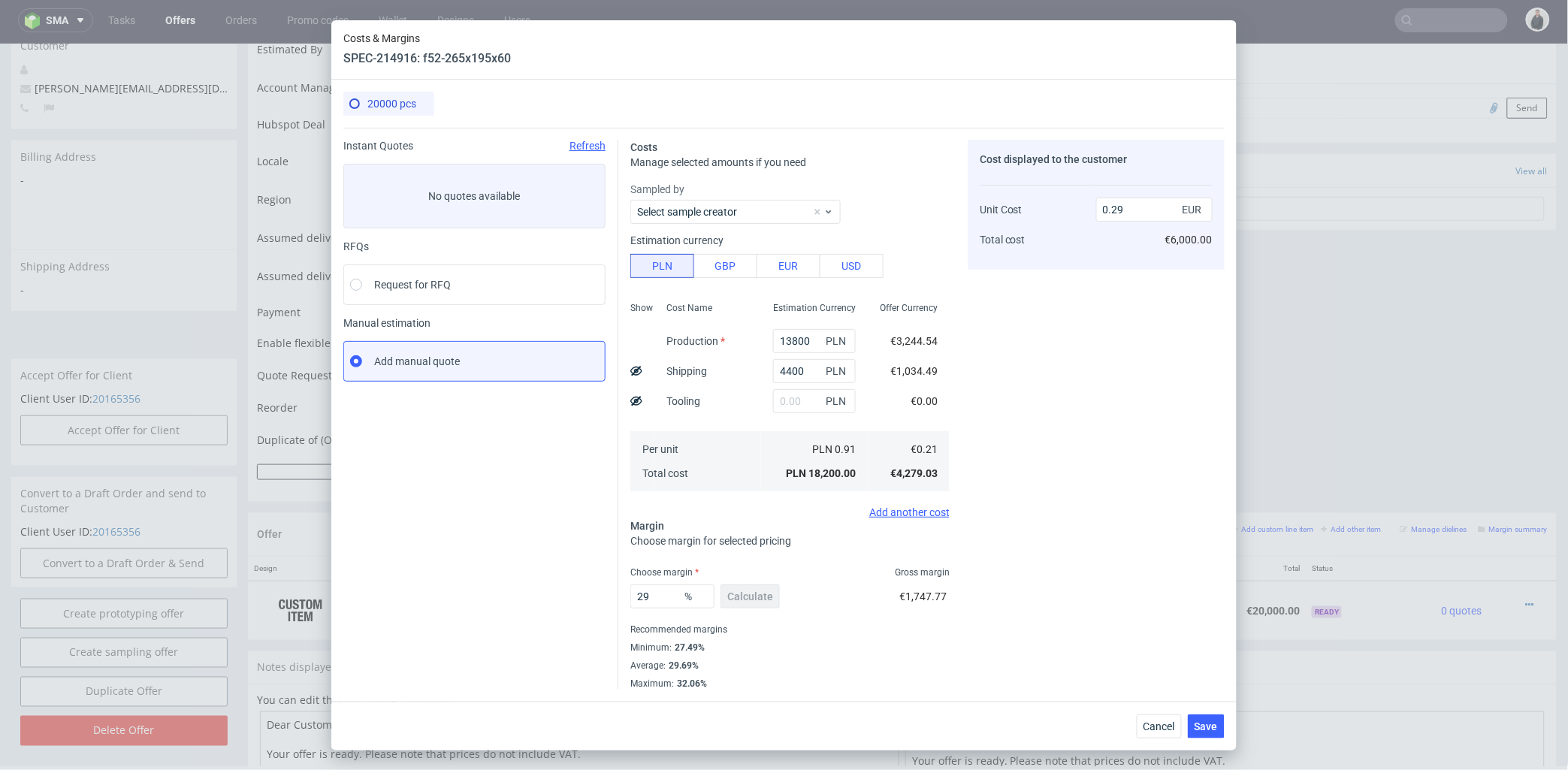
click at [1098, 297] on div "Cost displayed to the customer Unit Cost Total cost 0.29 EUR €6,000.00" at bounding box center [1096, 414] width 257 height 550
drag, startPoint x: 651, startPoint y: 596, endPoint x: 736, endPoint y: 596, distance: 85.0
click at [736, 596] on div "27.586206896551722 % Calculate" at bounding box center [706, 599] width 152 height 42
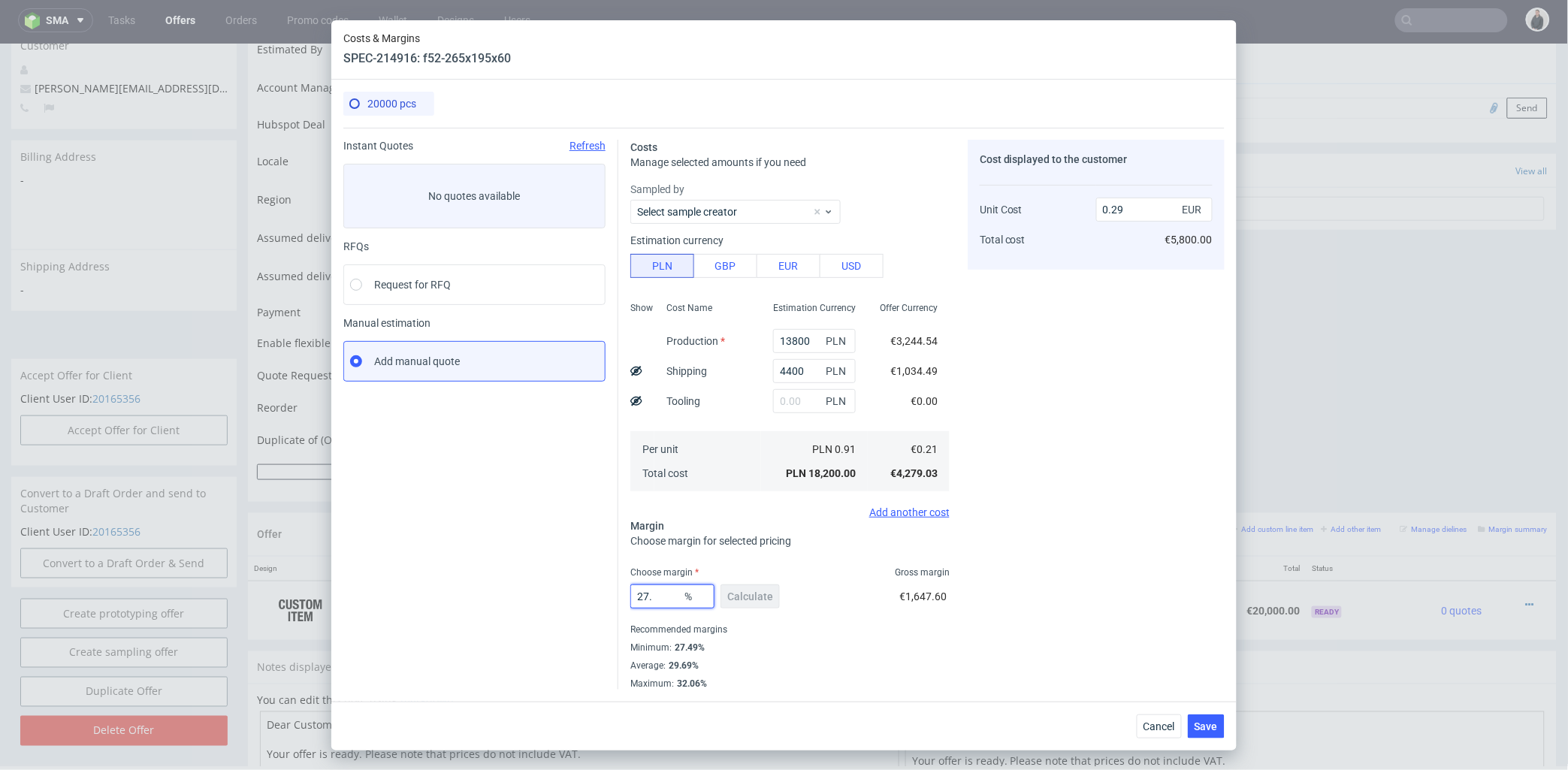
type input "27.9"
type input "0.3"
type input "27.8"
type input "0.29"
type input "27.8"
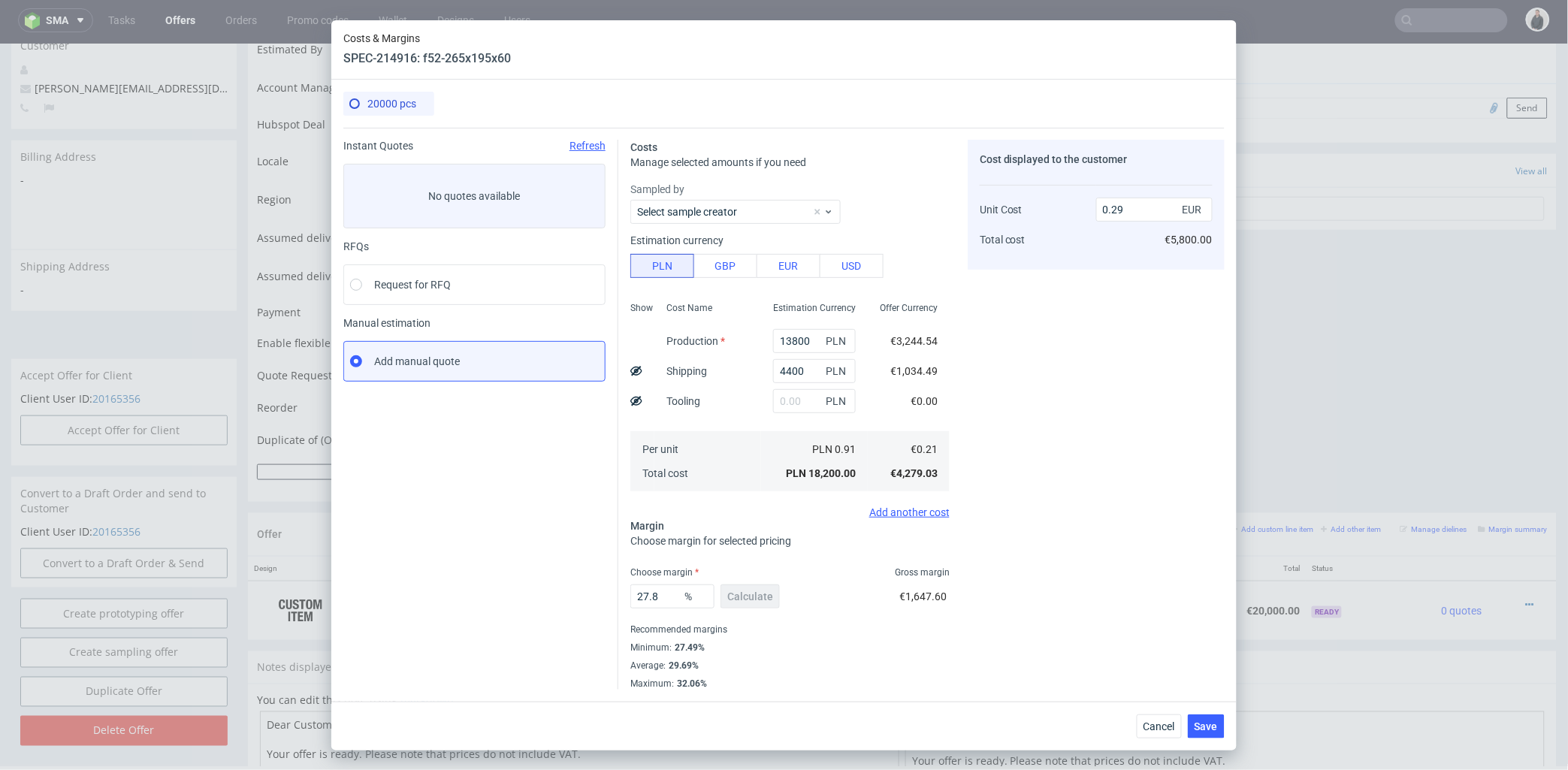
click at [836, 632] on div "Recommended margins" at bounding box center [790, 629] width 320 height 18
click at [1204, 721] on span "Save" at bounding box center [1206, 726] width 23 height 11
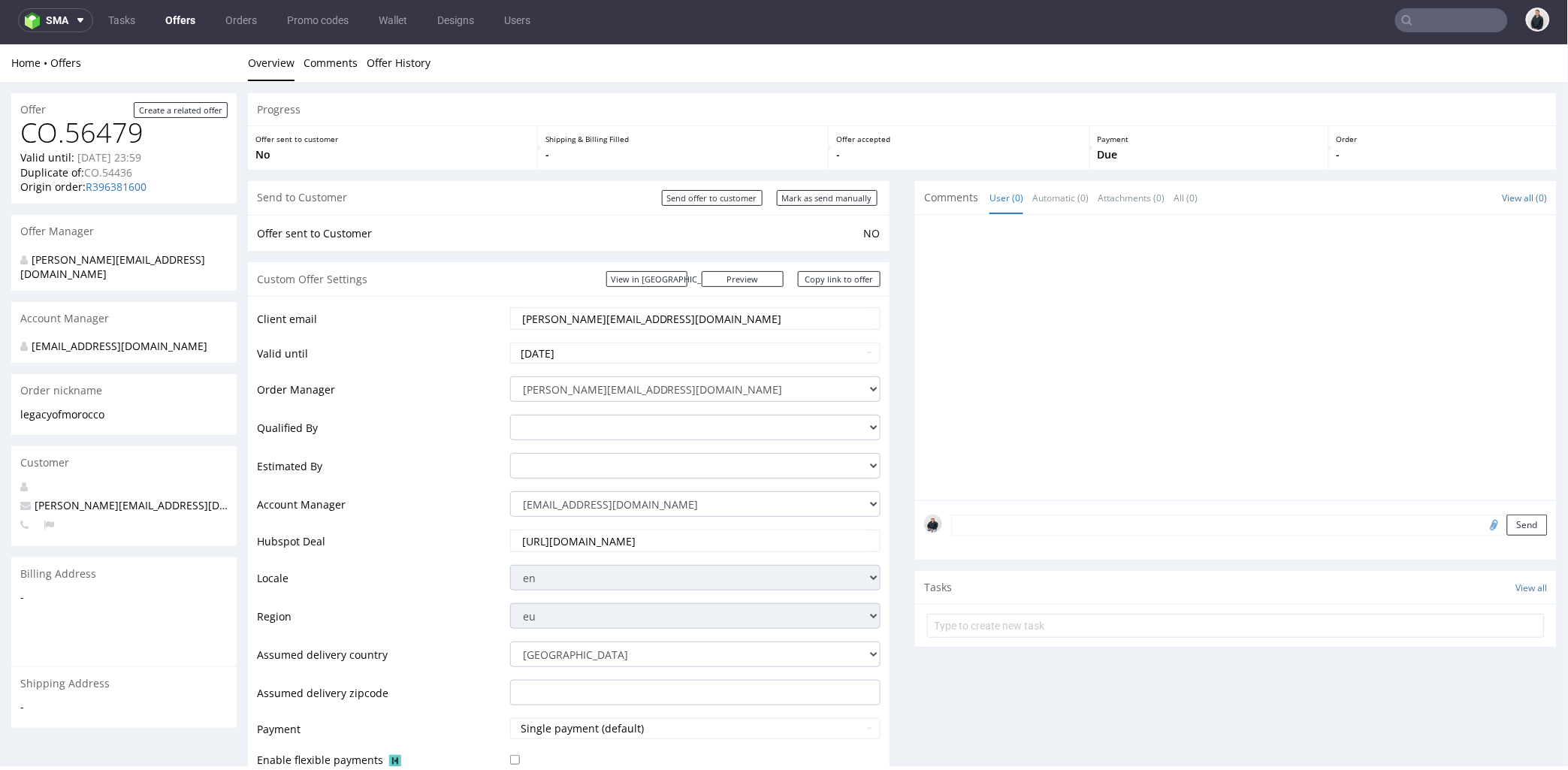
click at [1108, 349] on div at bounding box center [1240, 361] width 632 height 276
click at [850, 276] on link "Copy link to offer" at bounding box center [839, 278] width 83 height 16
click at [714, 189] on input "Send offer to customer" at bounding box center [712, 197] width 100 height 16
type input "In progress..."
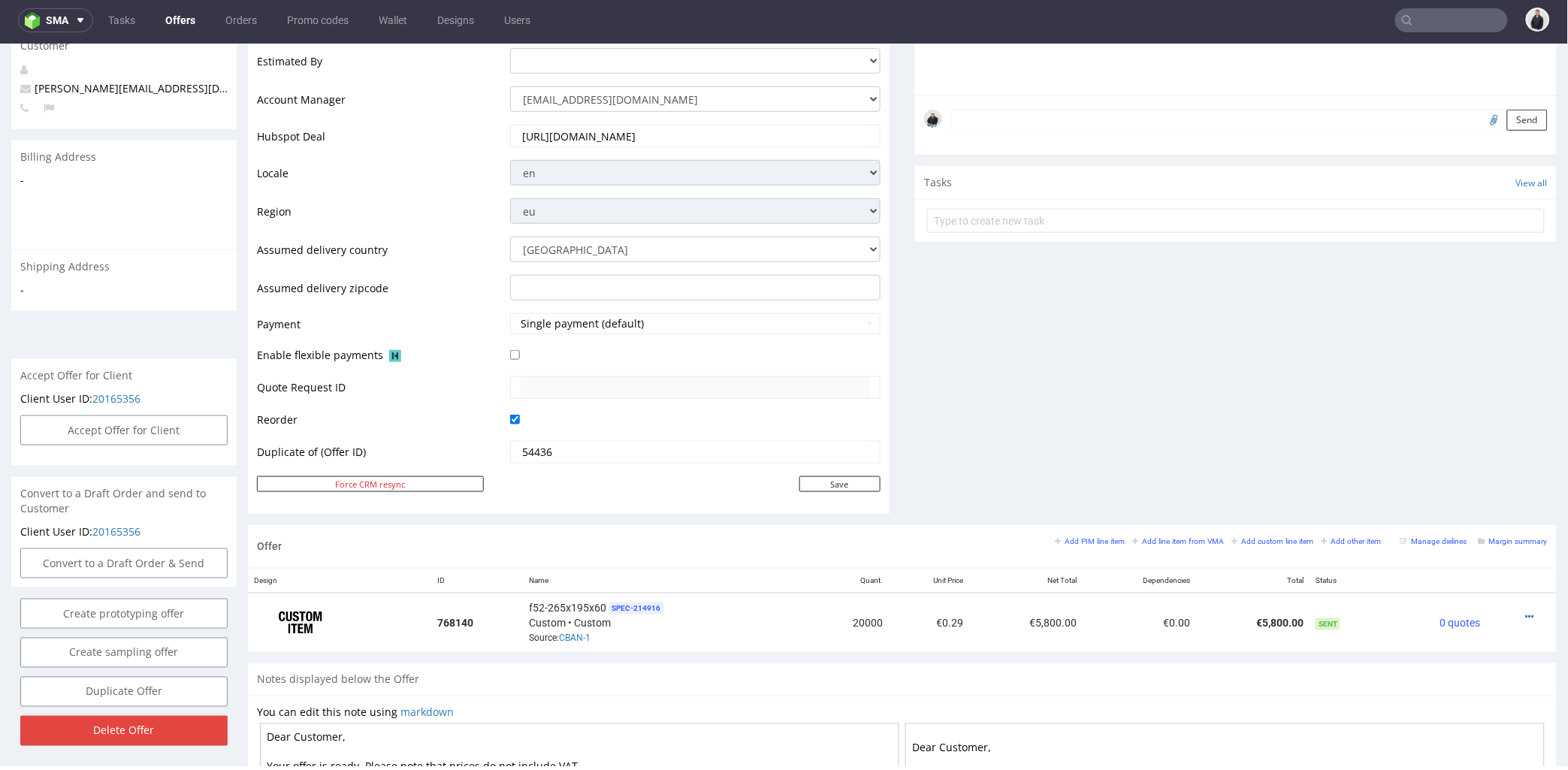
scroll to position [500, 0]
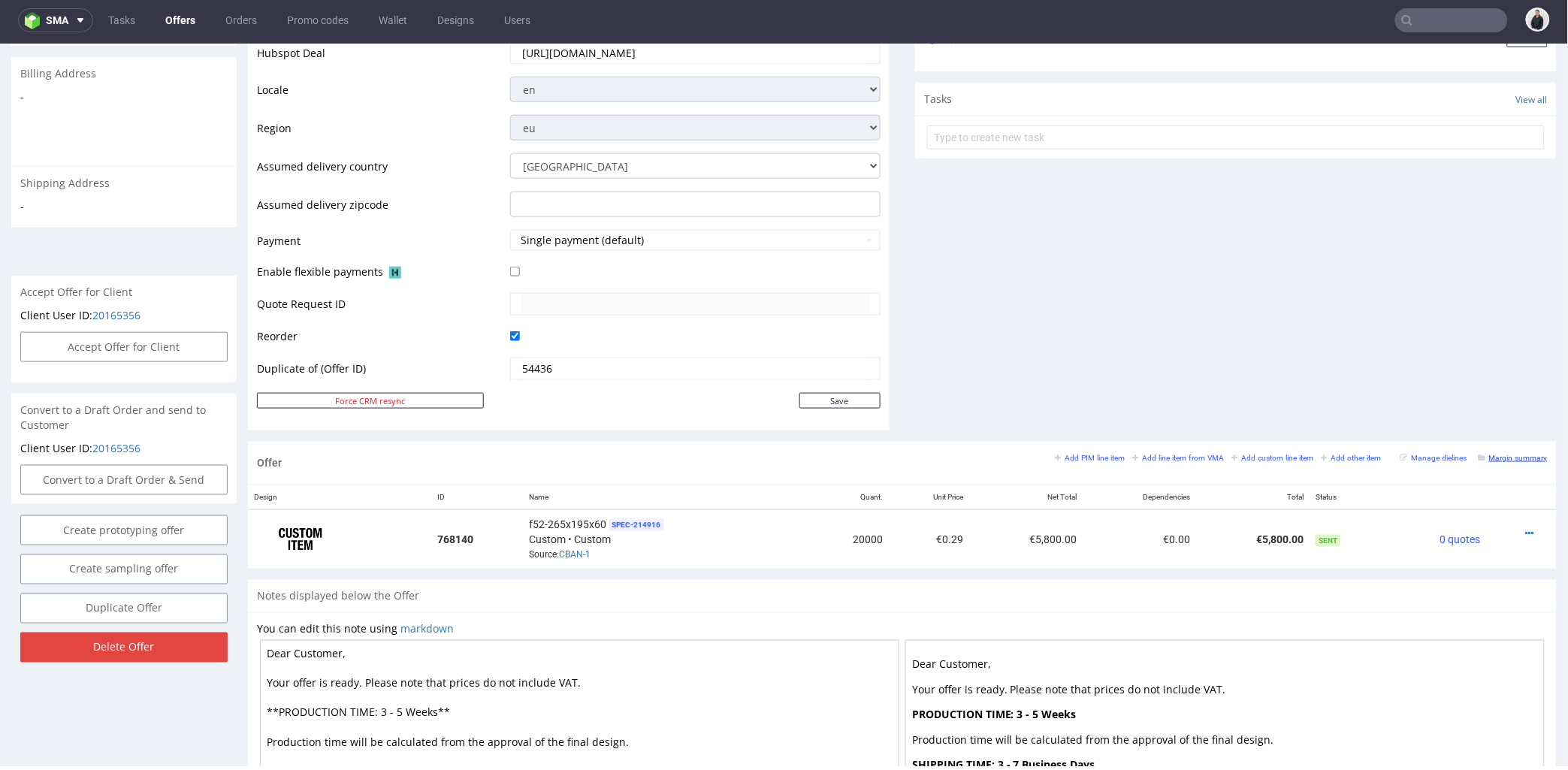
click at [1493, 453] on small "Margin summary" at bounding box center [1513, 457] width 69 height 8
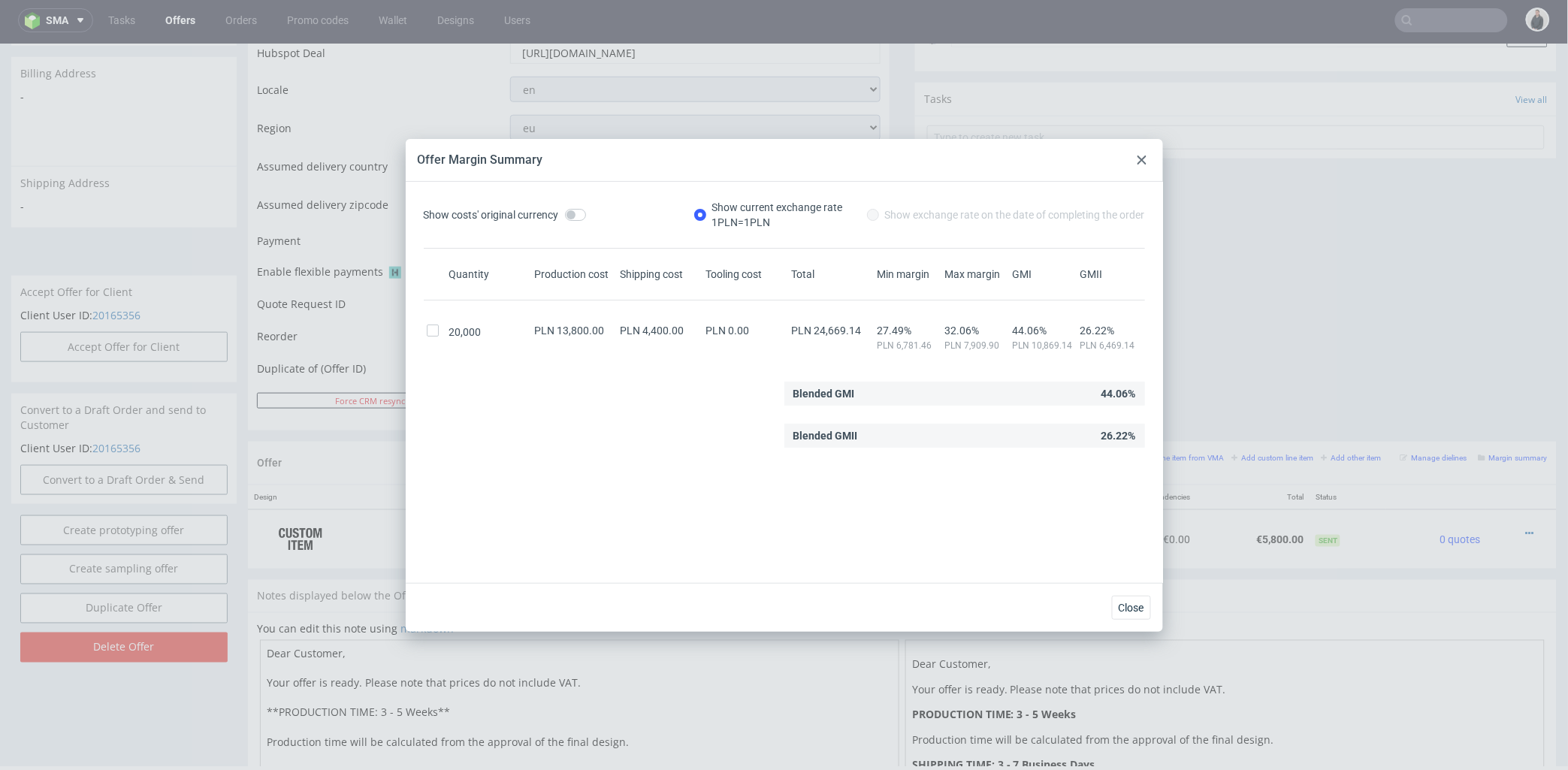
click at [1144, 152] on div at bounding box center [1142, 160] width 18 height 18
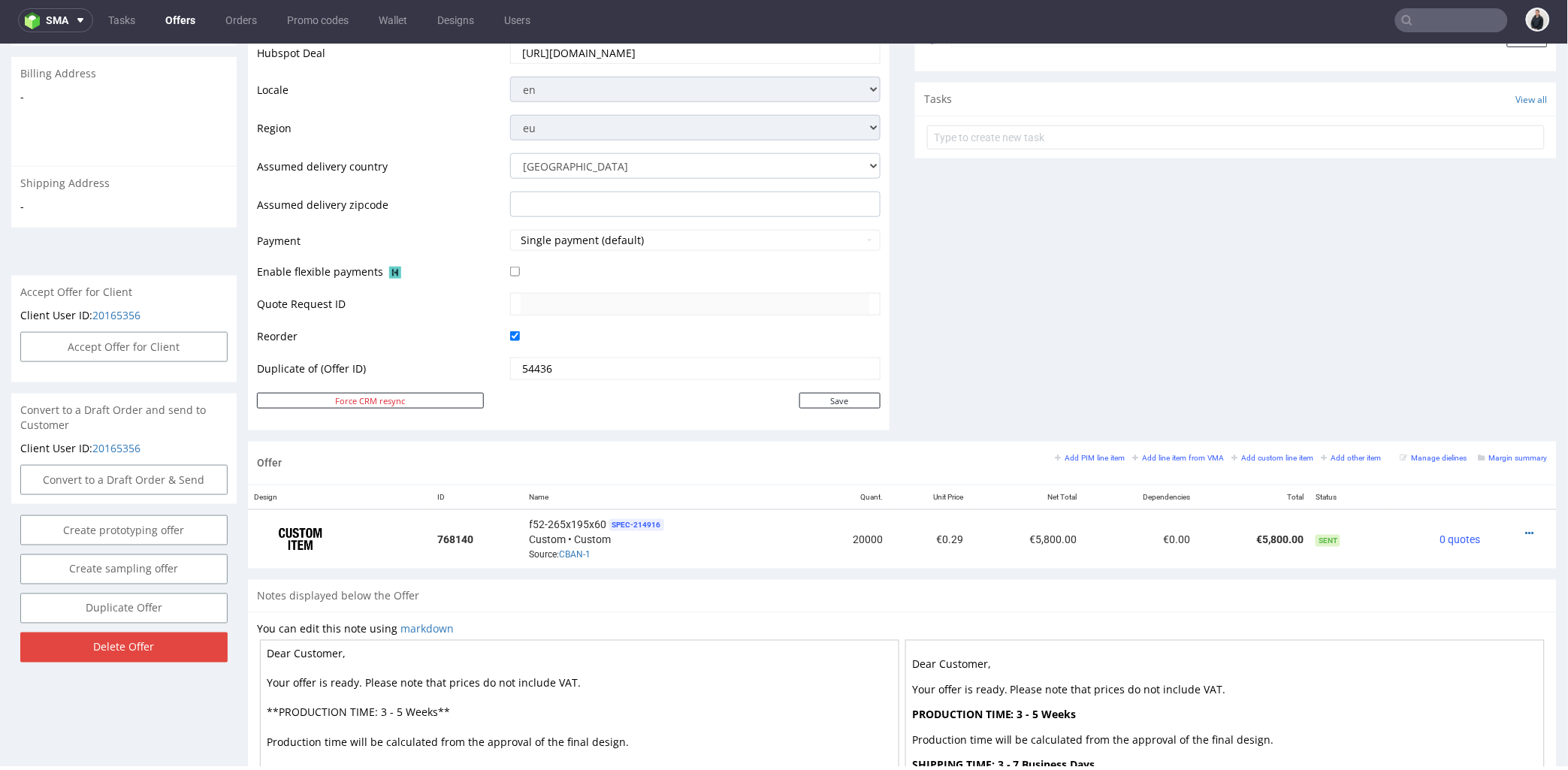
click at [1459, 28] on input "text" at bounding box center [1452, 19] width 113 height 24
paste input "partner@mikroveda.de"
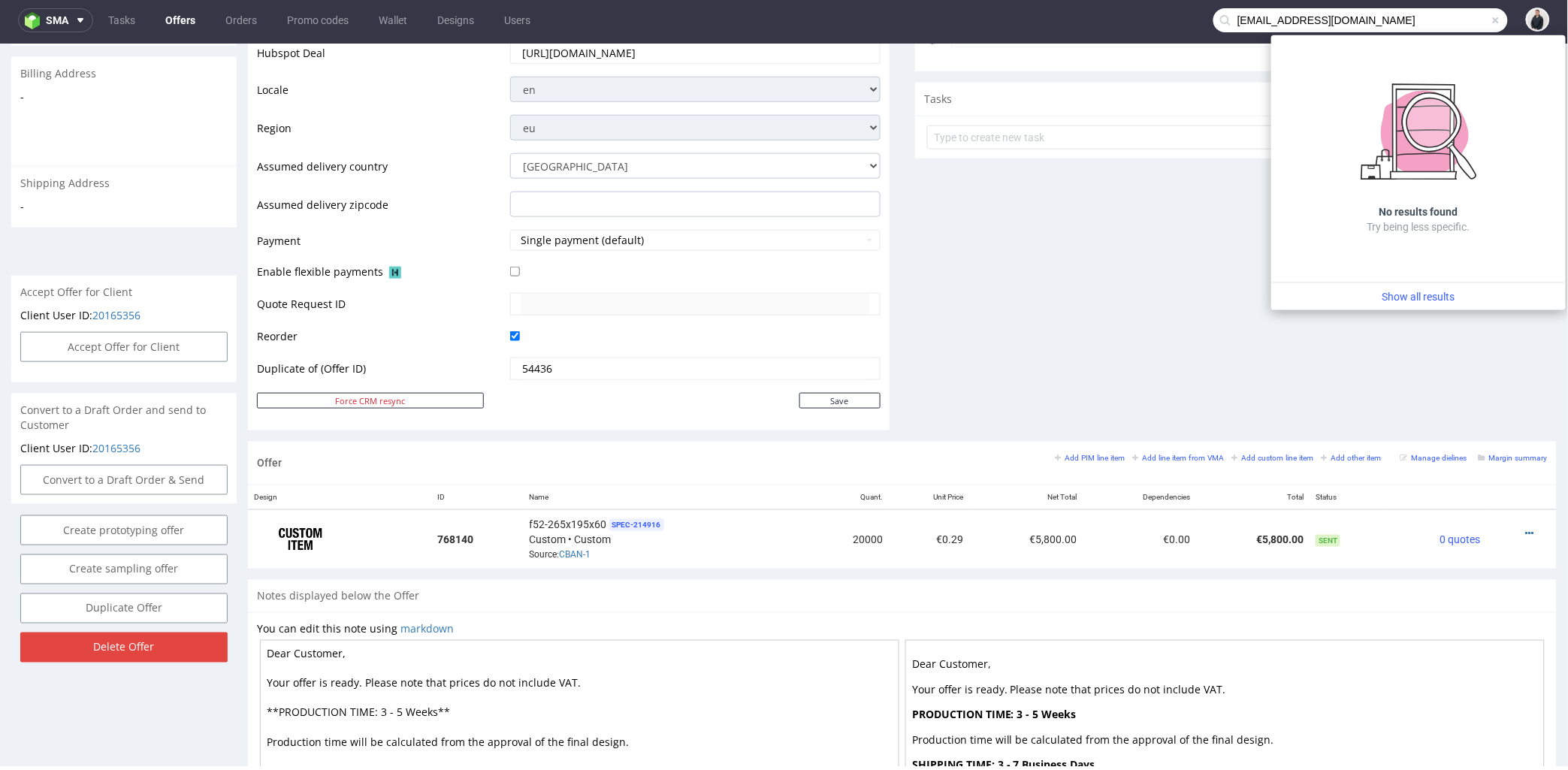
drag, startPoint x: 1265, startPoint y: 18, endPoint x: 1201, endPoint y: 18, distance: 64.0
click at [1213, 18] on input "partner@mikroveda.de" at bounding box center [1360, 19] width 294 height 24
type input "mikroveda.de"
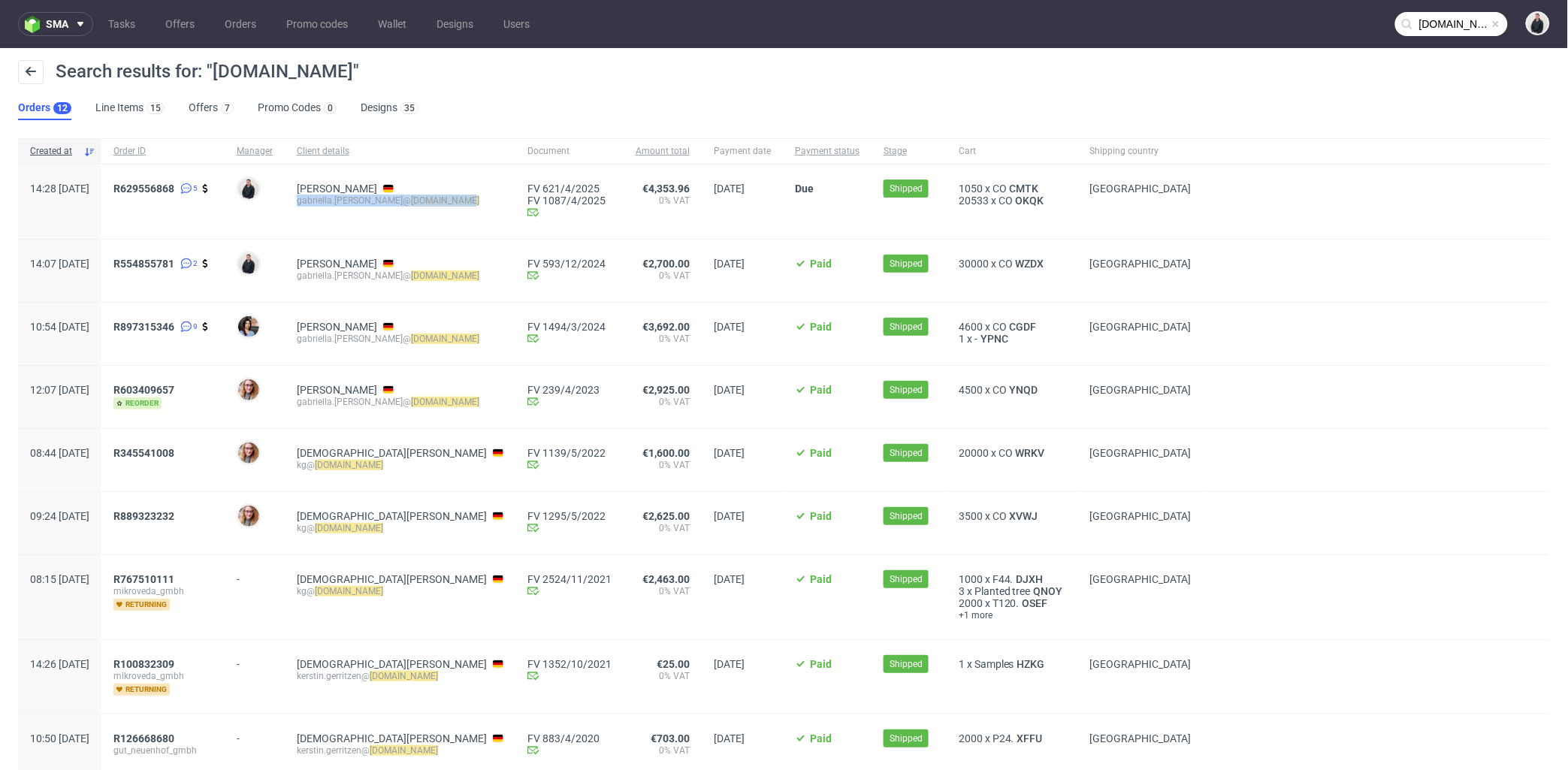
drag, startPoint x: 481, startPoint y: 200, endPoint x: 335, endPoint y: 210, distance: 146.3
click at [335, 210] on div "Cornelia Kamleitner-Griesbacher gabriella.maassen@ mikroveda.de" at bounding box center [400, 202] width 231 height 74
copy div "gabriella.maassen@ mikroveda.de"
click at [392, 30] on link "Wallet" at bounding box center [392, 24] width 47 height 24
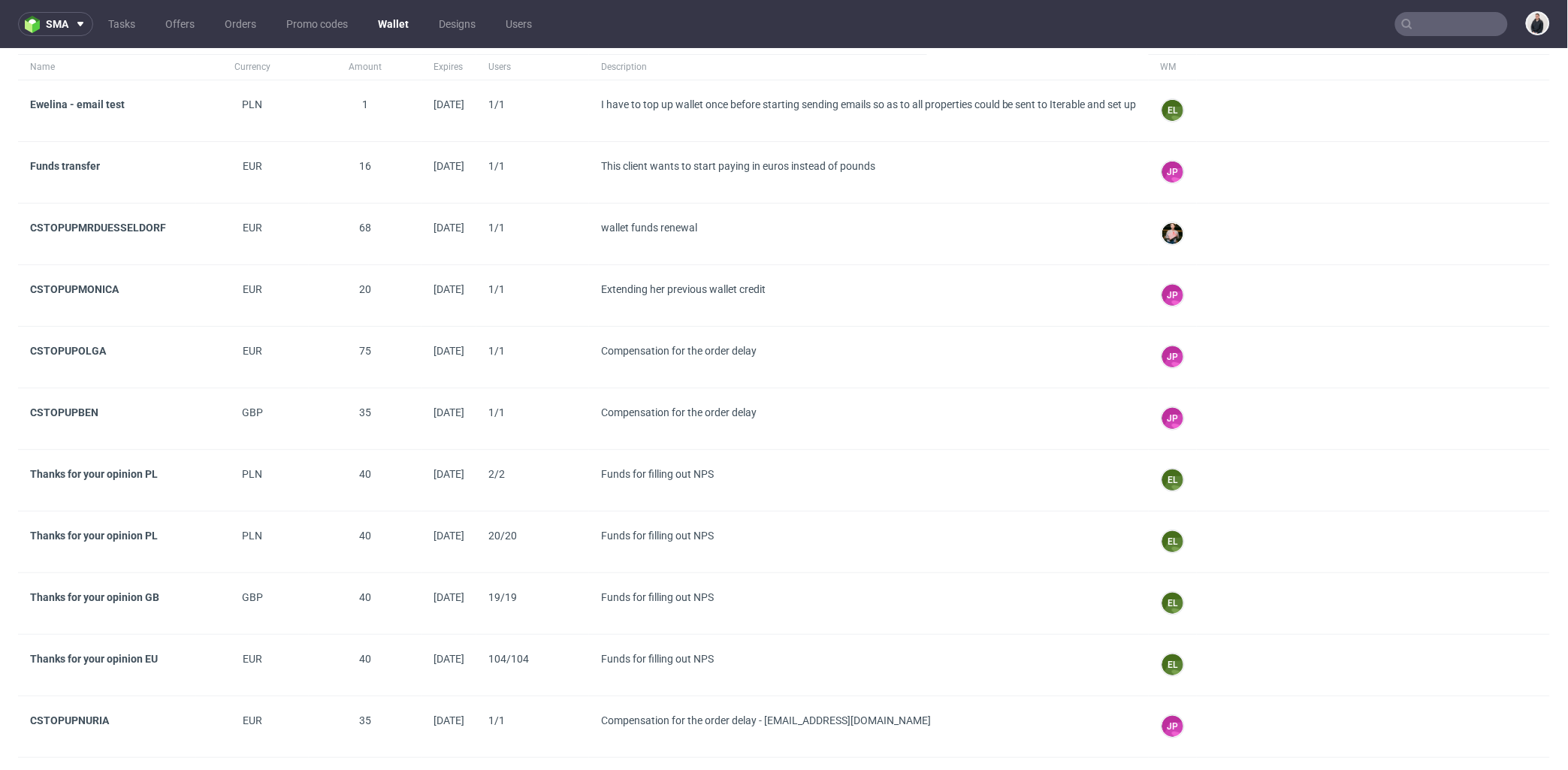
click at [86, 166] on span "Funds transfer" at bounding box center [107, 172] width 154 height 25
click at [1417, 16] on input "text" at bounding box center [1452, 24] width 113 height 24
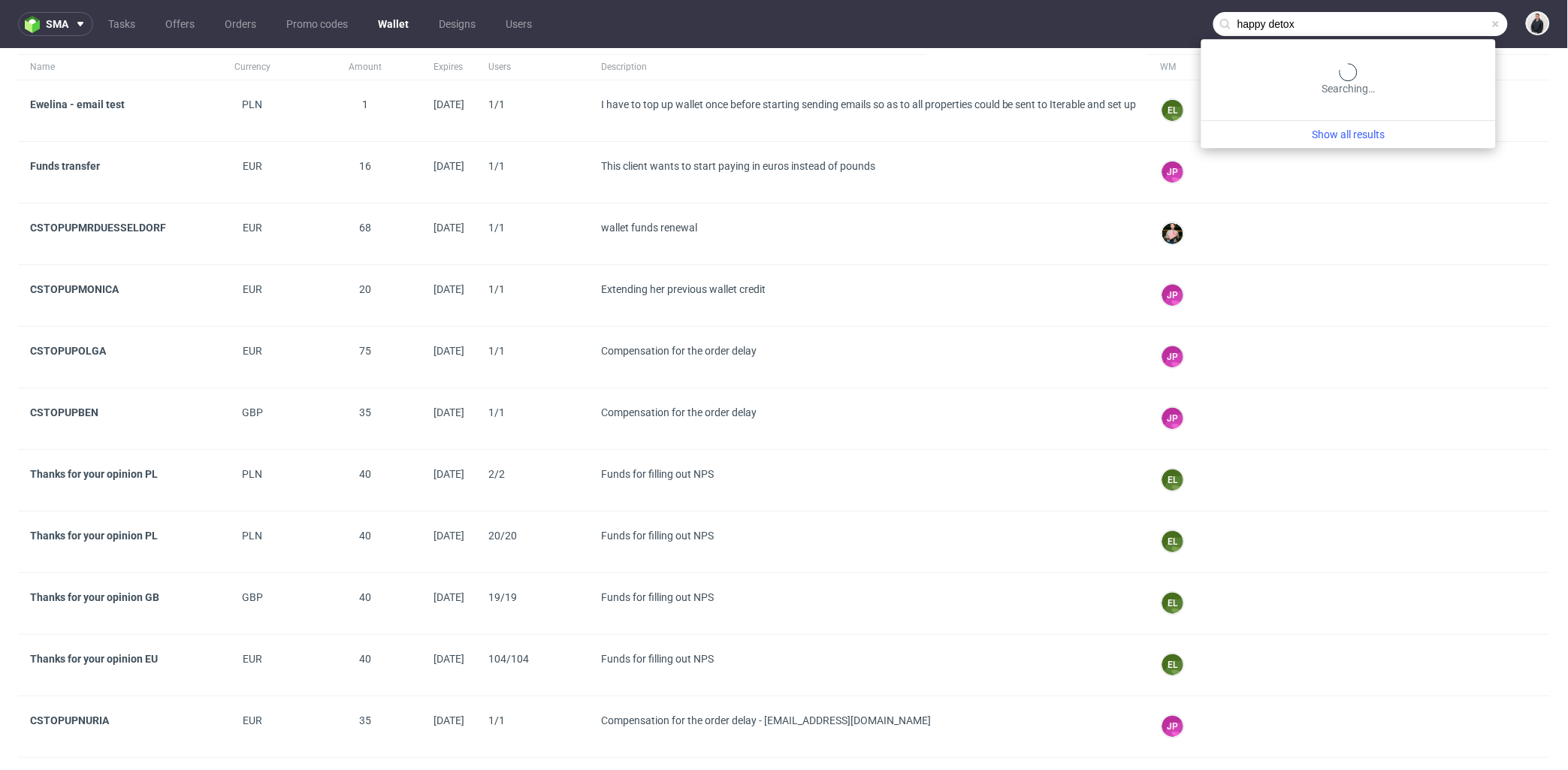
type input "happy detox"
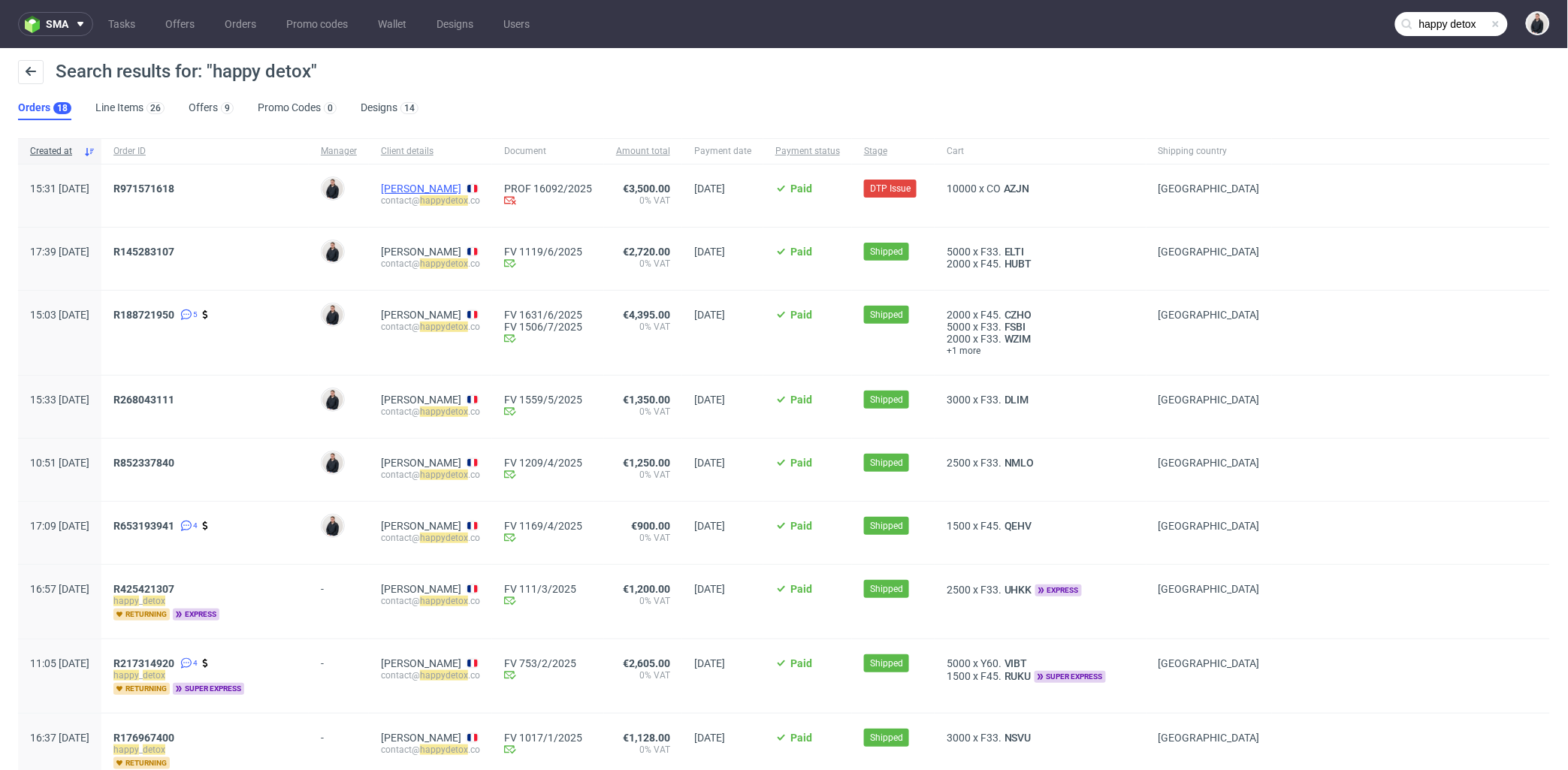
click at [458, 189] on link "Sailley Julian" at bounding box center [421, 188] width 80 height 12
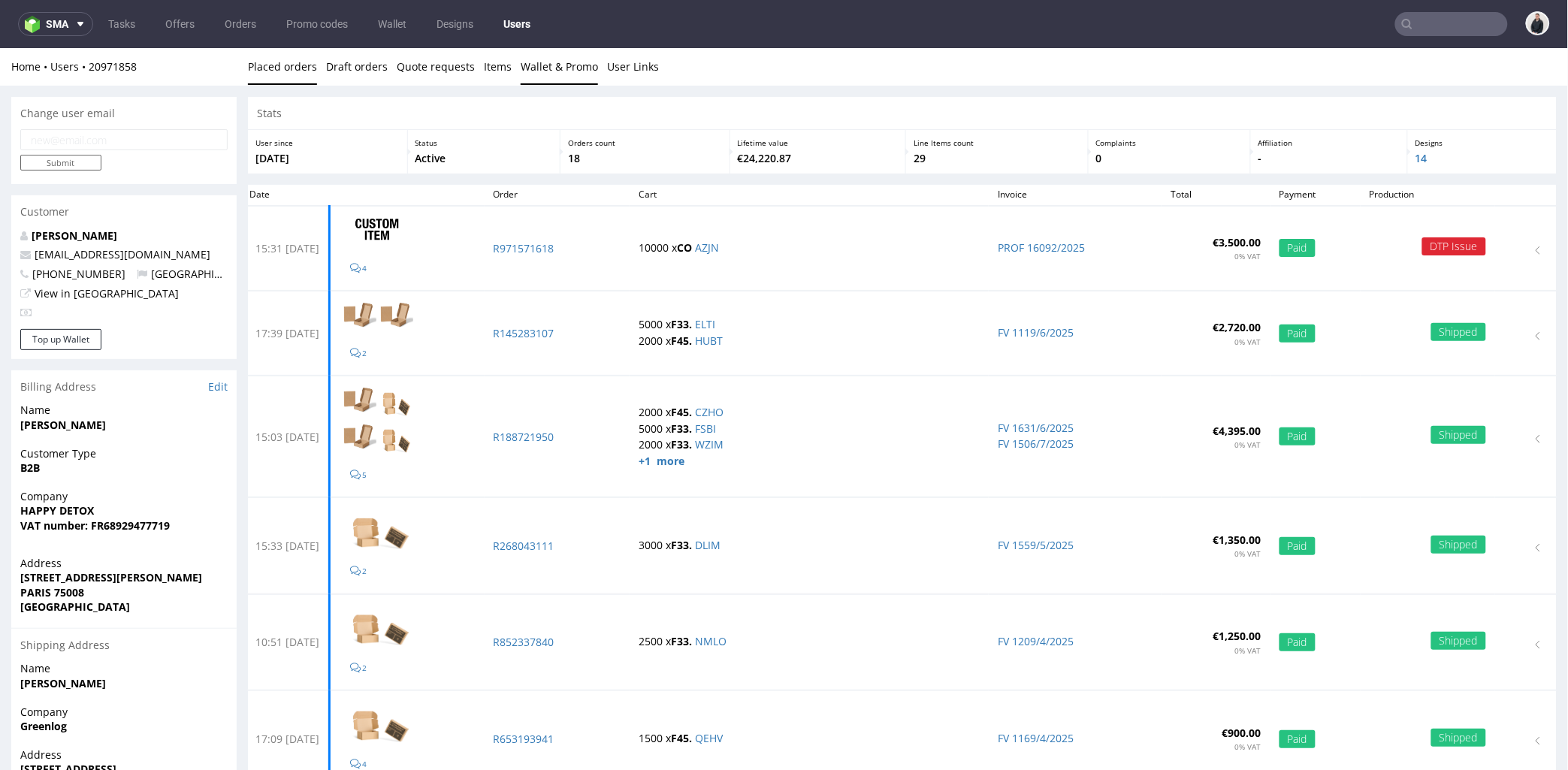
click at [577, 59] on link "Wallet & Promo" at bounding box center [559, 66] width 77 height 37
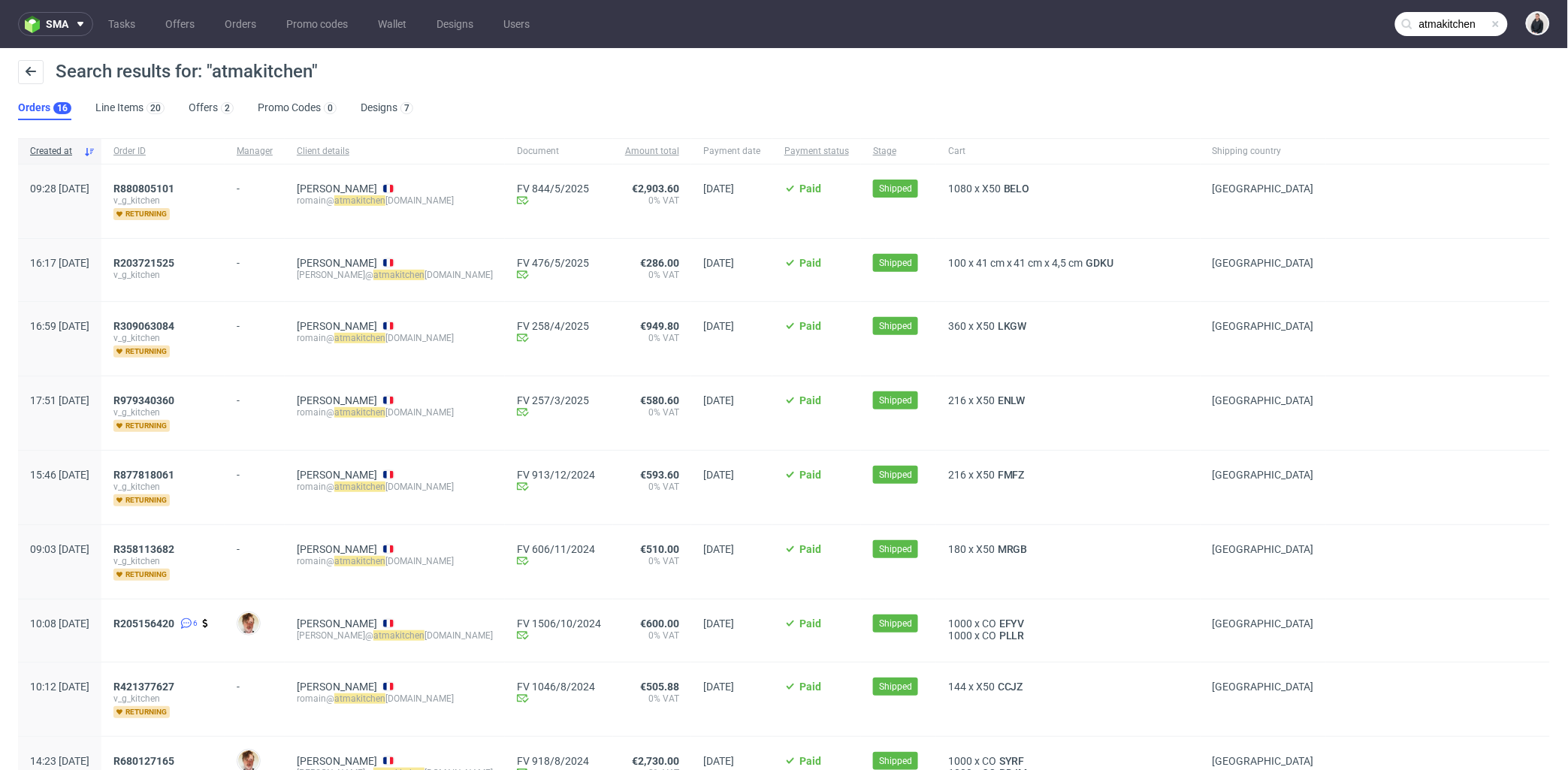
click at [1448, 23] on input "atmakitchen" at bounding box center [1452, 24] width 113 height 24
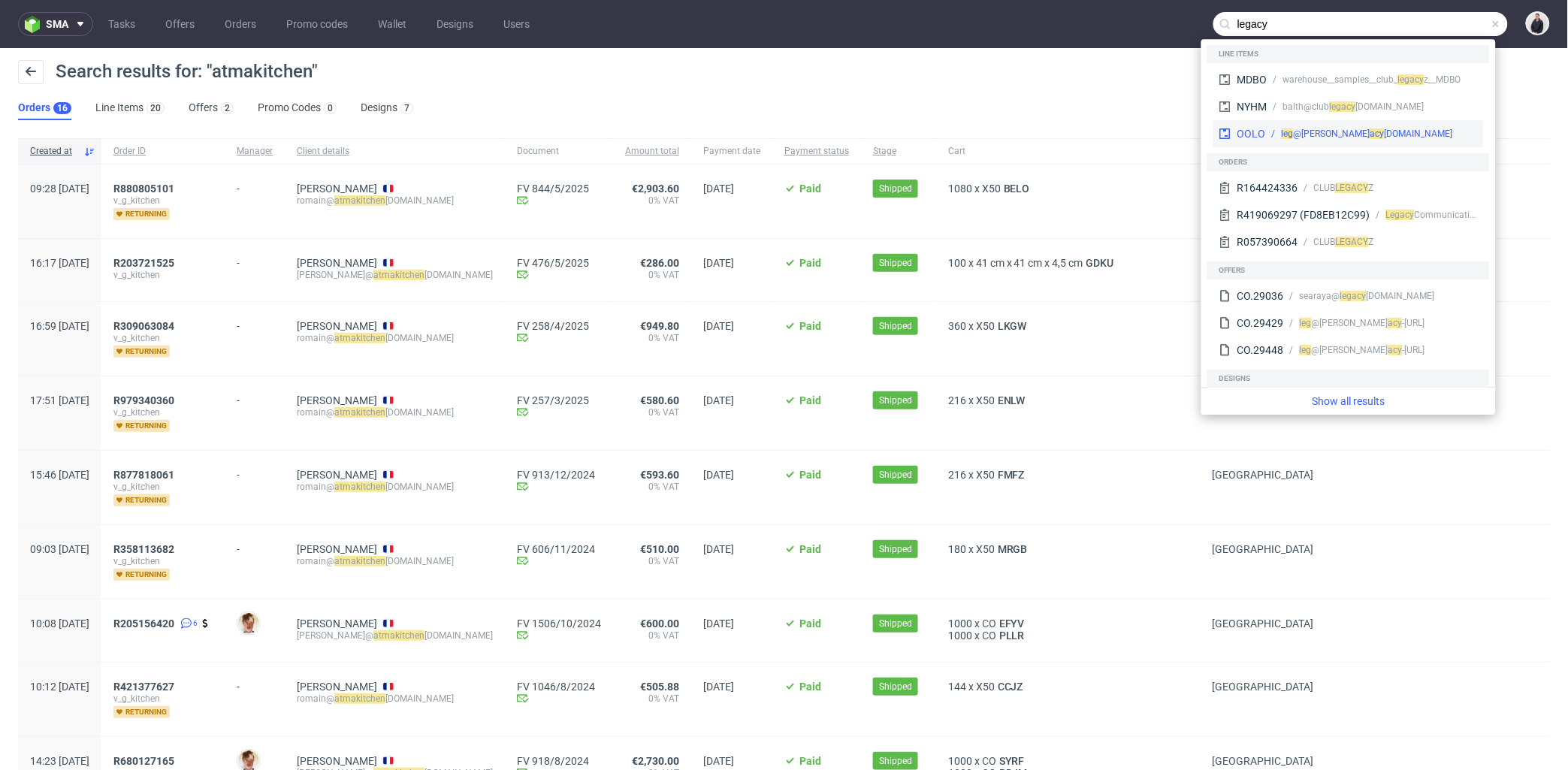
type input "legacy"
click at [1403, 131] on div "acy ofmorocco.ro" at bounding box center [1411, 133] width 83 height 13
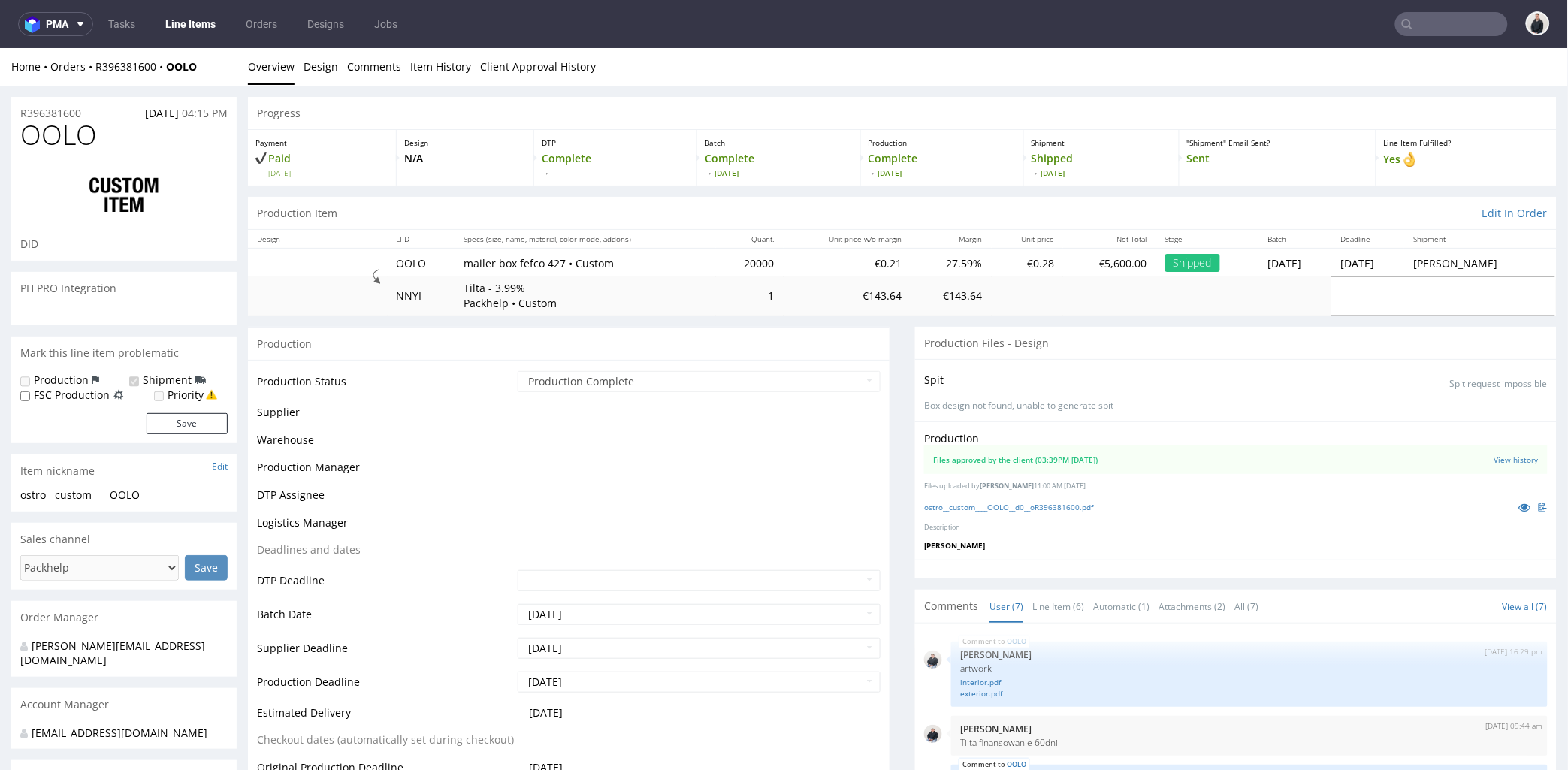
scroll to position [170, 0]
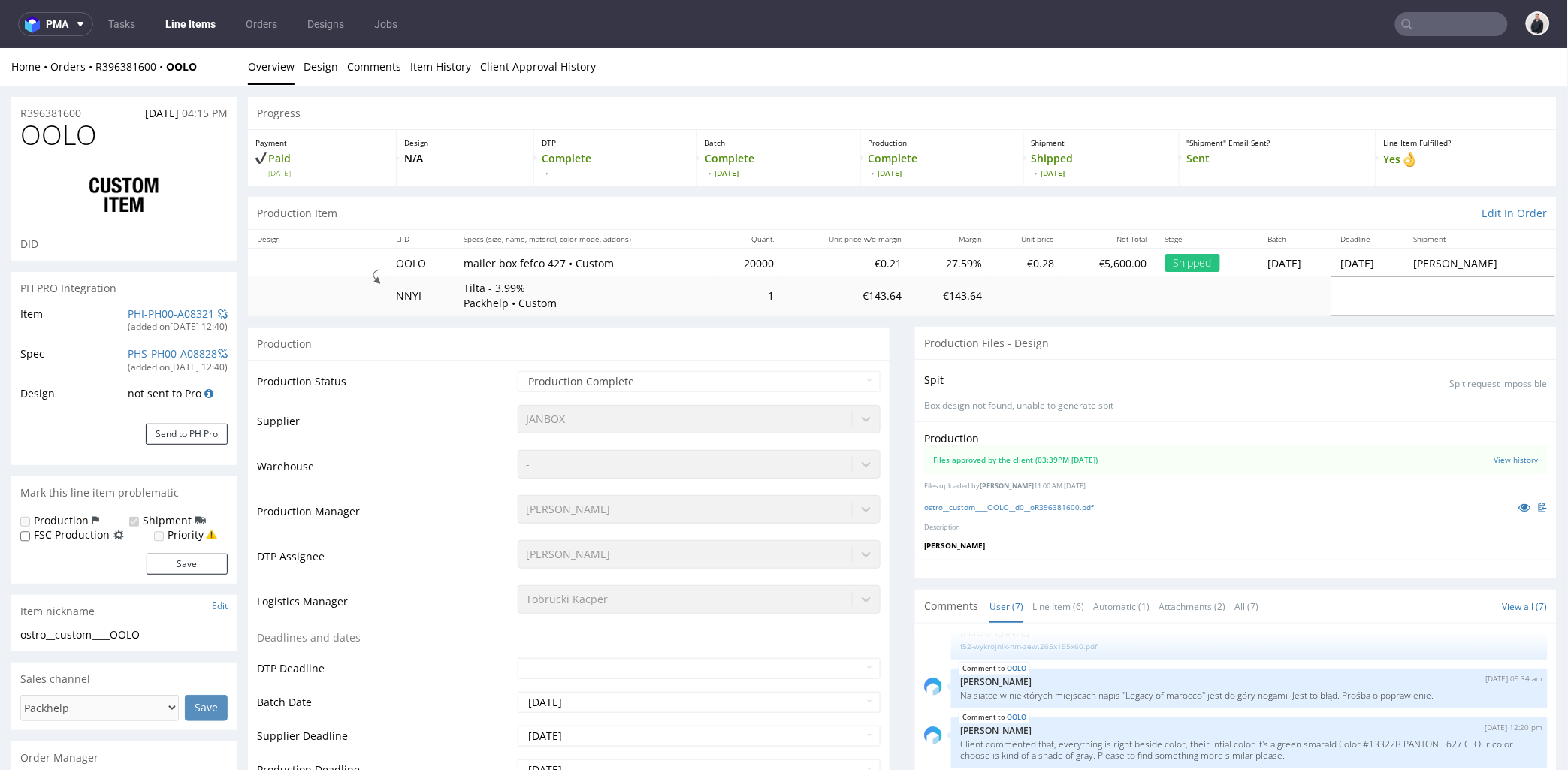
select select "in_progress"
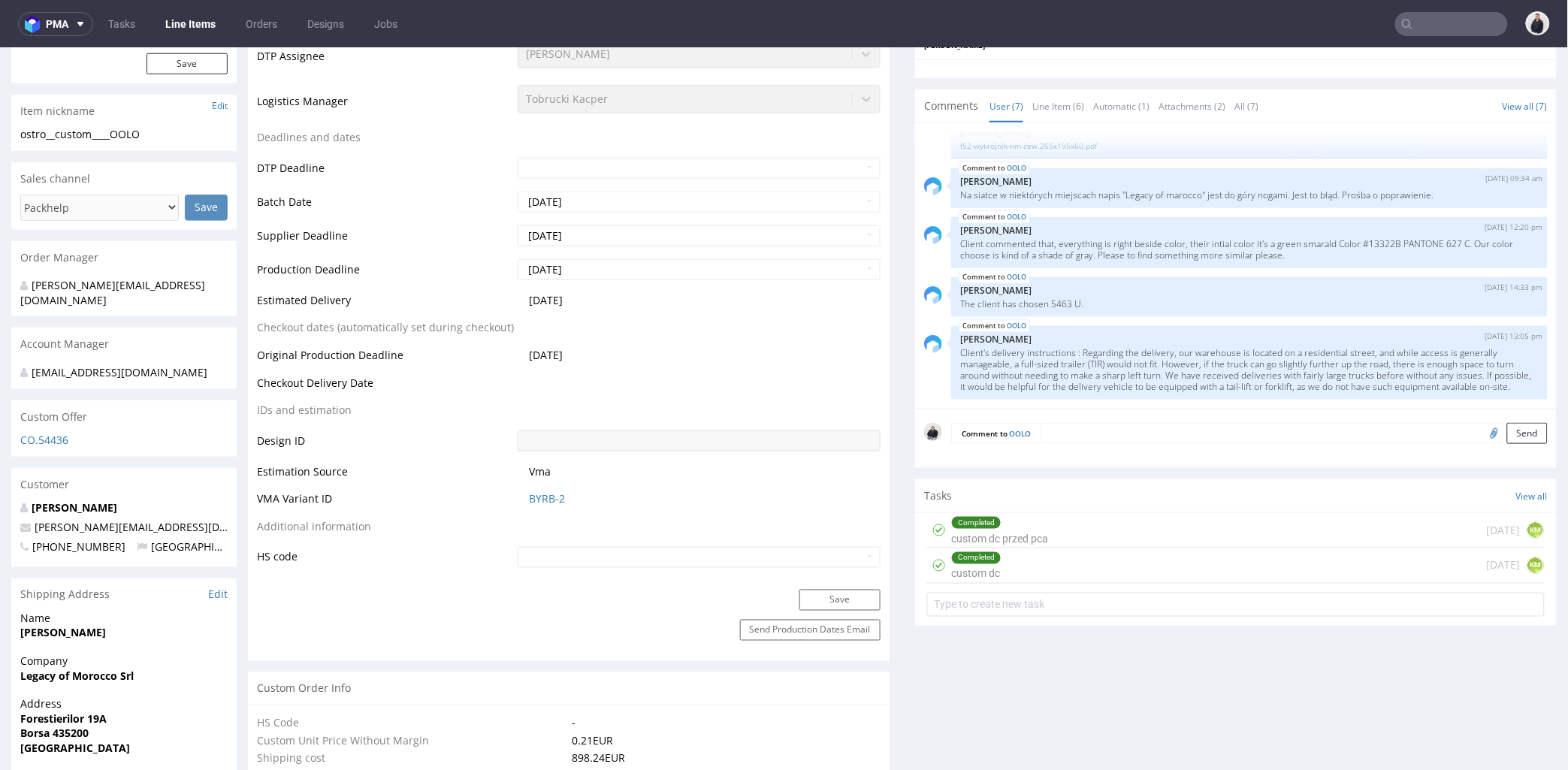
scroll to position [417, 0]
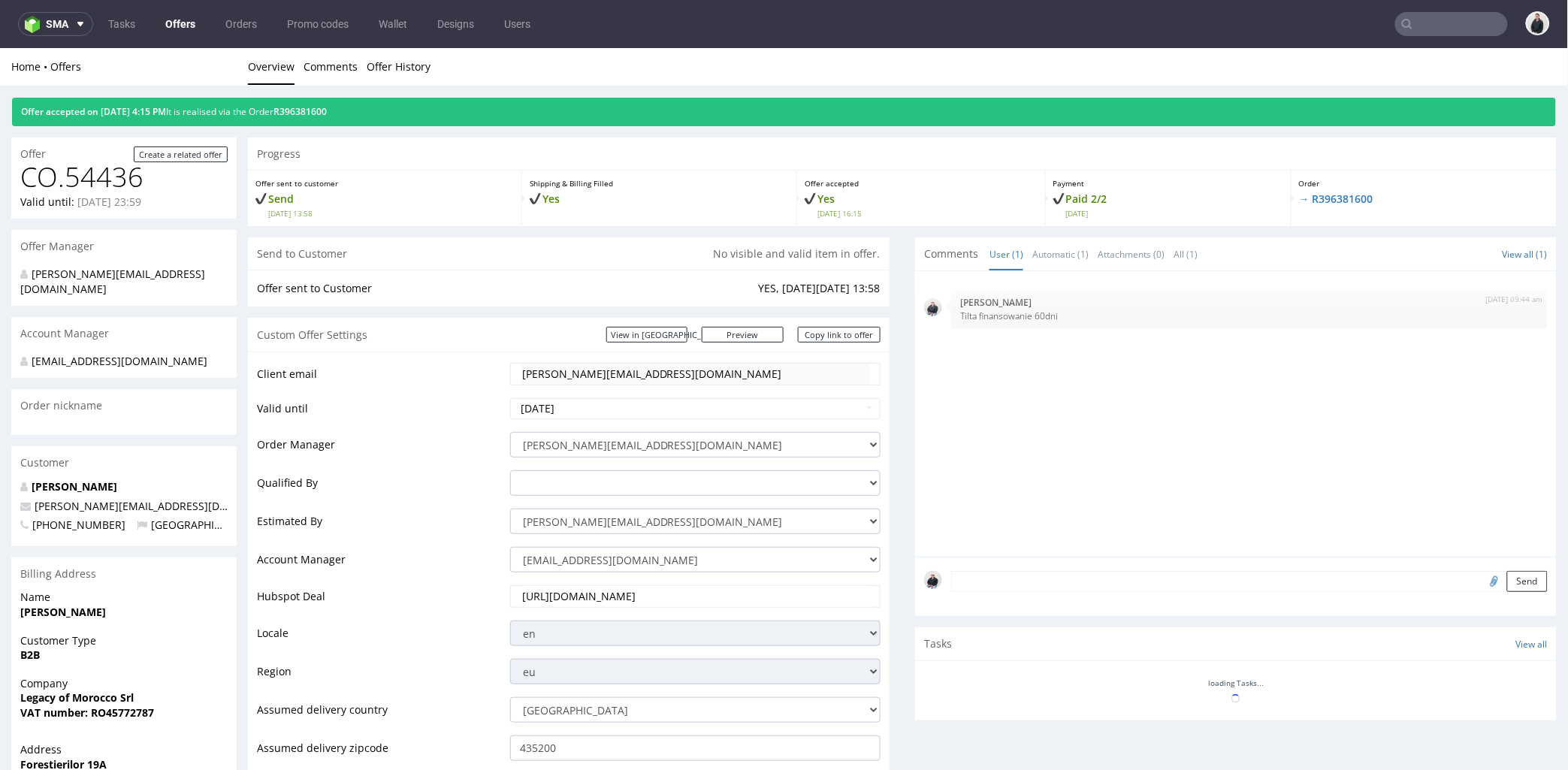
scroll to position [500, 0]
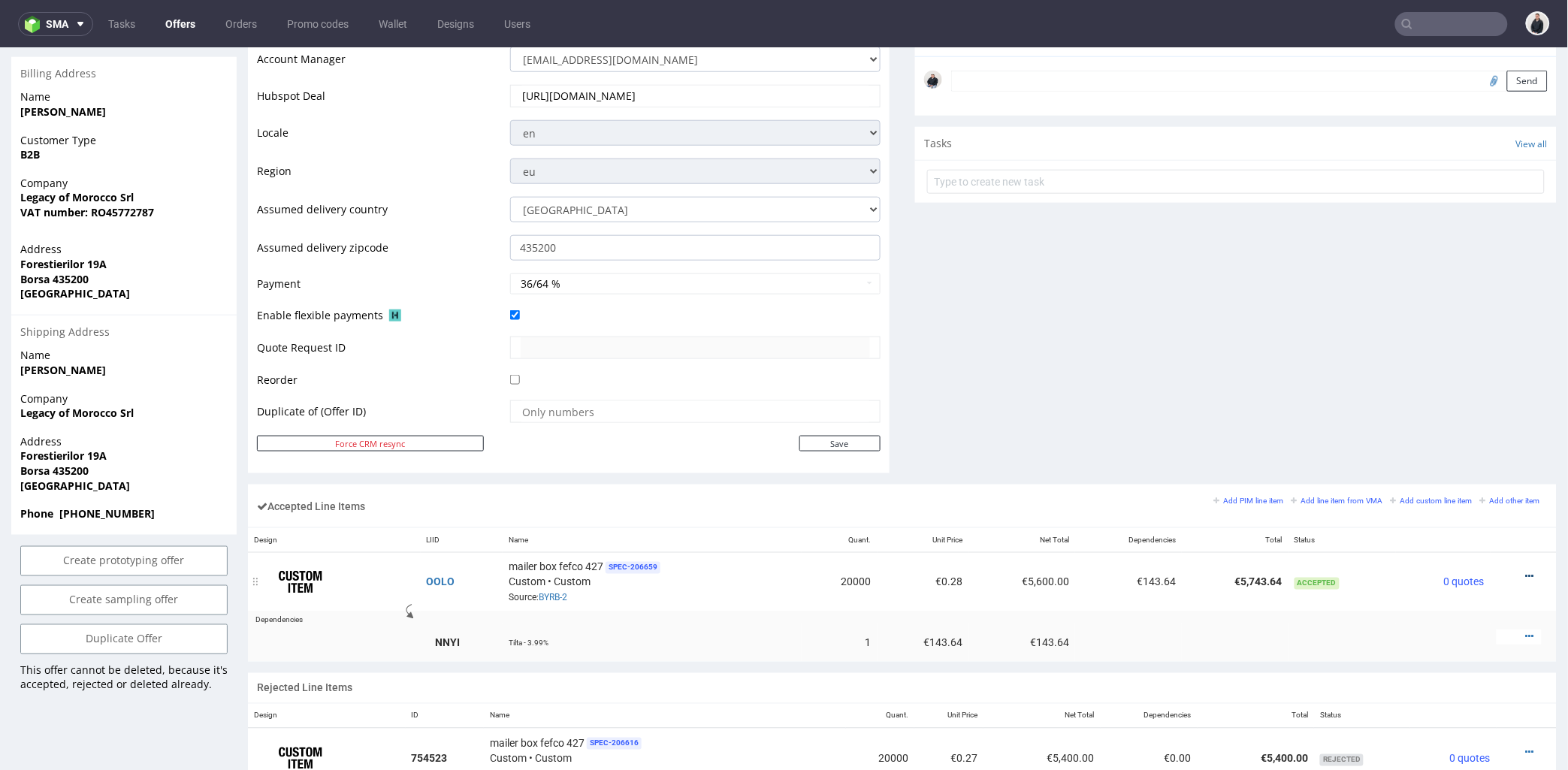
click at [1526, 573] on icon at bounding box center [1529, 576] width 8 height 11
click at [1447, 443] on span "Edit item price" at bounding box center [1469, 438] width 108 height 15
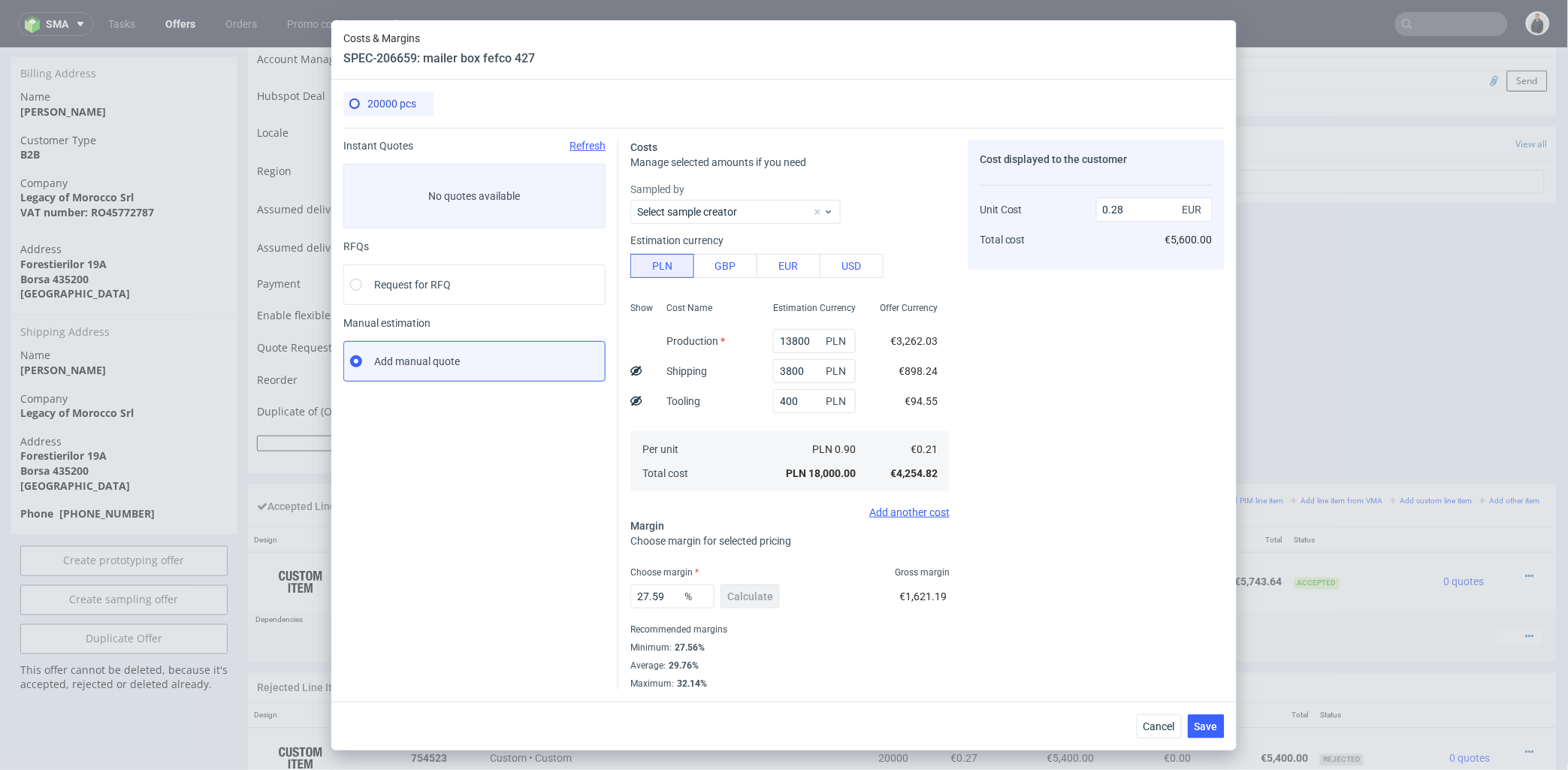
drag, startPoint x: 1078, startPoint y: 535, endPoint x: 1034, endPoint y: 632, distance: 106.5
click at [1053, 611] on div "Cost displayed to the customer Unit Cost Total cost 0.28 EUR €5,600.00" at bounding box center [1096, 414] width 257 height 550
drag, startPoint x: 1149, startPoint y: 722, endPoint x: 897, endPoint y: 351, distance: 448.5
click at [1149, 722] on span "Cancel" at bounding box center [1159, 726] width 32 height 11
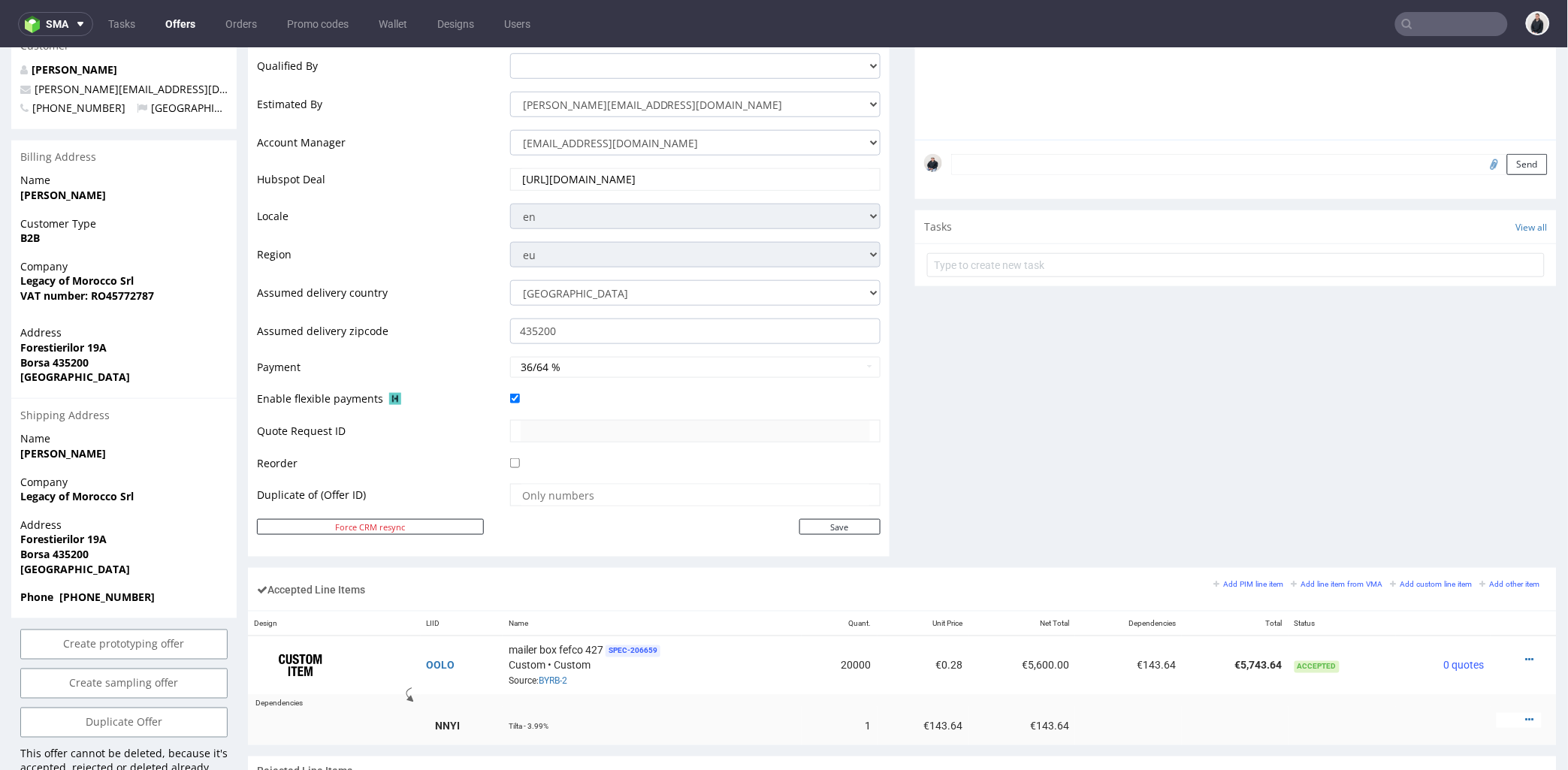
scroll to position [0, 0]
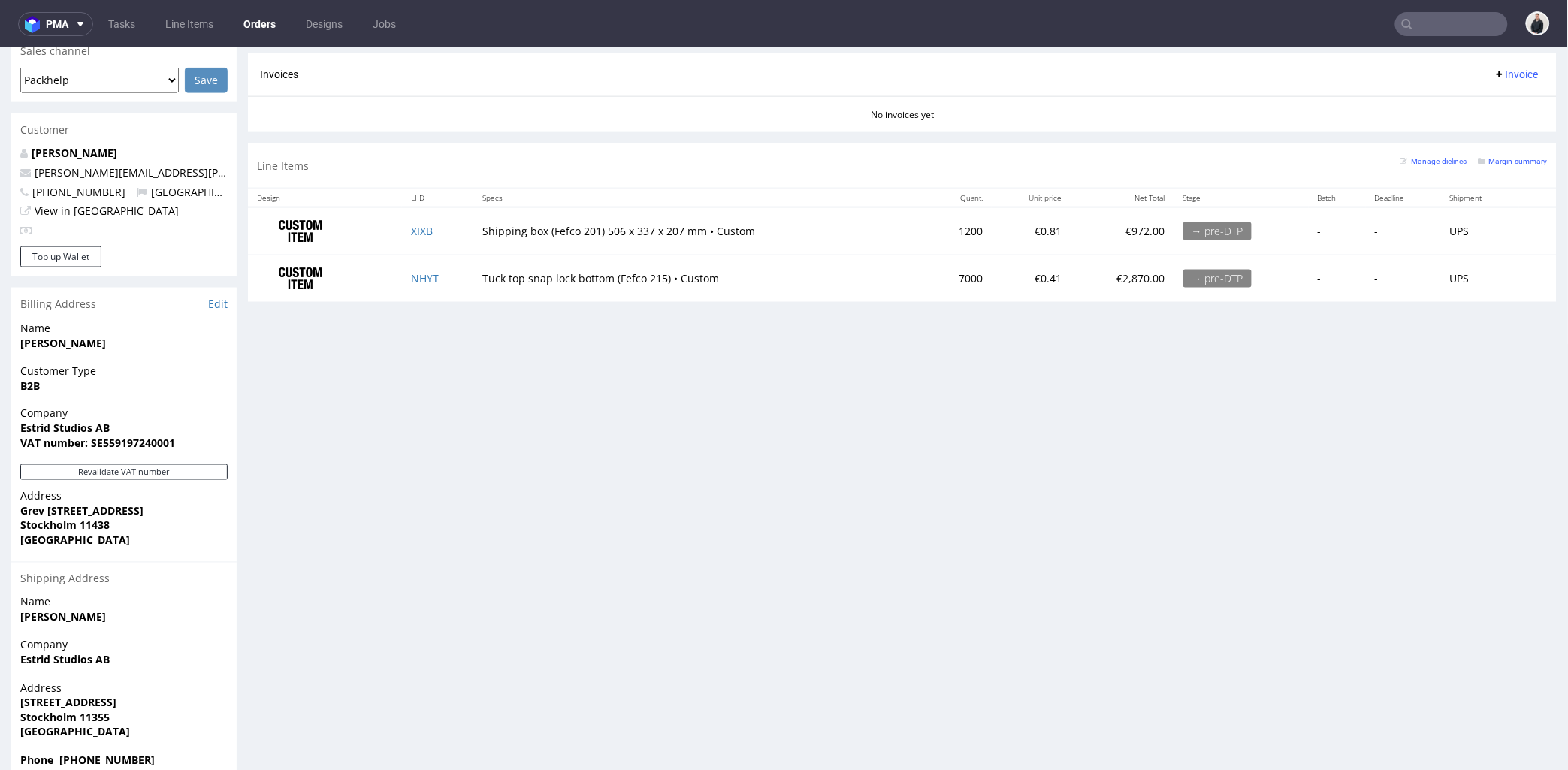
scroll to position [576, 0]
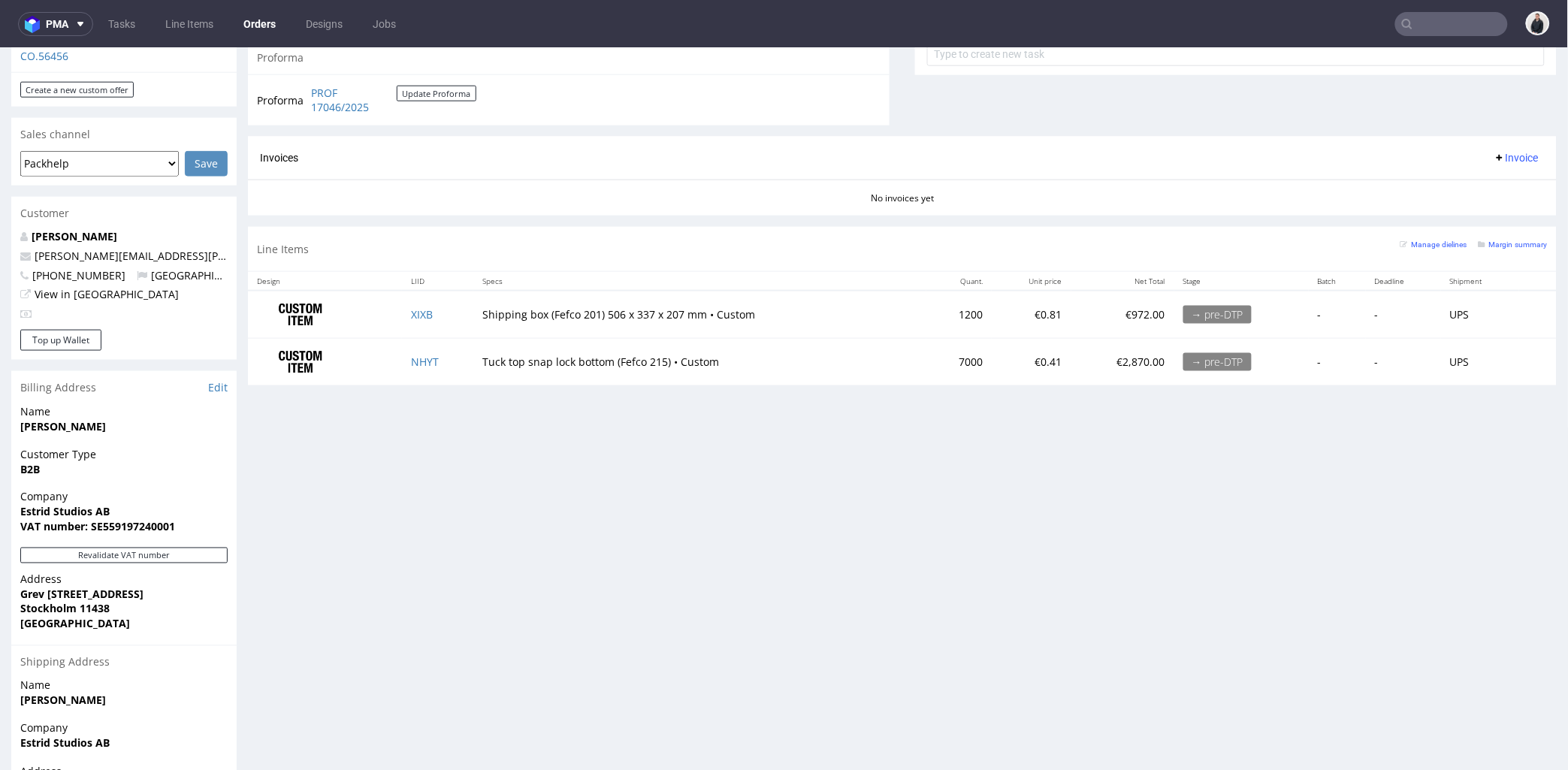
drag, startPoint x: 421, startPoint y: 313, endPoint x: 479, endPoint y: 221, distance: 108.8
click at [477, 213] on section "Invoices Invoice No invoices yet" at bounding box center [902, 175] width 1308 height 79
click at [214, 379] on link "Edit" at bounding box center [217, 386] width 19 height 15
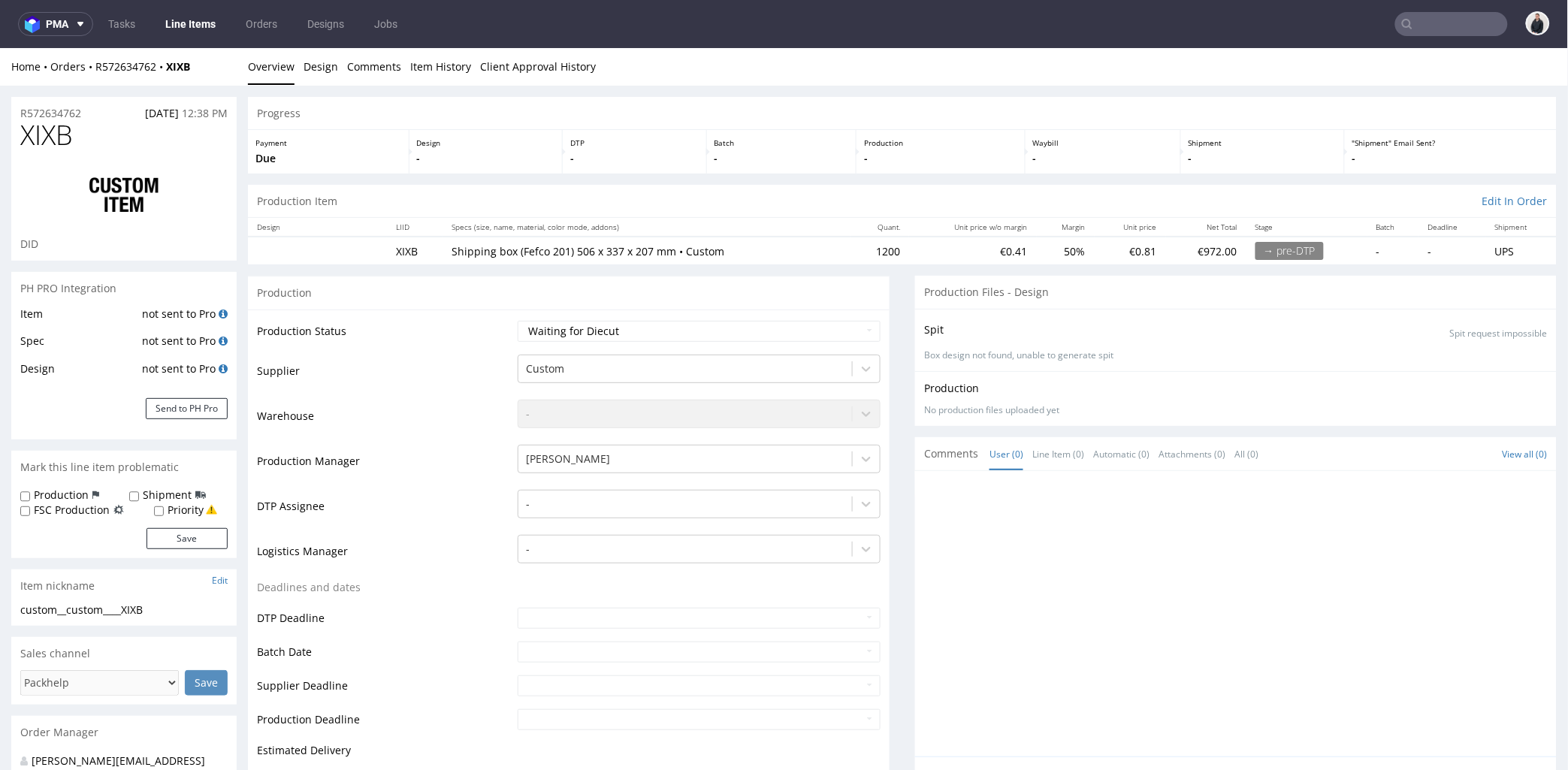
scroll to position [500, 0]
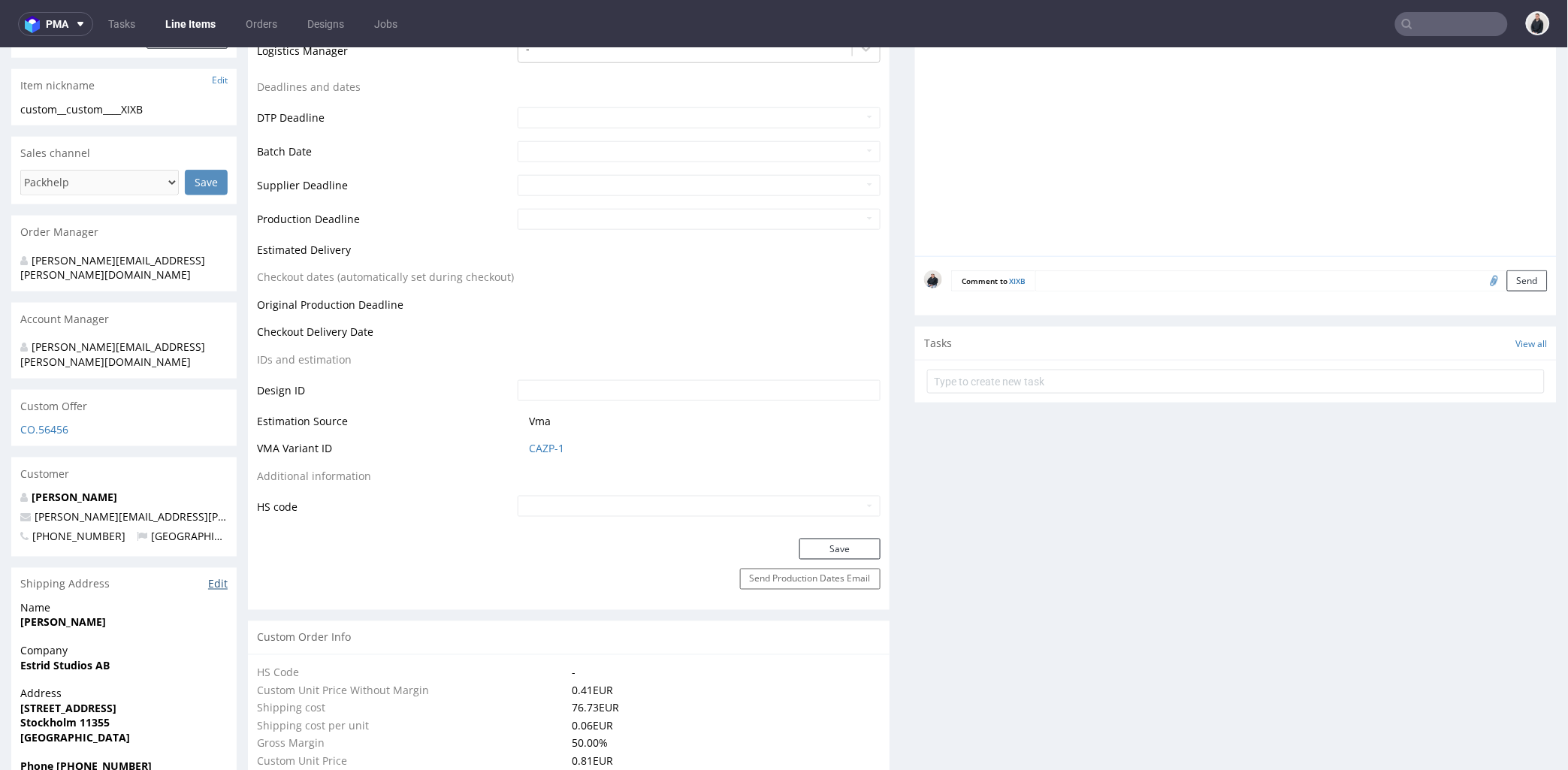
click at [217, 576] on link "Edit" at bounding box center [217, 583] width 19 height 15
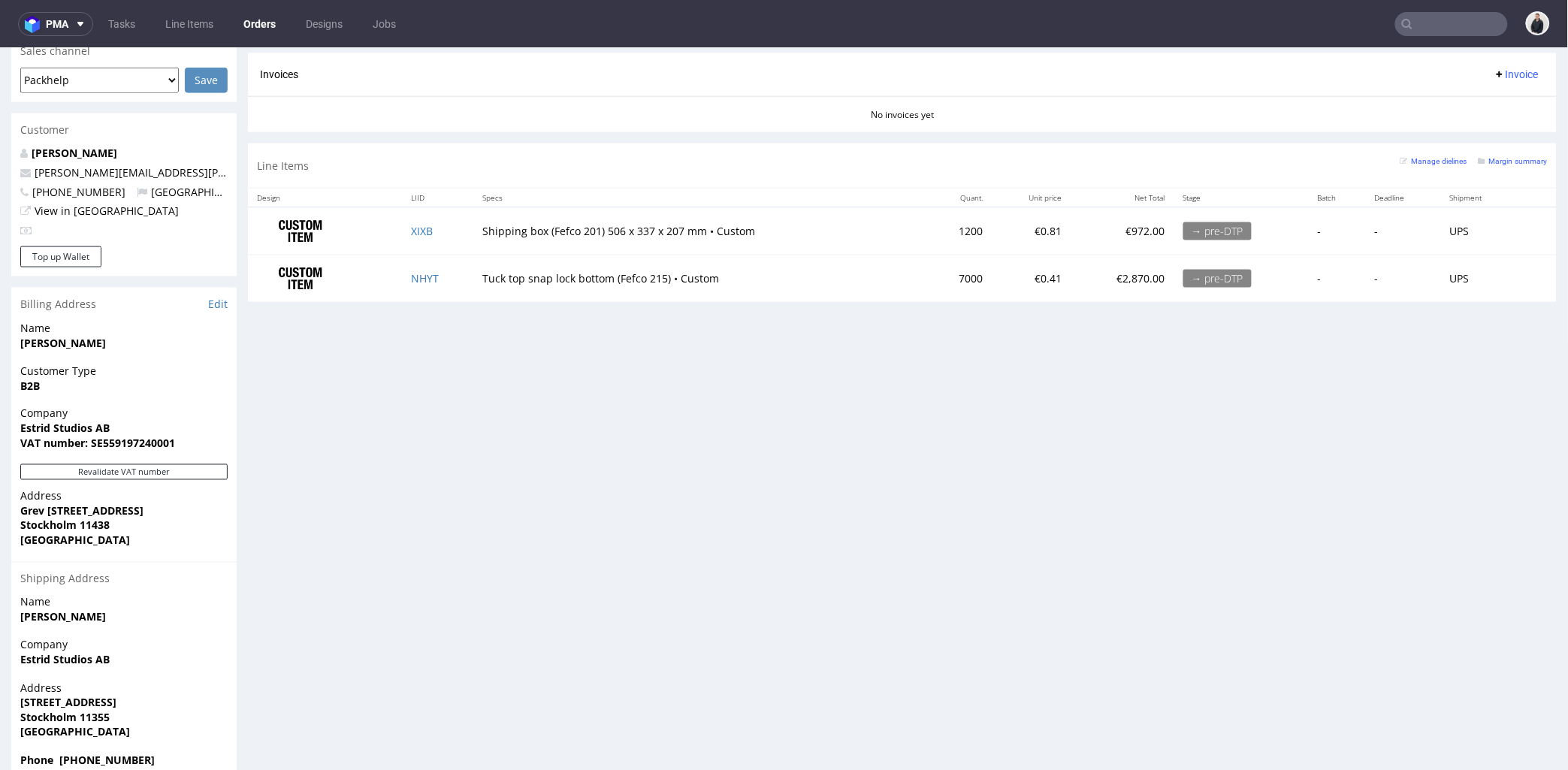
scroll to position [4, 0]
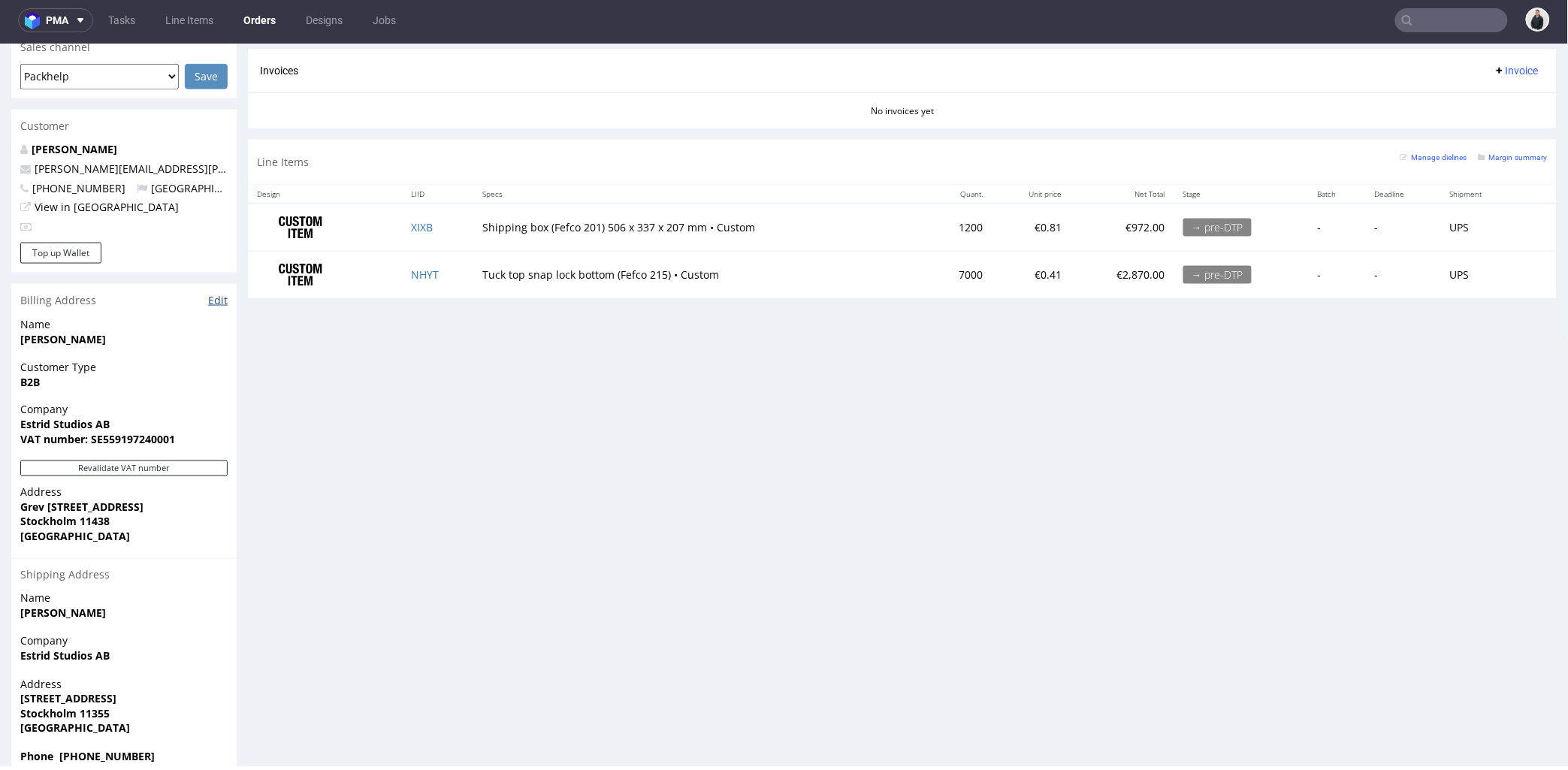
click at [215, 292] on link "Edit" at bounding box center [217, 299] width 19 height 15
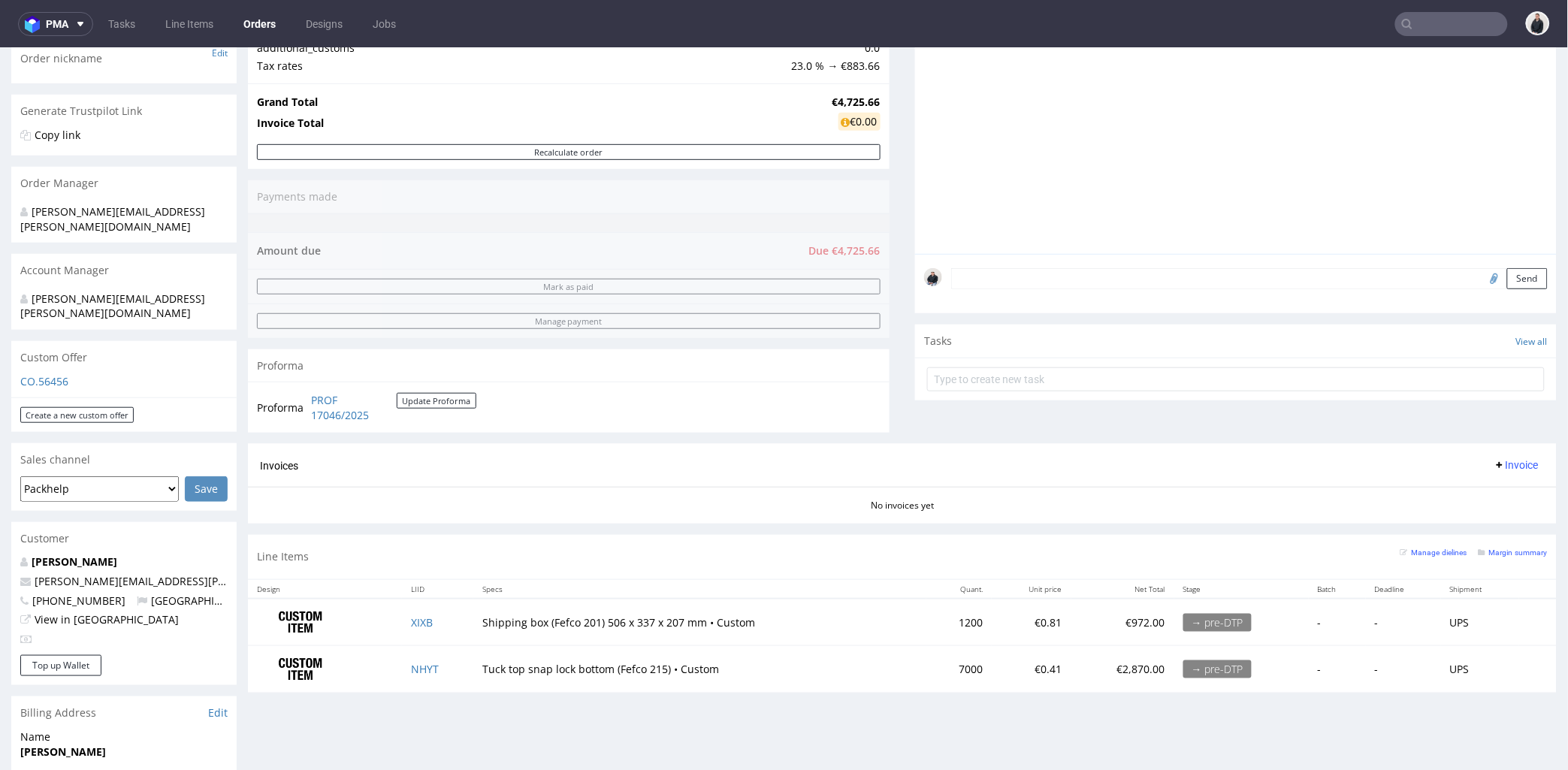
scroll to position [334, 0]
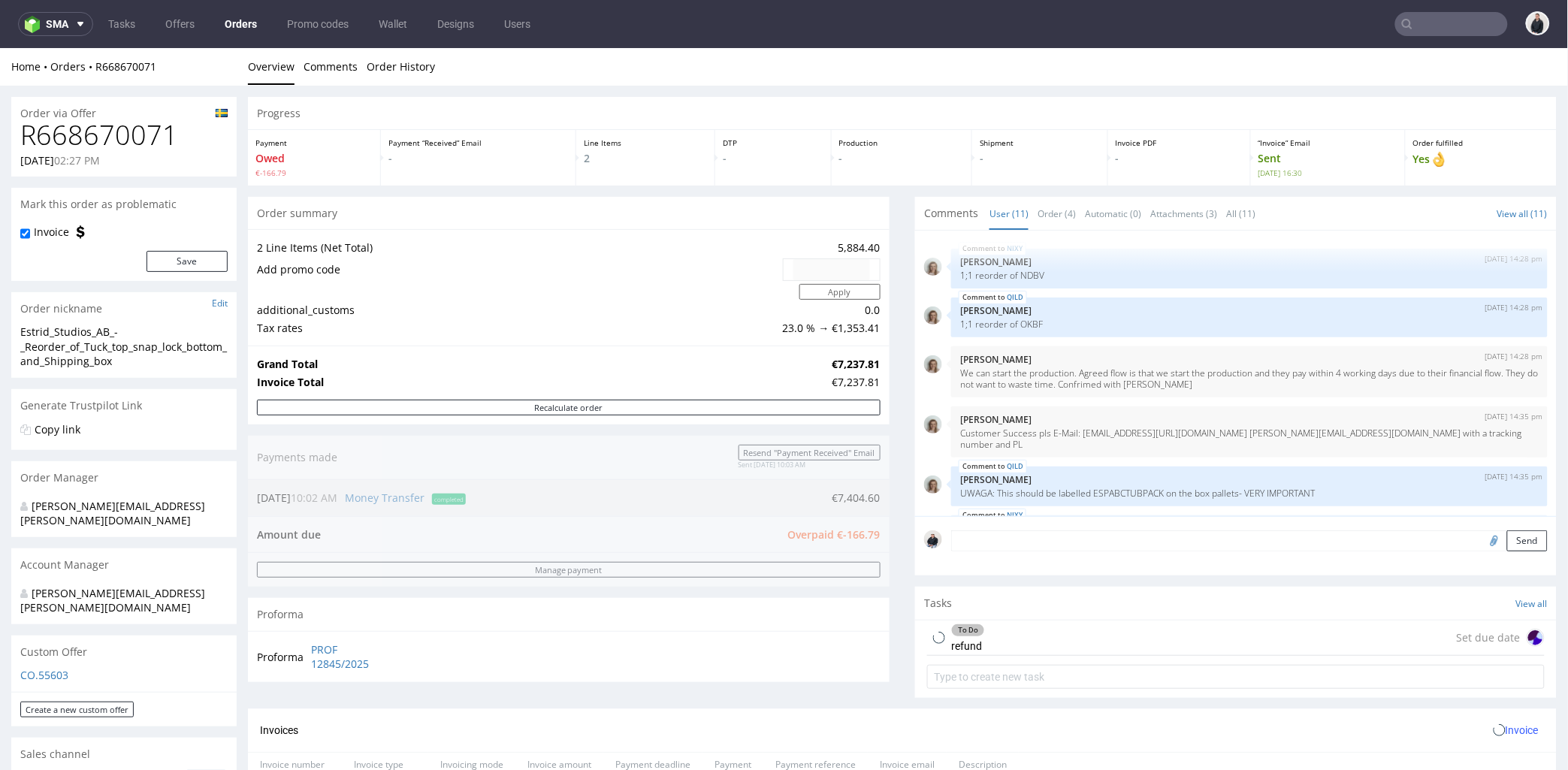
scroll to position [334, 0]
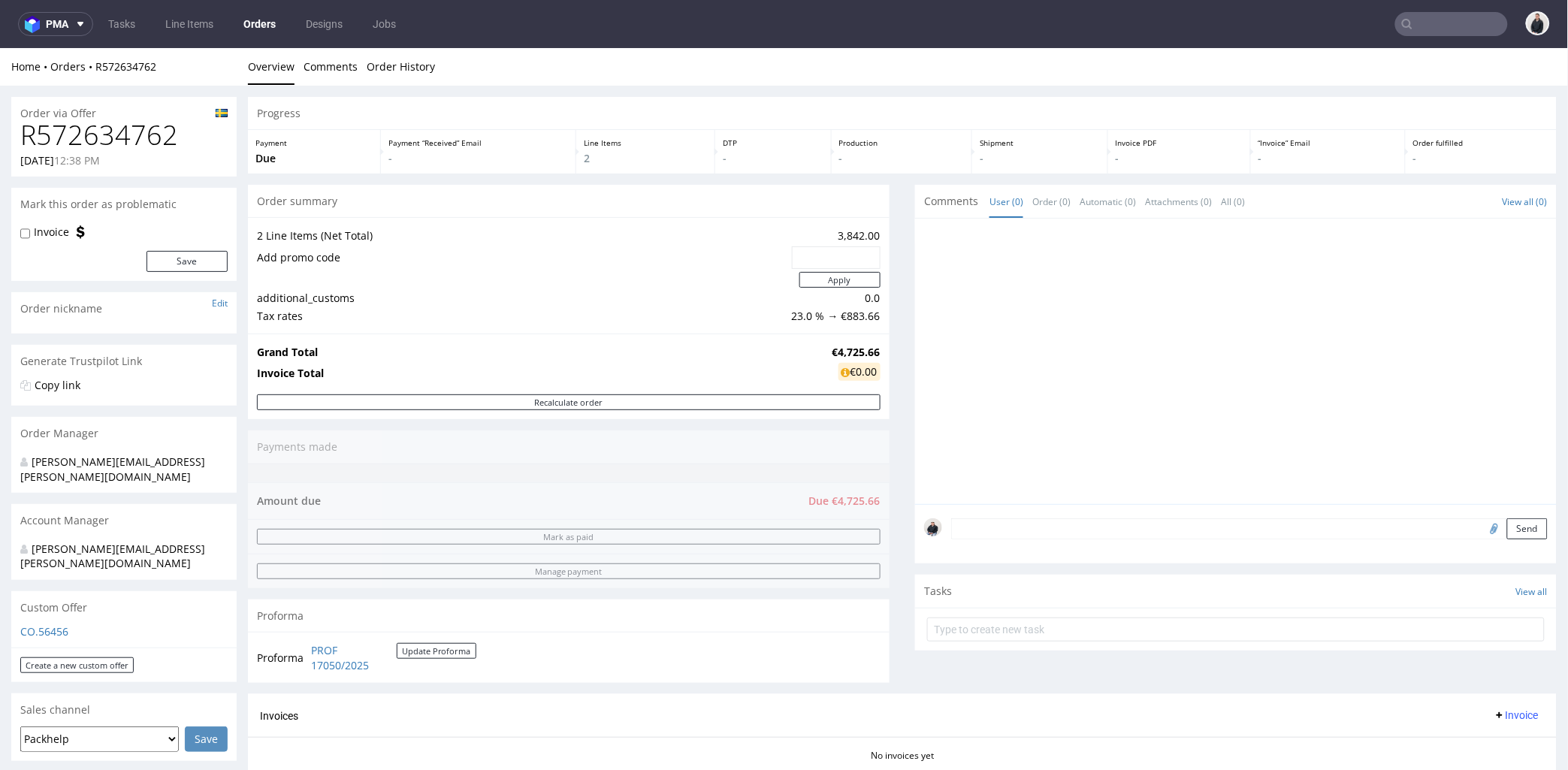
click at [141, 136] on h1 "R572634762" at bounding box center [123, 135] width 207 height 30
copy h1 "R572634762"
drag, startPoint x: 815, startPoint y: 346, endPoint x: 867, endPoint y: 347, distance: 52.0
click at [867, 347] on tr "Grand Total €4,725.66" at bounding box center [569, 351] width 623 height 18
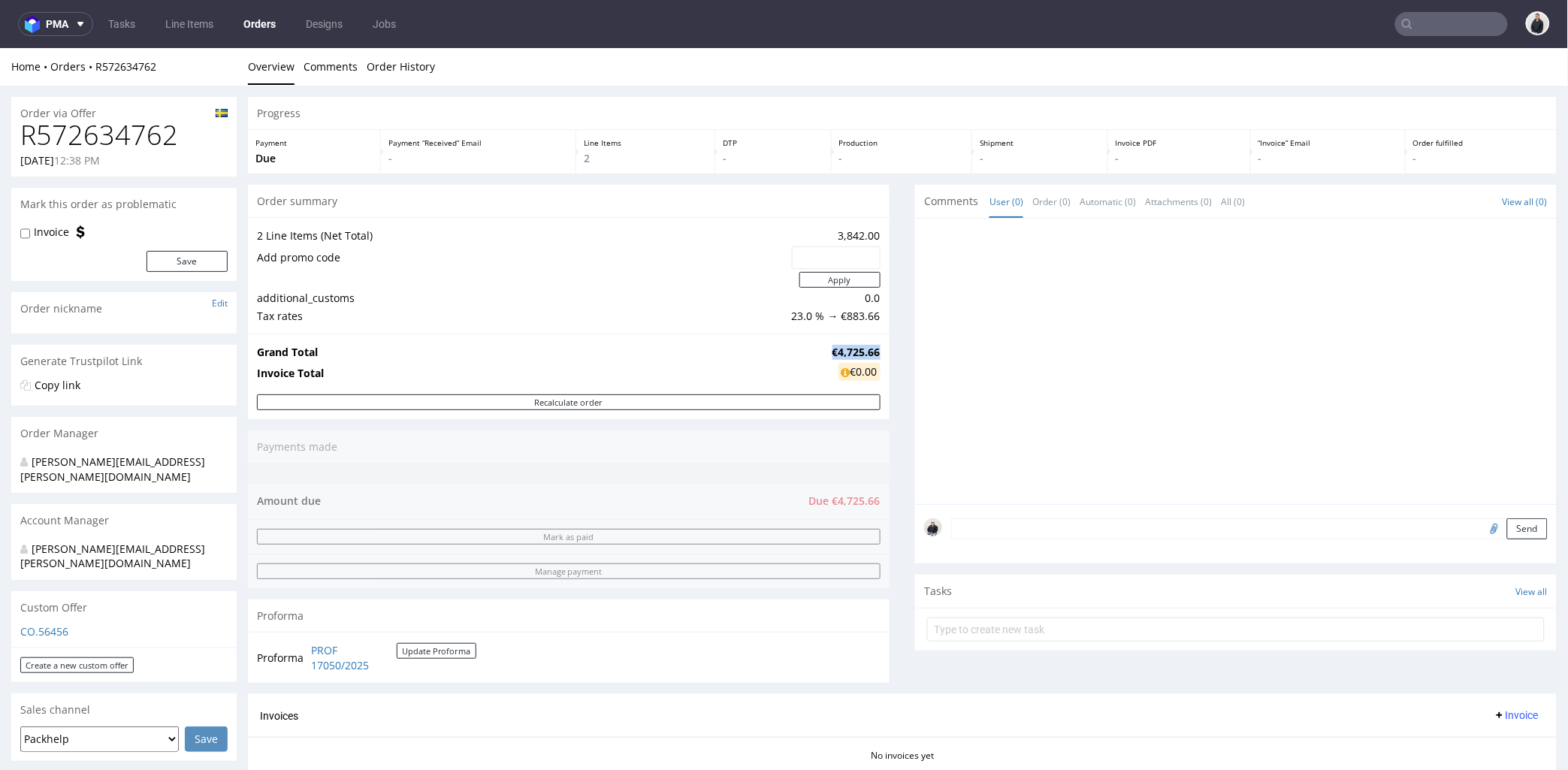
copy tr "€4,725.66"
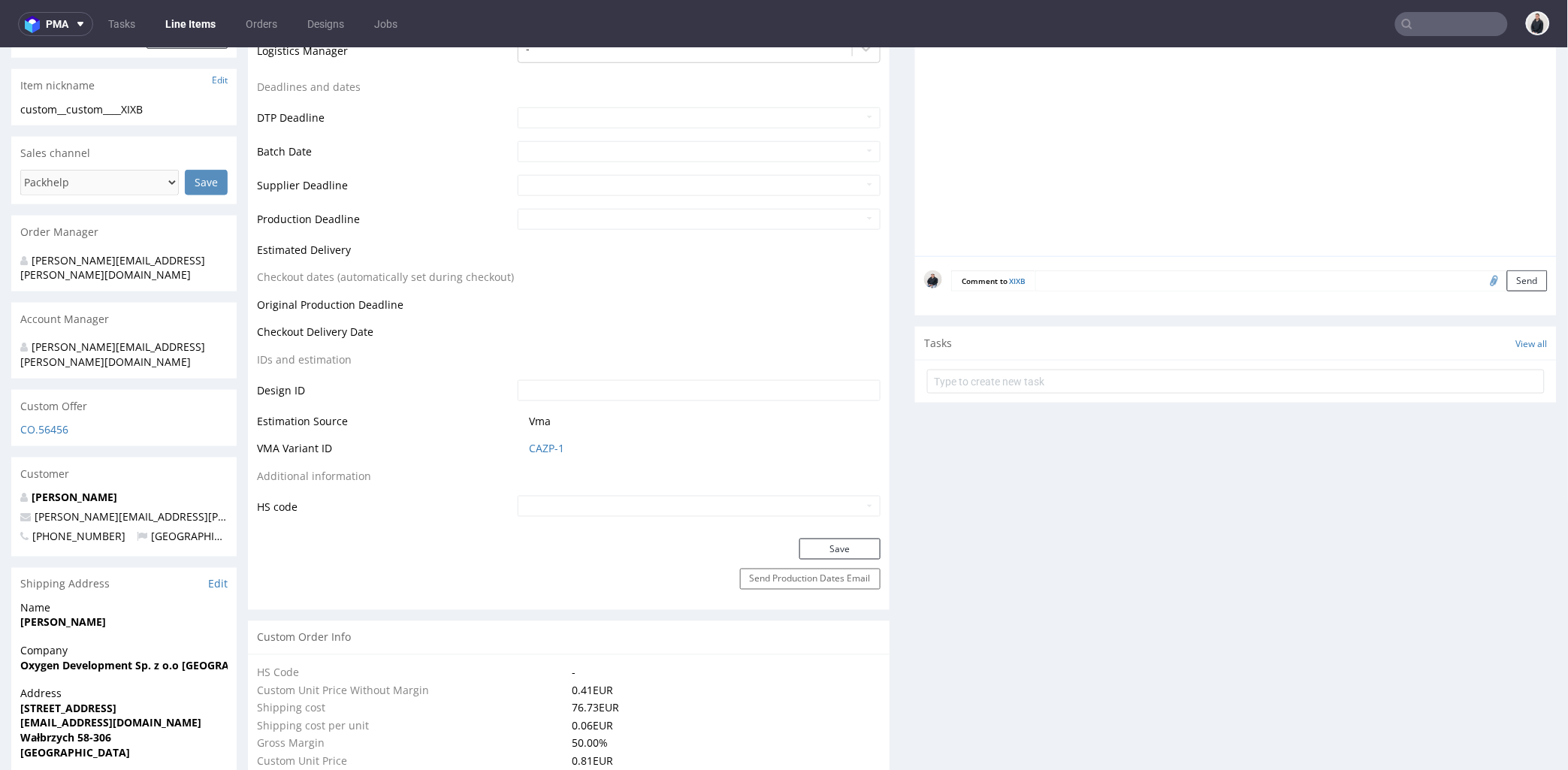
scroll to position [583, 0]
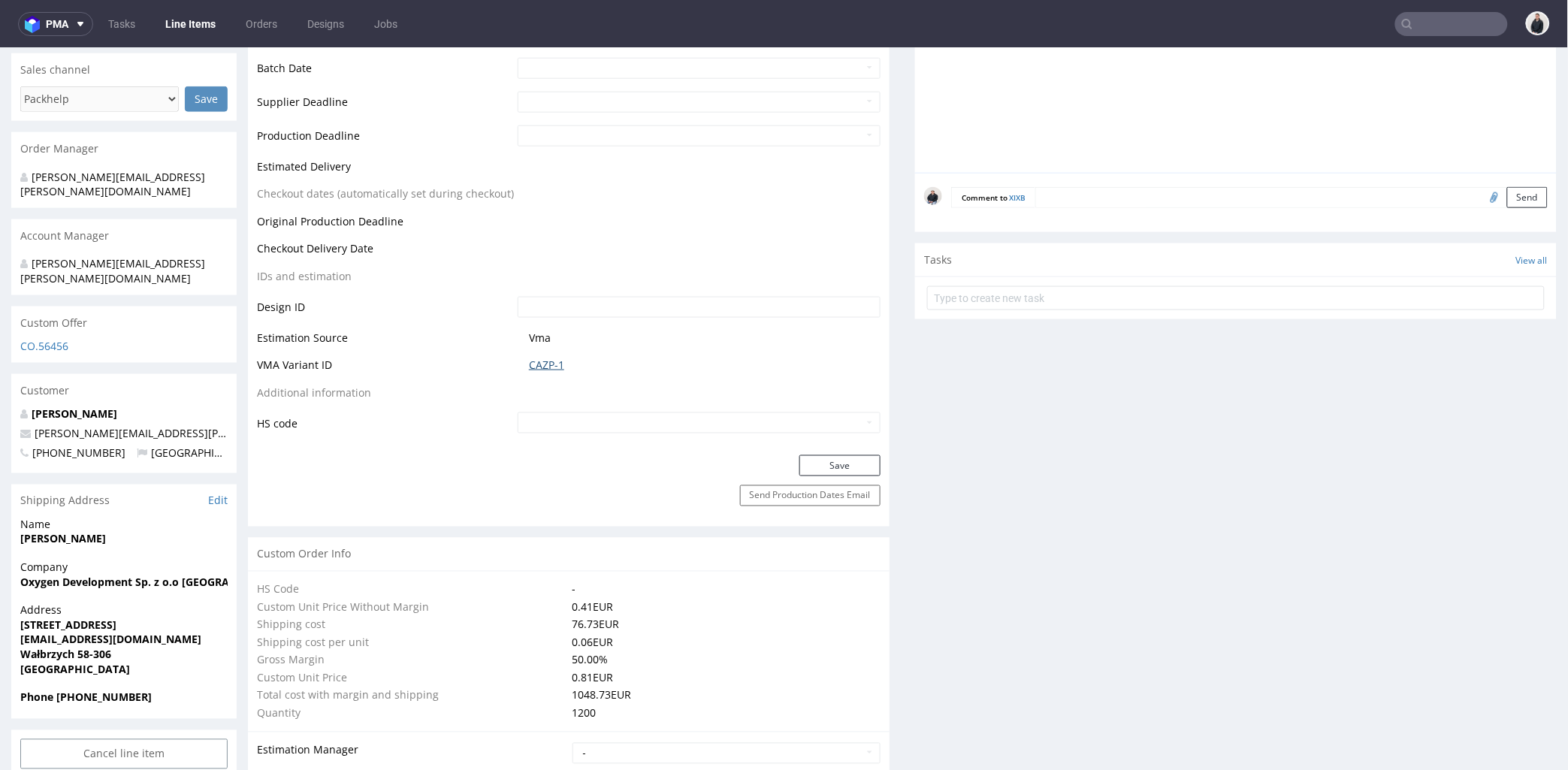
click at [535, 364] on link "CAZP-1" at bounding box center [547, 363] width 35 height 15
click at [1090, 196] on textarea at bounding box center [1292, 197] width 512 height 21
paste textarea "Reorder of the QILD"
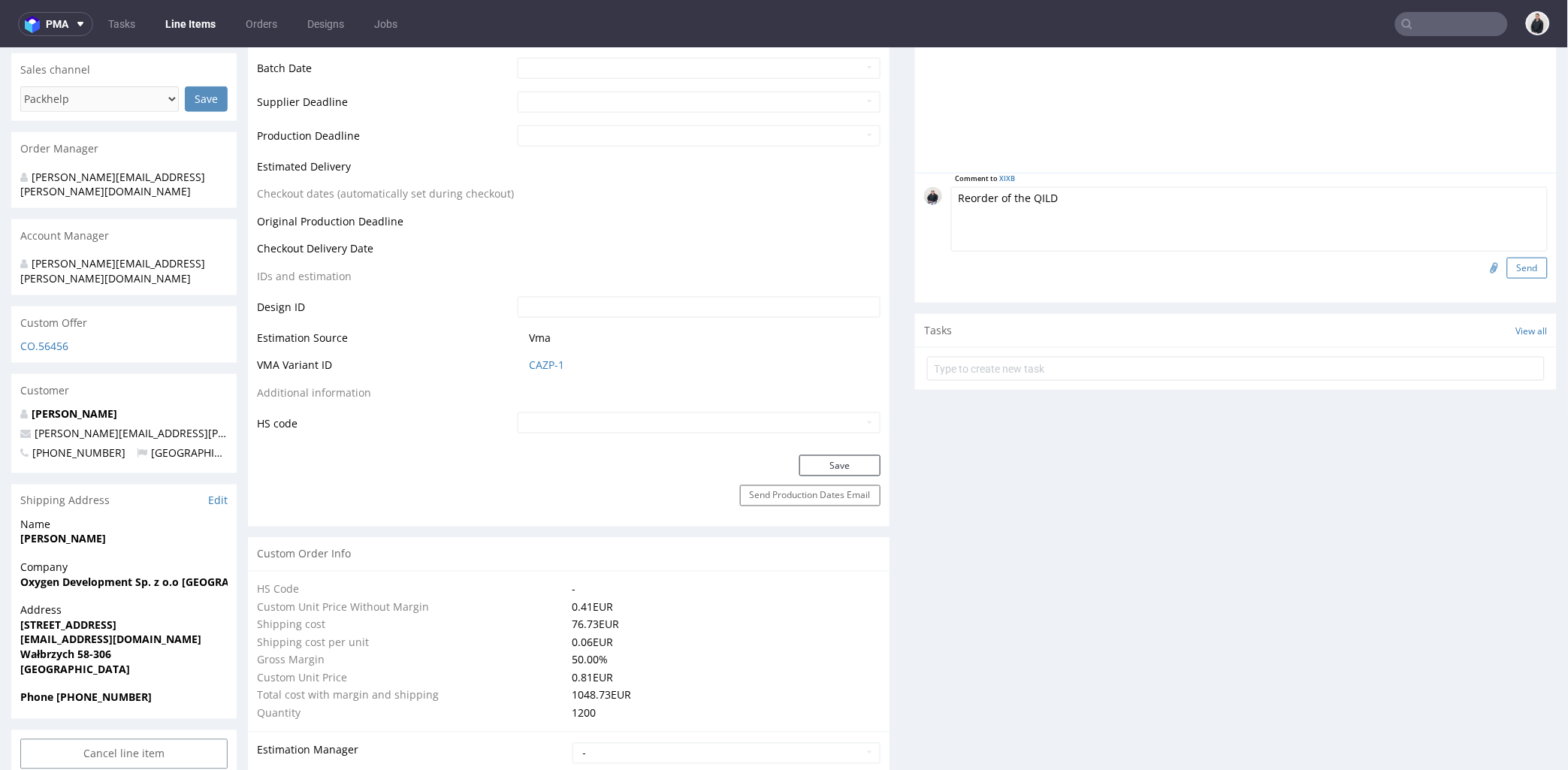
type textarea "Reorder of the QILD"
click at [1507, 268] on button "Send" at bounding box center [1528, 268] width 40 height 21
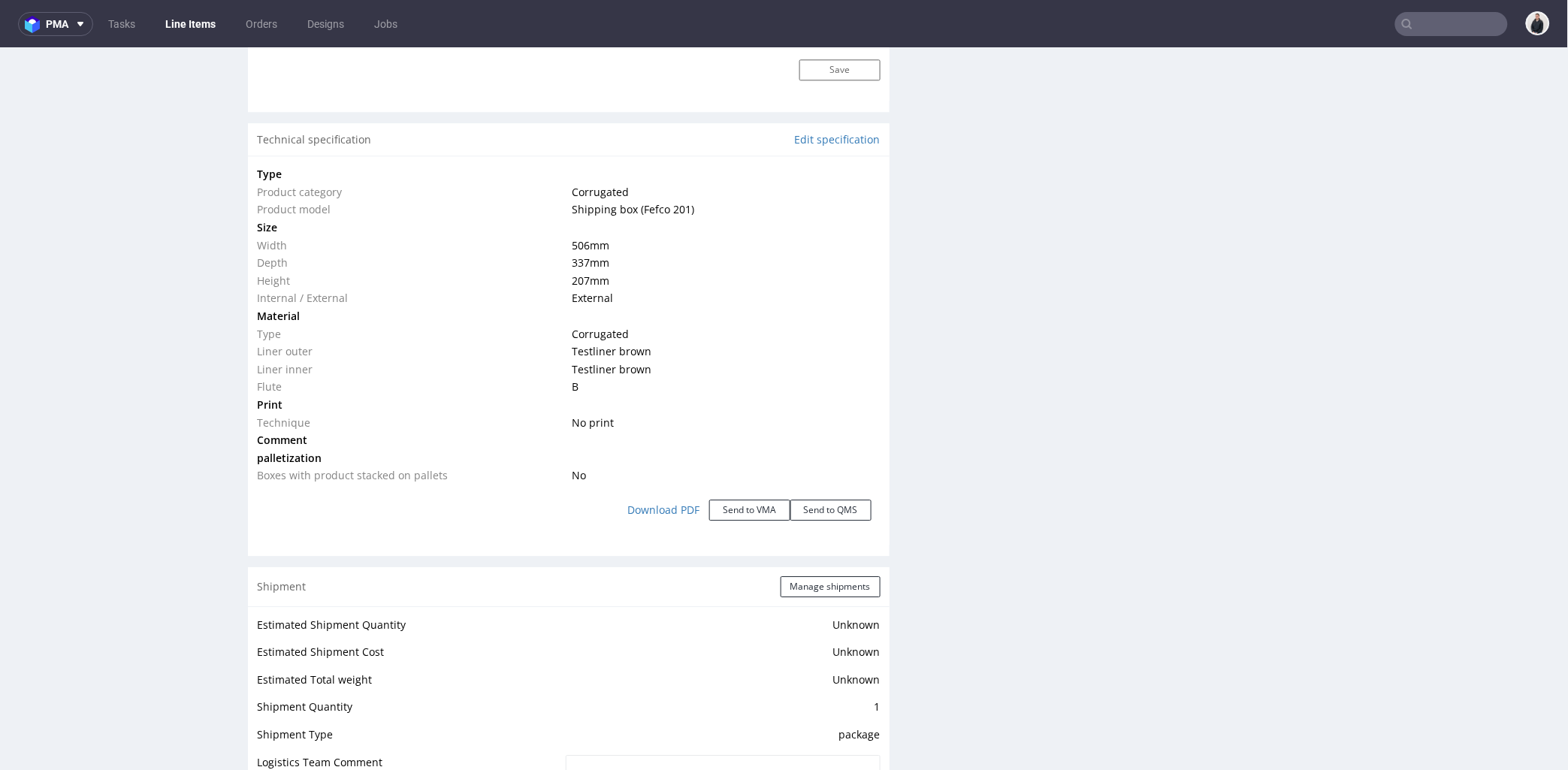
scroll to position [1976, 0]
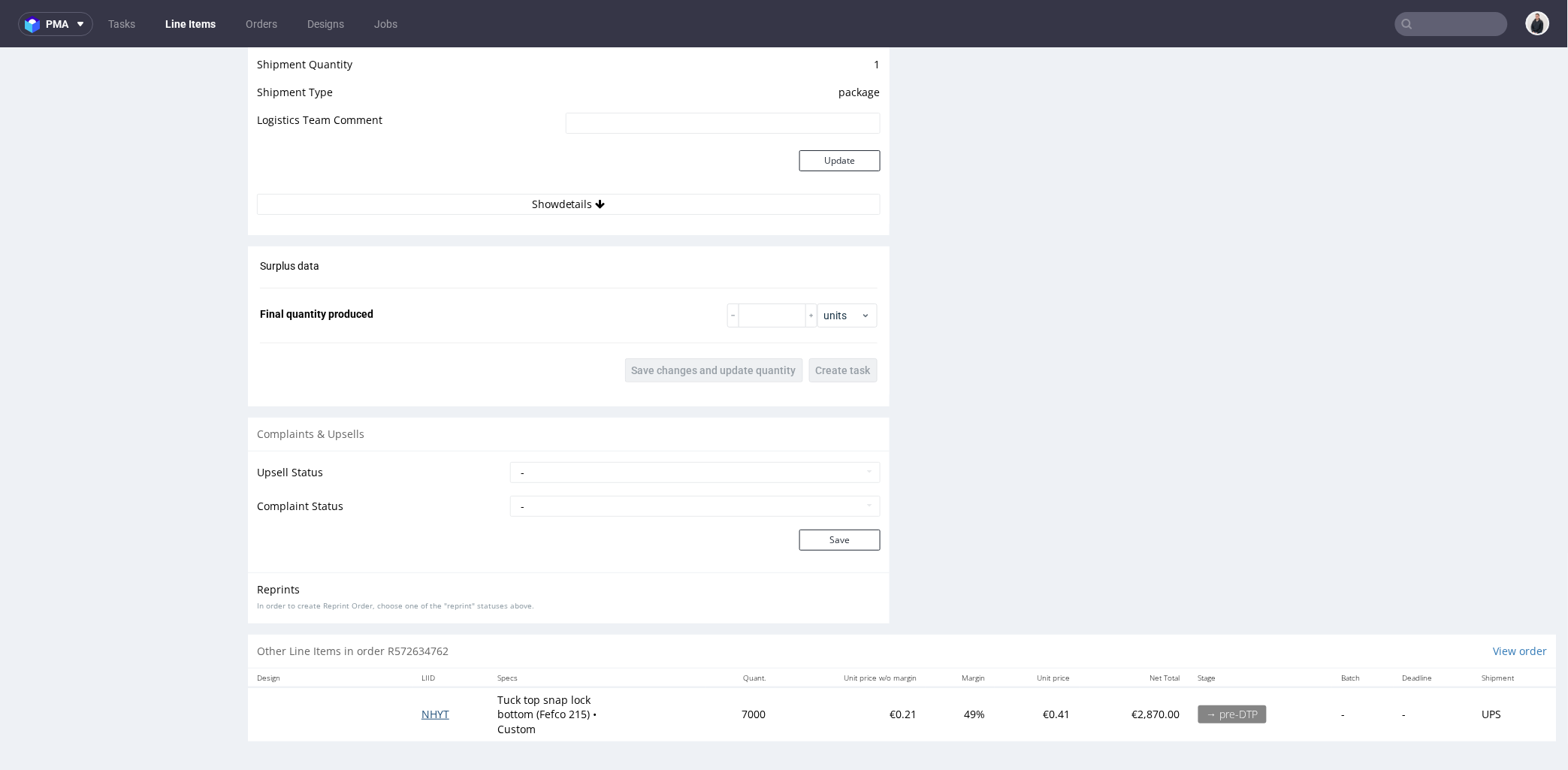
click at [425, 713] on span "NHYT" at bounding box center [436, 713] width 28 height 14
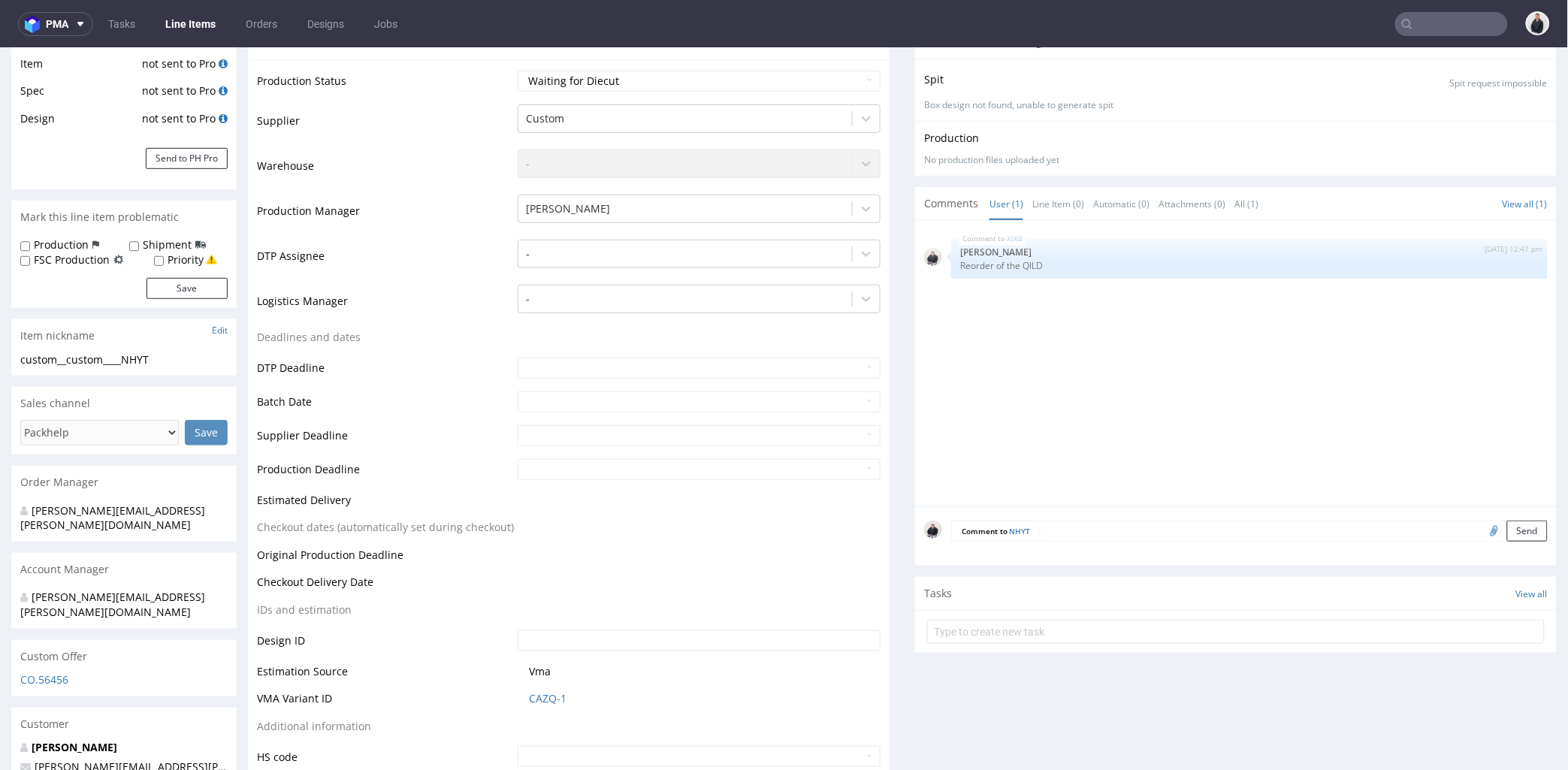
scroll to position [583, 0]
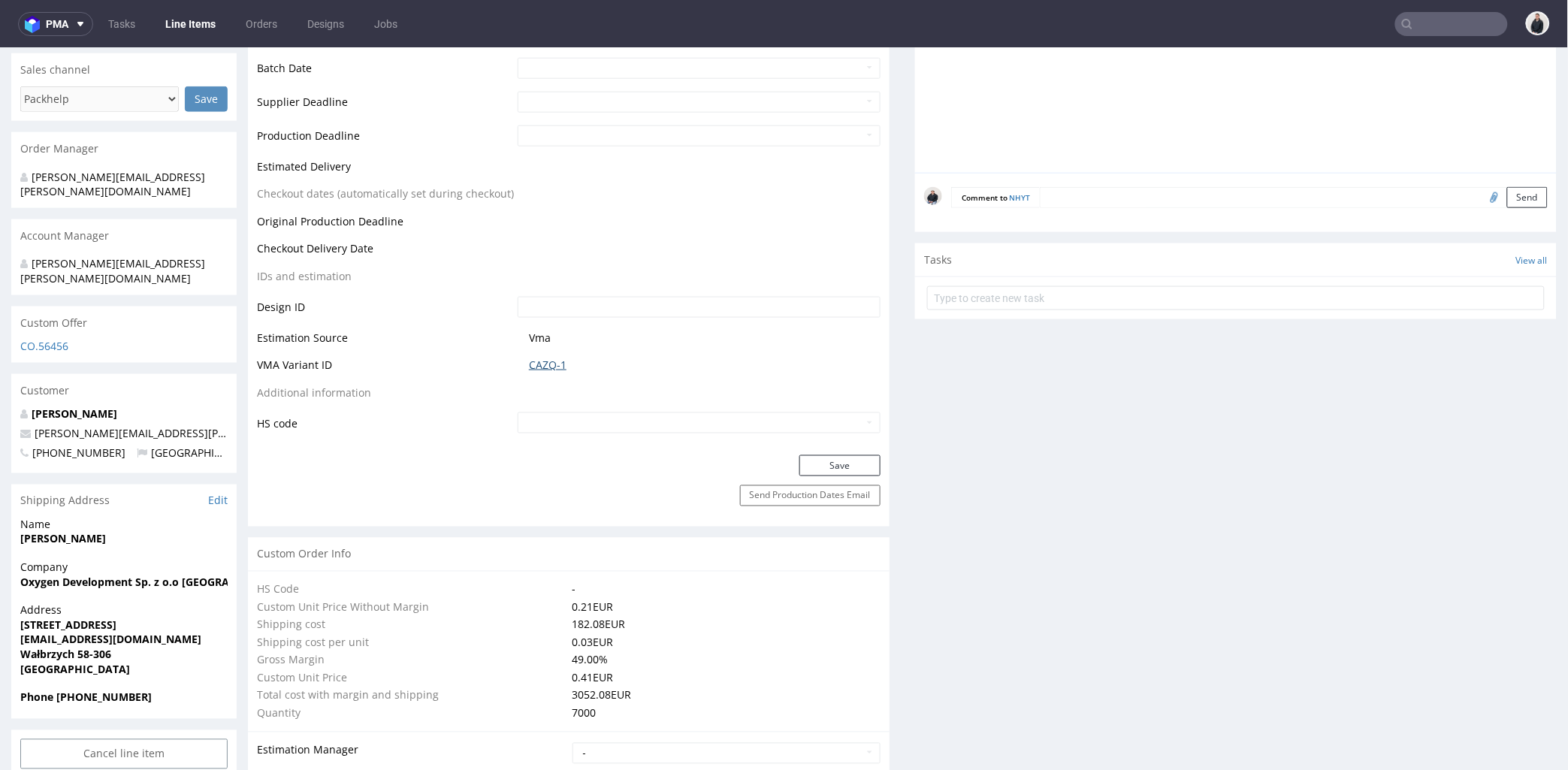
click at [541, 362] on link "CAZQ-1" at bounding box center [548, 363] width 38 height 15
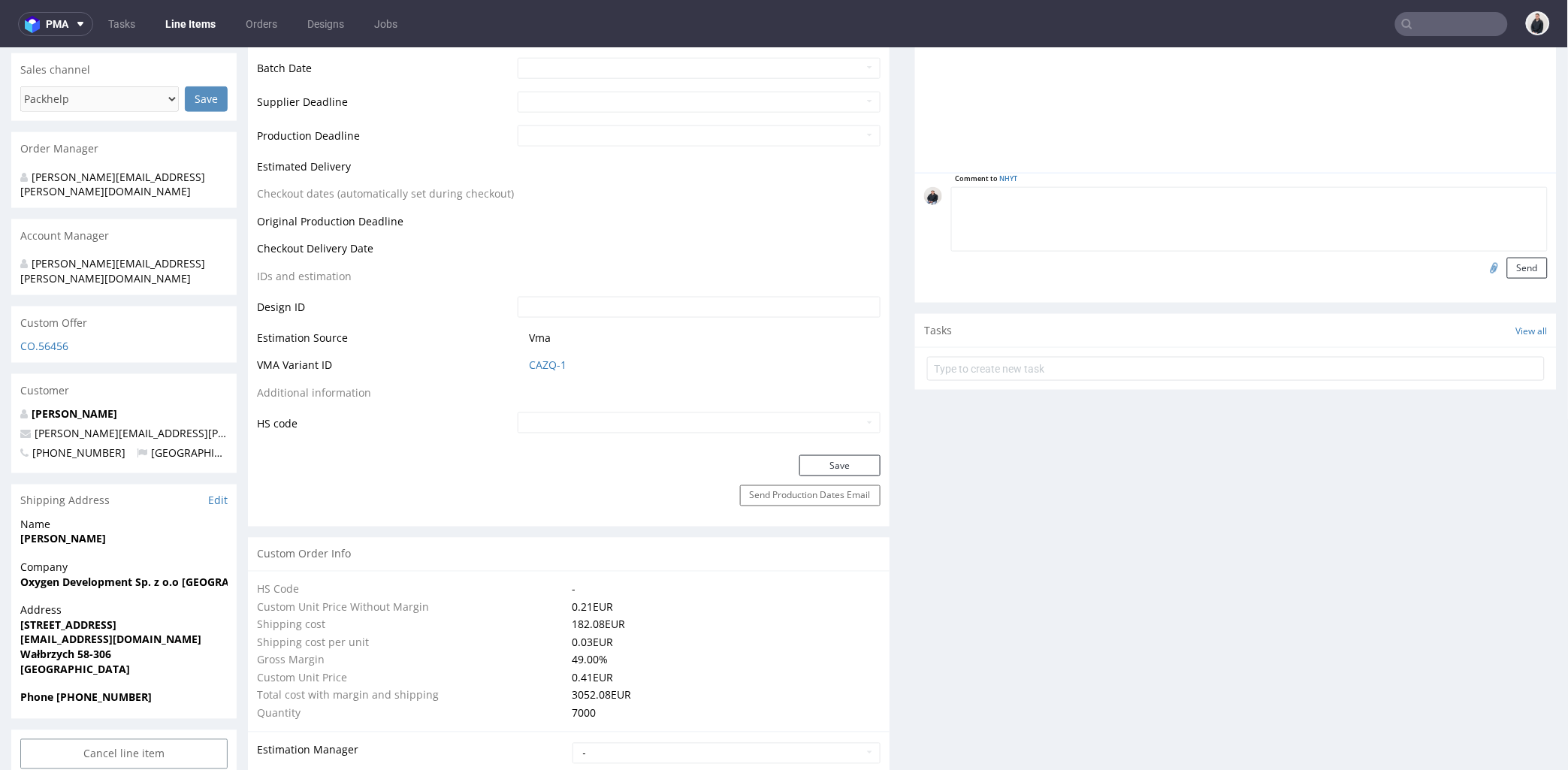
drag, startPoint x: 1108, startPoint y: 201, endPoint x: 1343, endPoint y: 221, distance: 235.8
click at [1108, 201] on textarea at bounding box center [1248, 218] width 596 height 64
paste textarea "Reorder of the NIXY"
type textarea "Reorder of the NIXY"
click at [1507, 267] on button "Send" at bounding box center [1528, 268] width 40 height 21
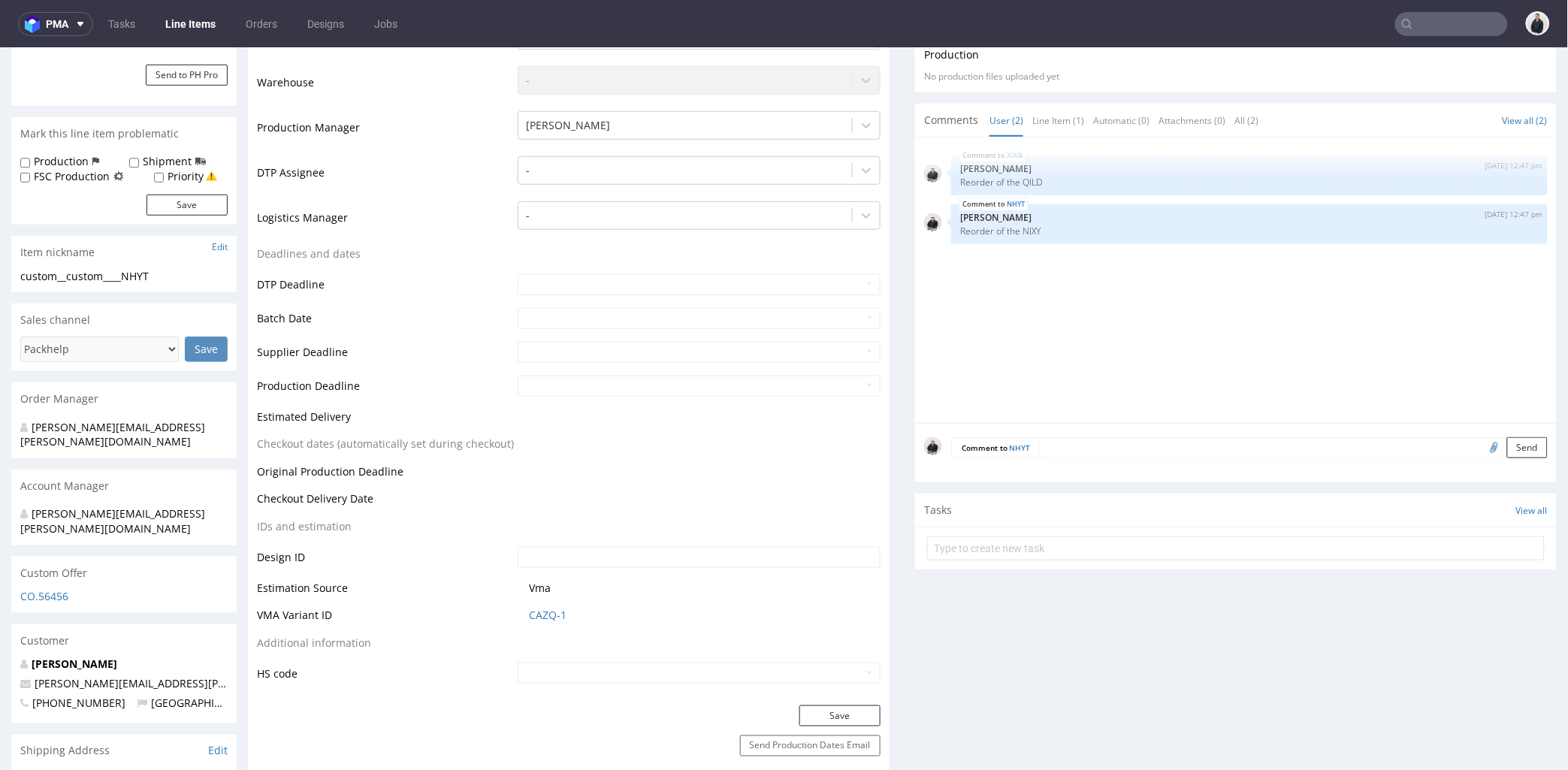
scroll to position [417, 0]
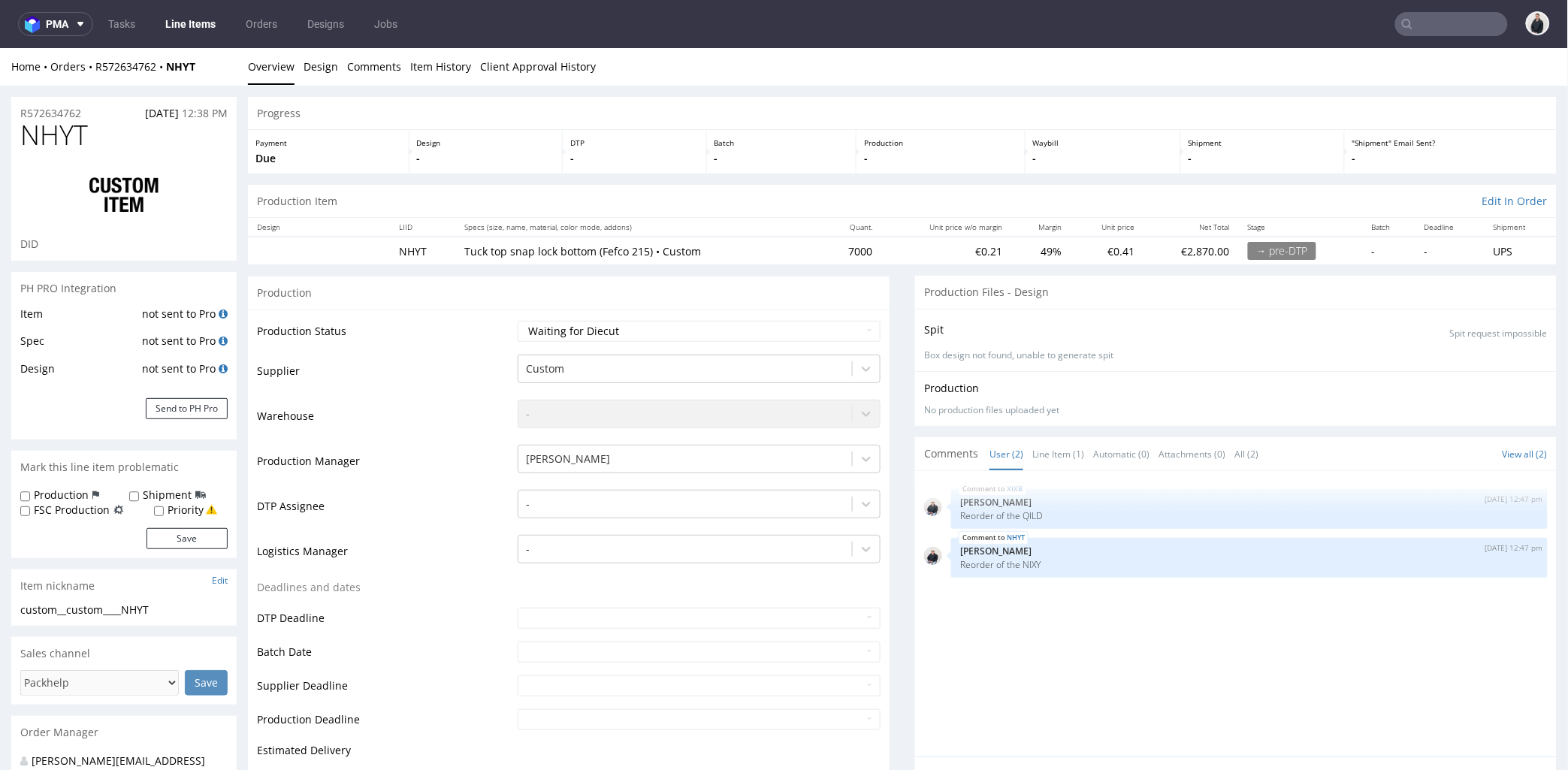
click at [48, 120] on span "NHYT" at bounding box center [54, 135] width 68 height 30
click at [50, 120] on span "NHYT" at bounding box center [54, 135] width 68 height 30
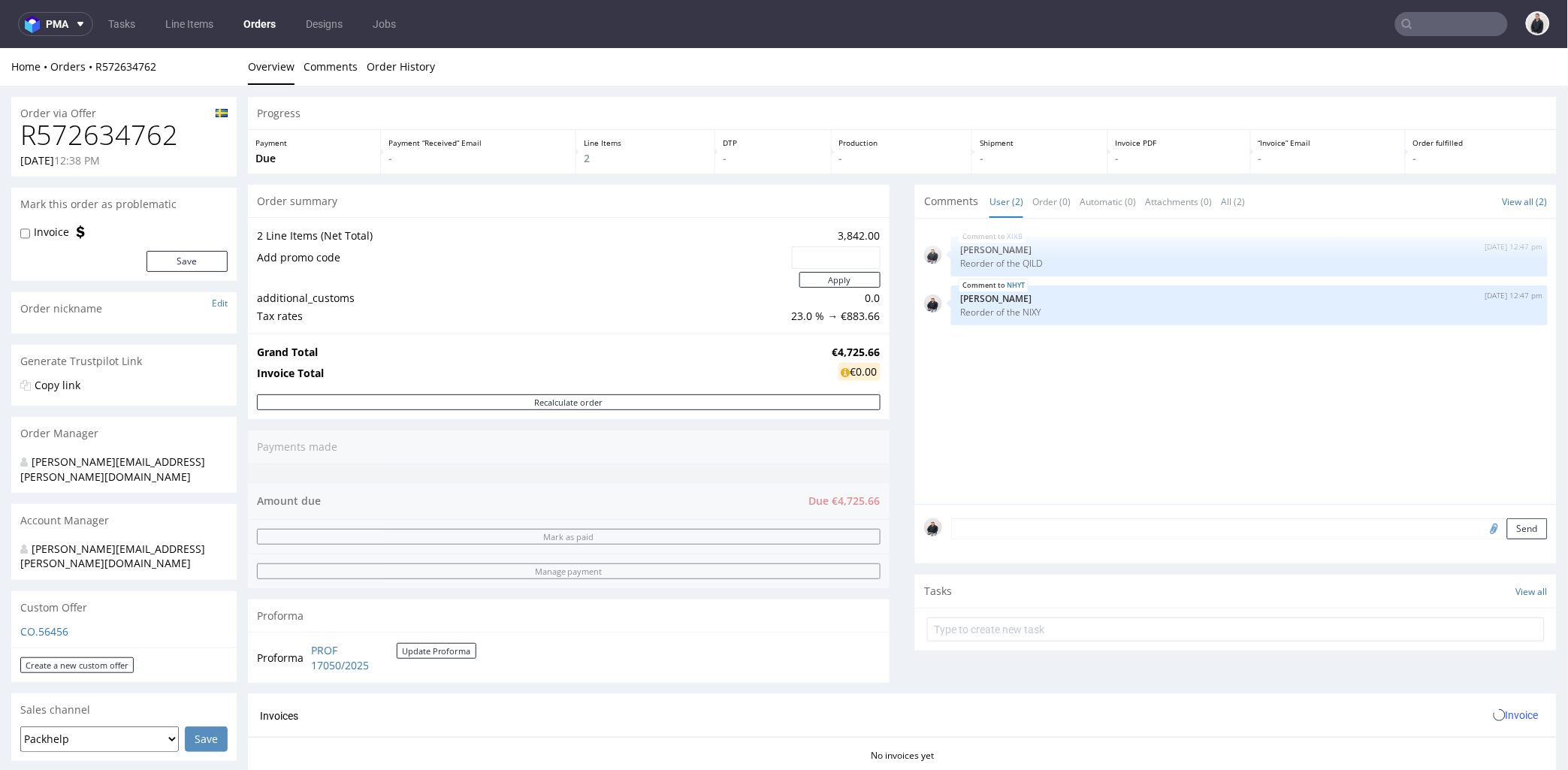
scroll to position [334, 0]
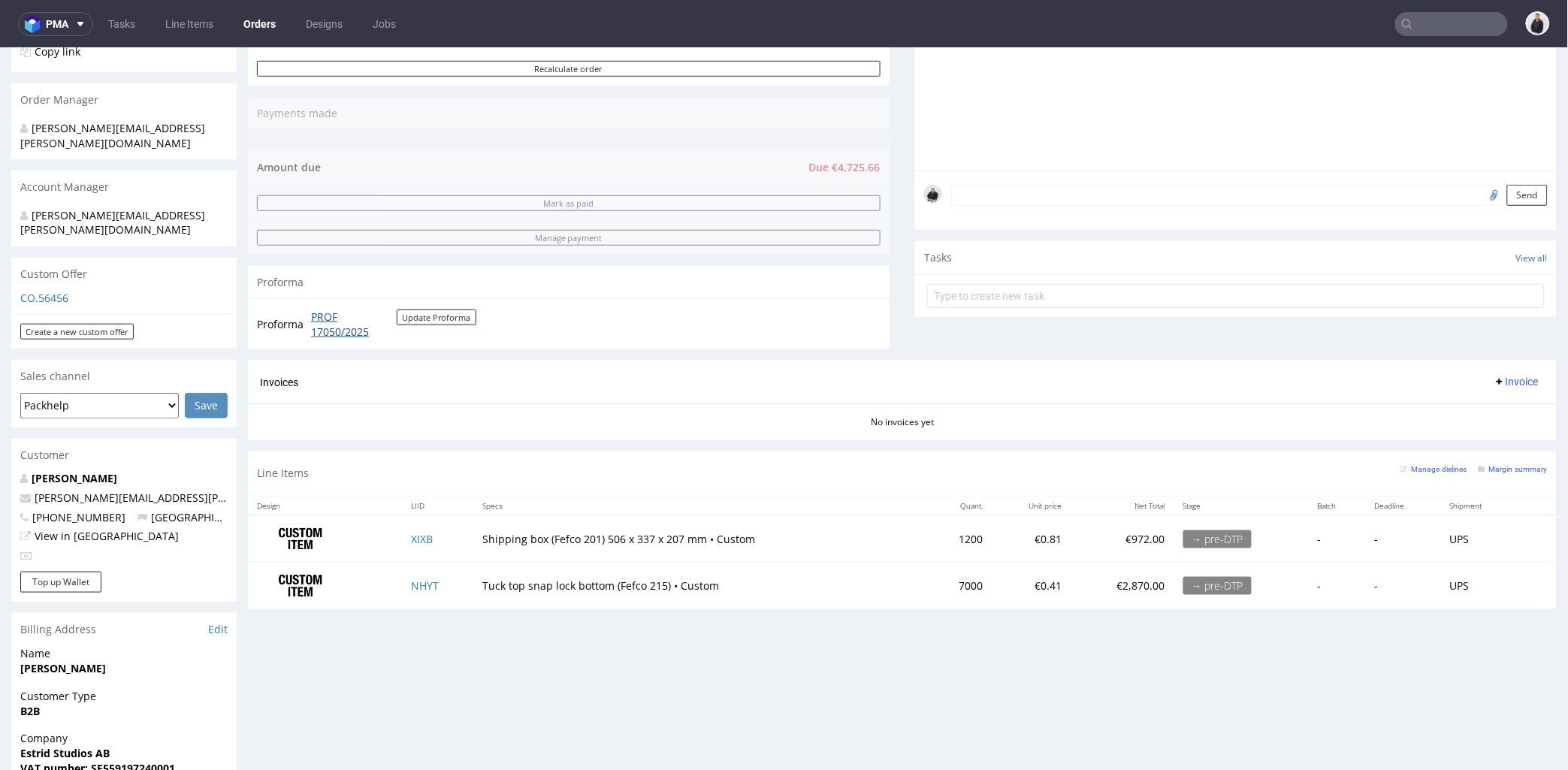
click at [336, 328] on link "PROF 17050/2025" at bounding box center [353, 323] width 85 height 29
